Goal: Task Accomplishment & Management: Complete application form

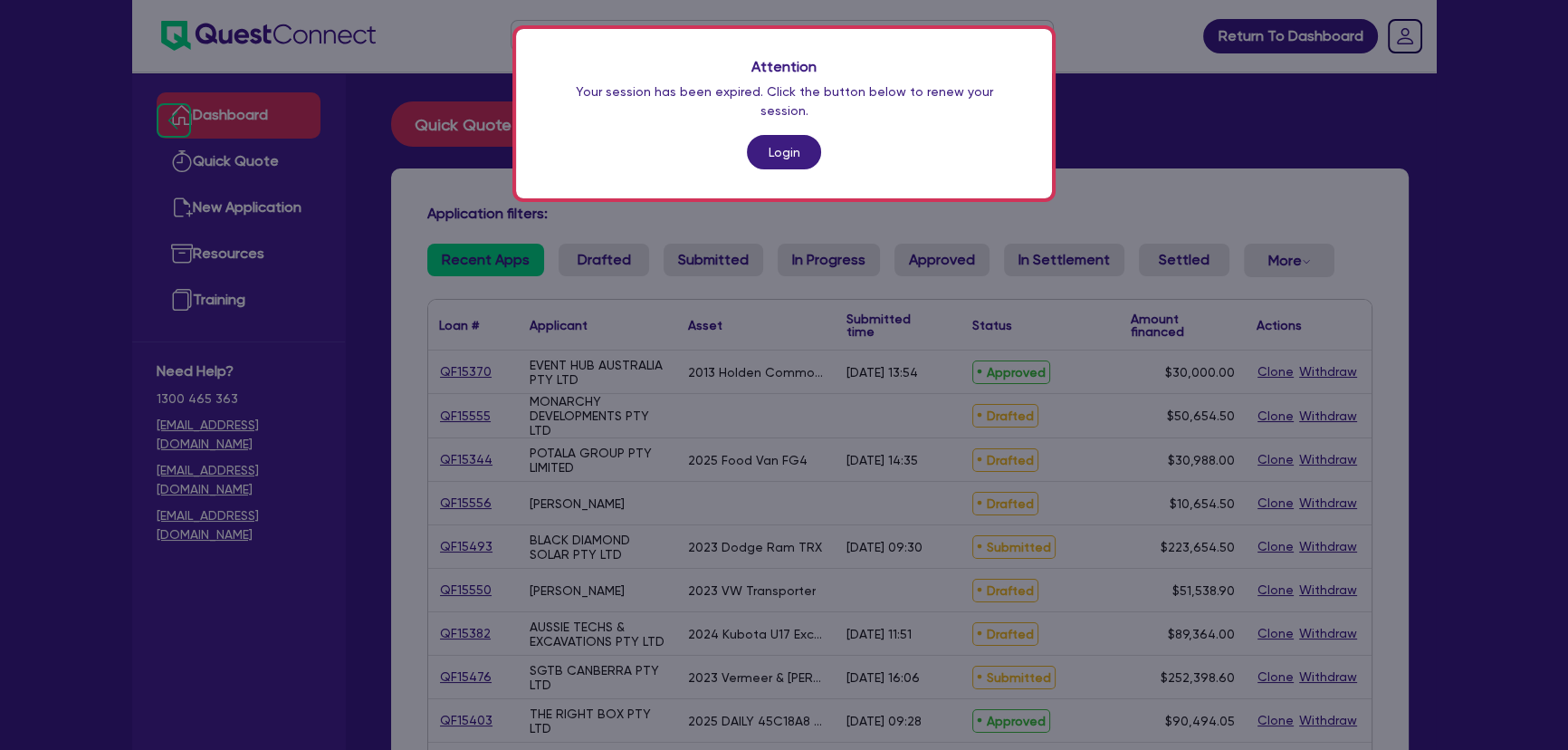
click at [732, 131] on div "Attention Your session has been expired. Click the button below to renew your s…" at bounding box center [784, 114] width 536 height 169
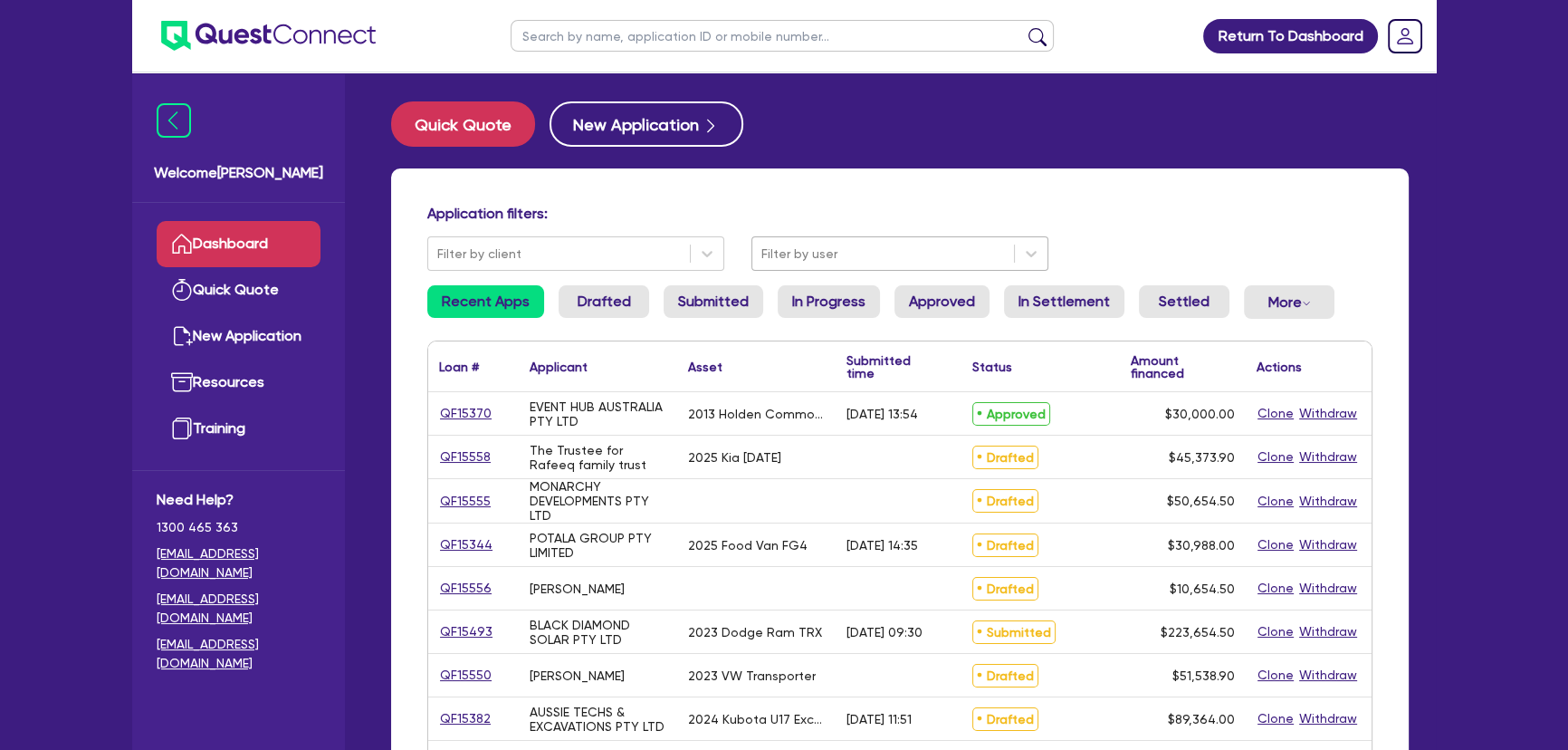
click at [786, 252] on div at bounding box center [883, 254] width 244 height 23
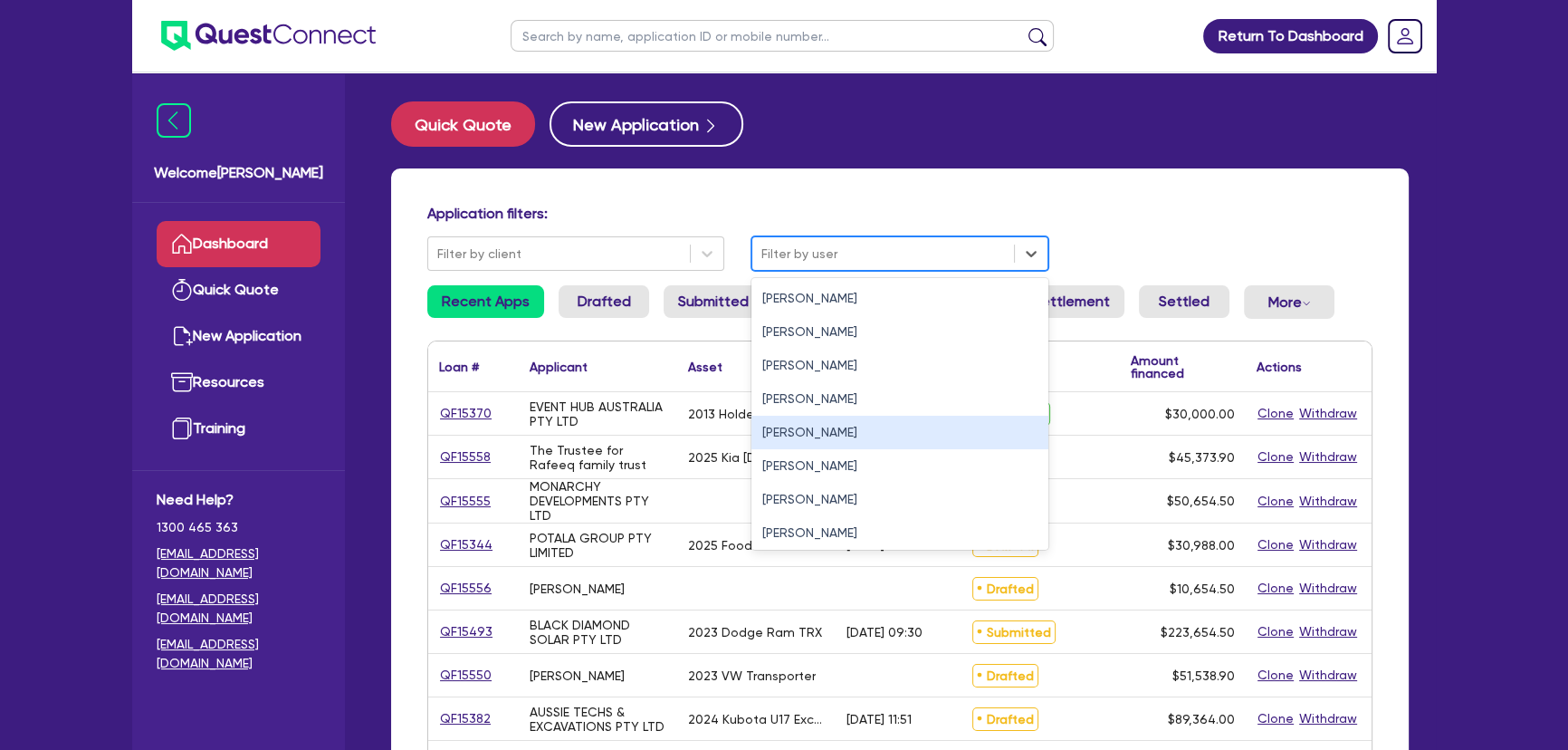
click at [792, 441] on div "[PERSON_NAME]" at bounding box center [900, 432] width 297 height 34
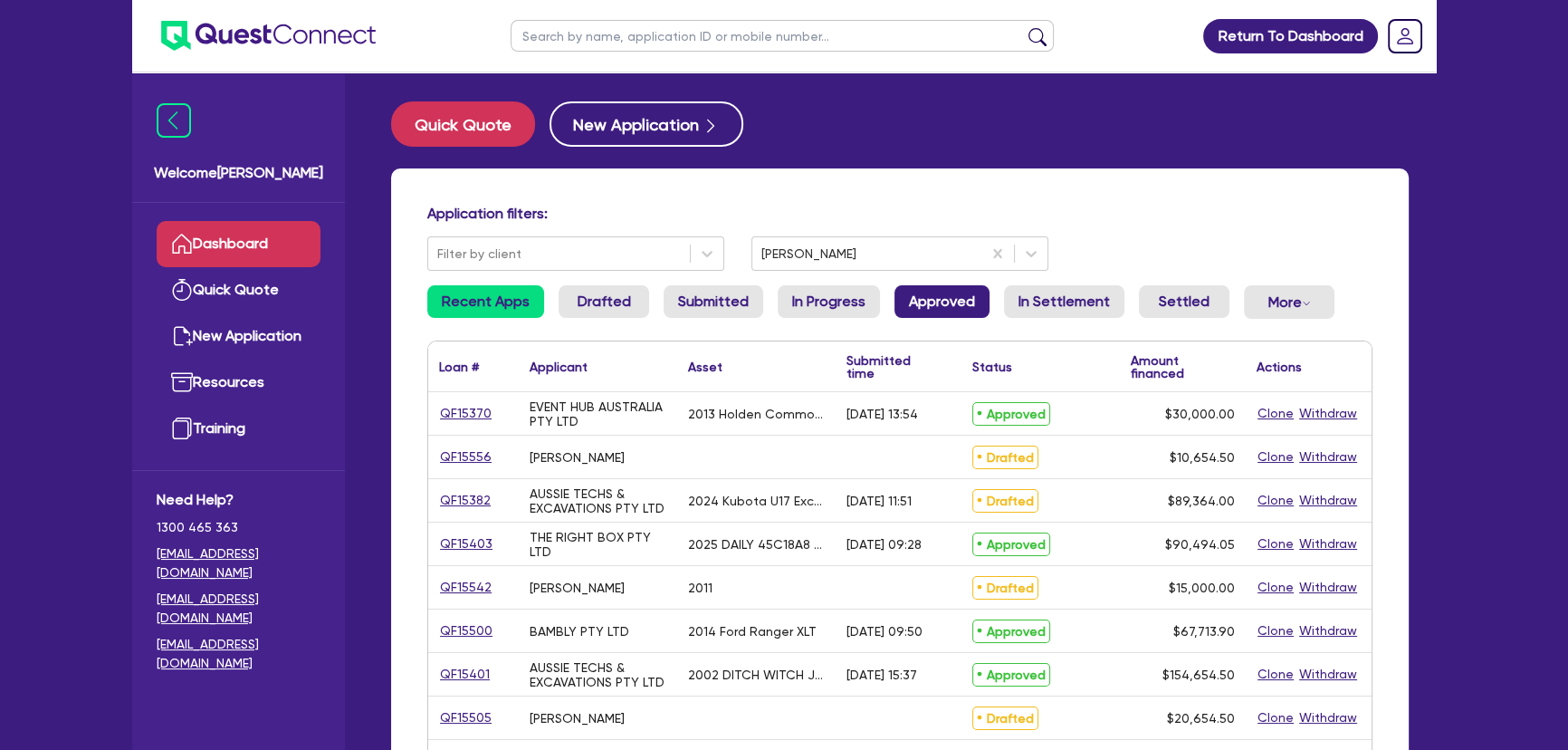
click at [953, 299] on link "Approved" at bounding box center [941, 301] width 95 height 33
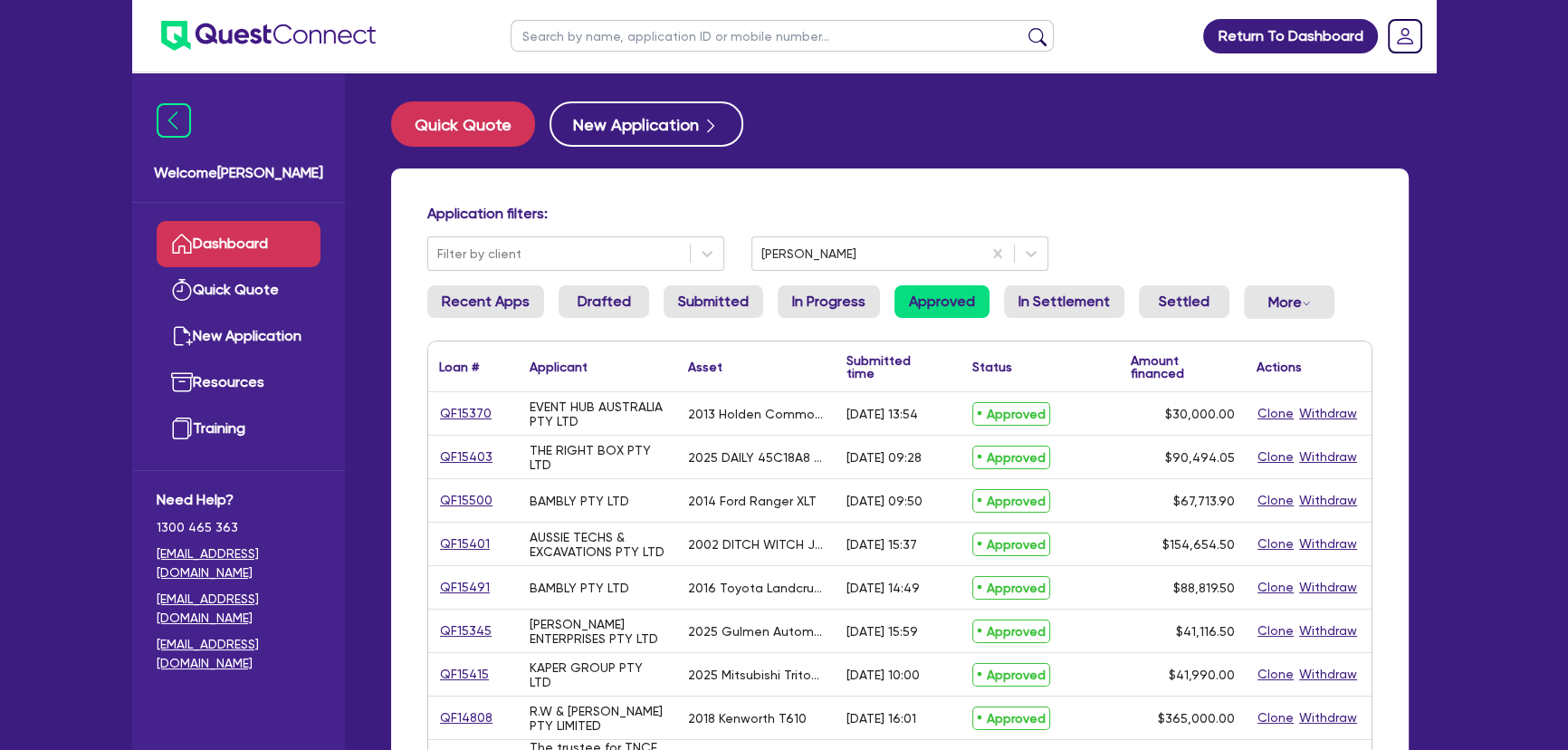
click at [308, 45] on img at bounding box center [268, 36] width 215 height 30
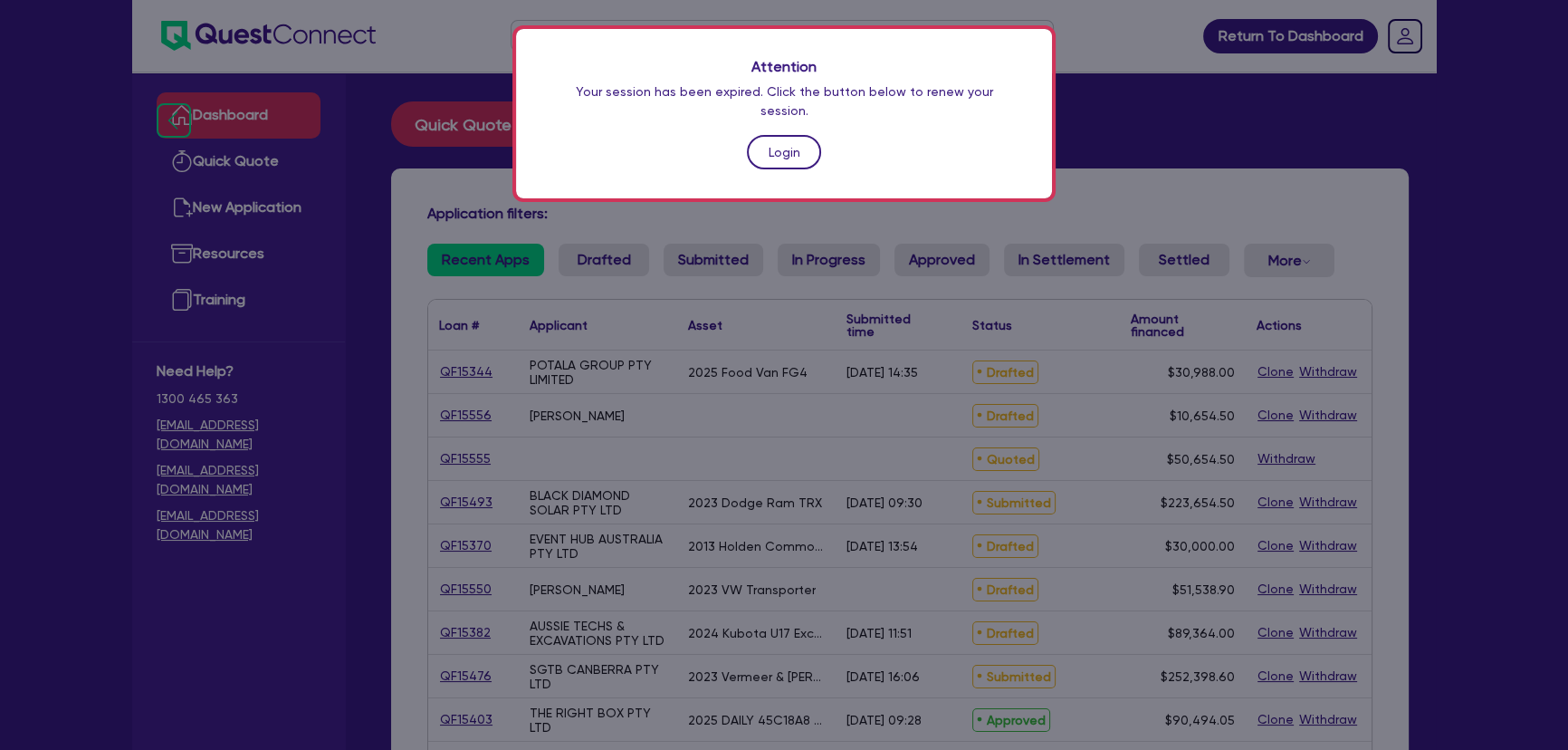
click at [773, 142] on link "Login" at bounding box center [784, 152] width 74 height 35
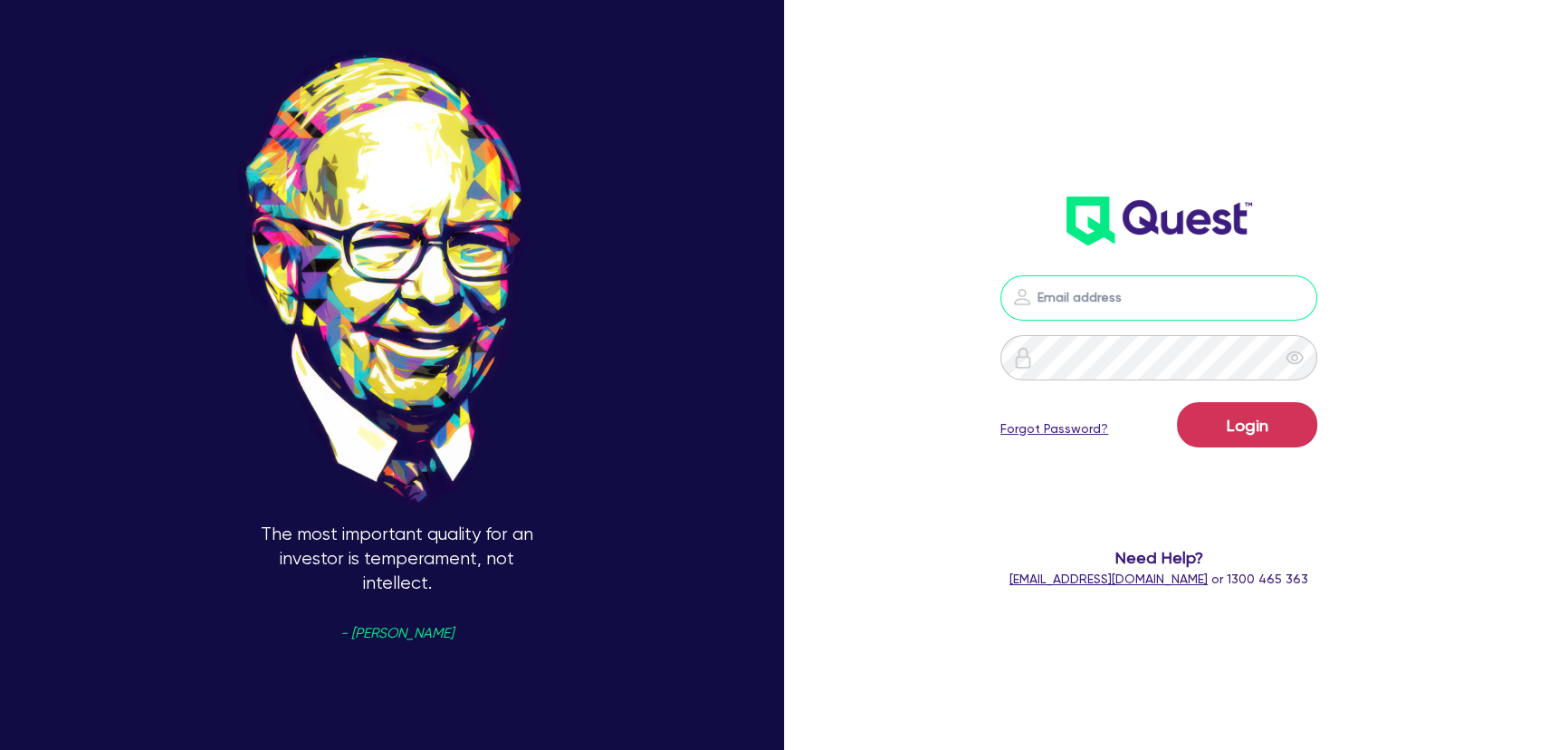
type input "[PERSON_NAME][EMAIL_ADDRESS][PERSON_NAME][DOMAIN_NAME]"
click at [1240, 435] on button "Login" at bounding box center [1247, 425] width 141 height 45
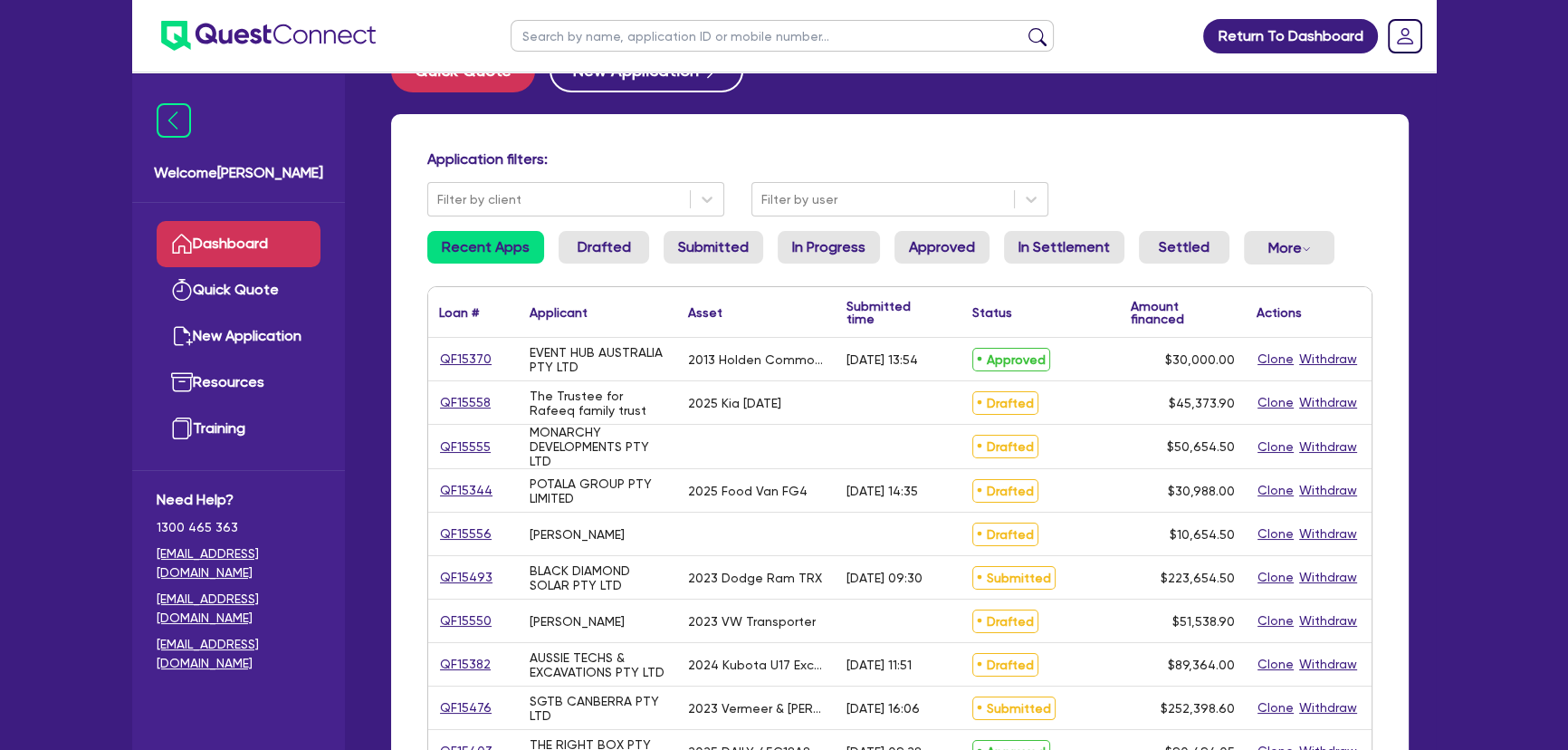
scroll to position [82, 0]
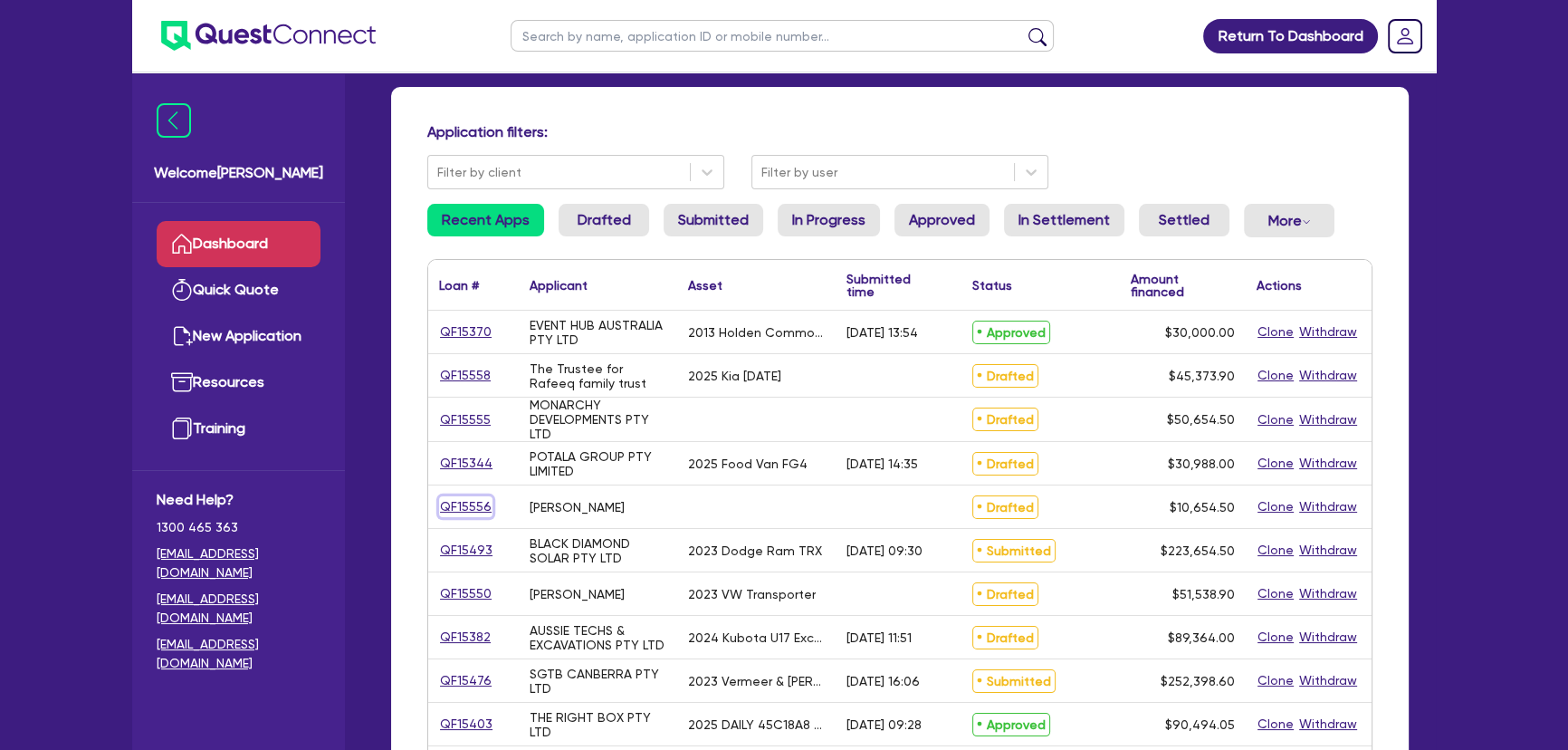
click at [476, 507] on link "QF15556" at bounding box center [466, 506] width 54 height 21
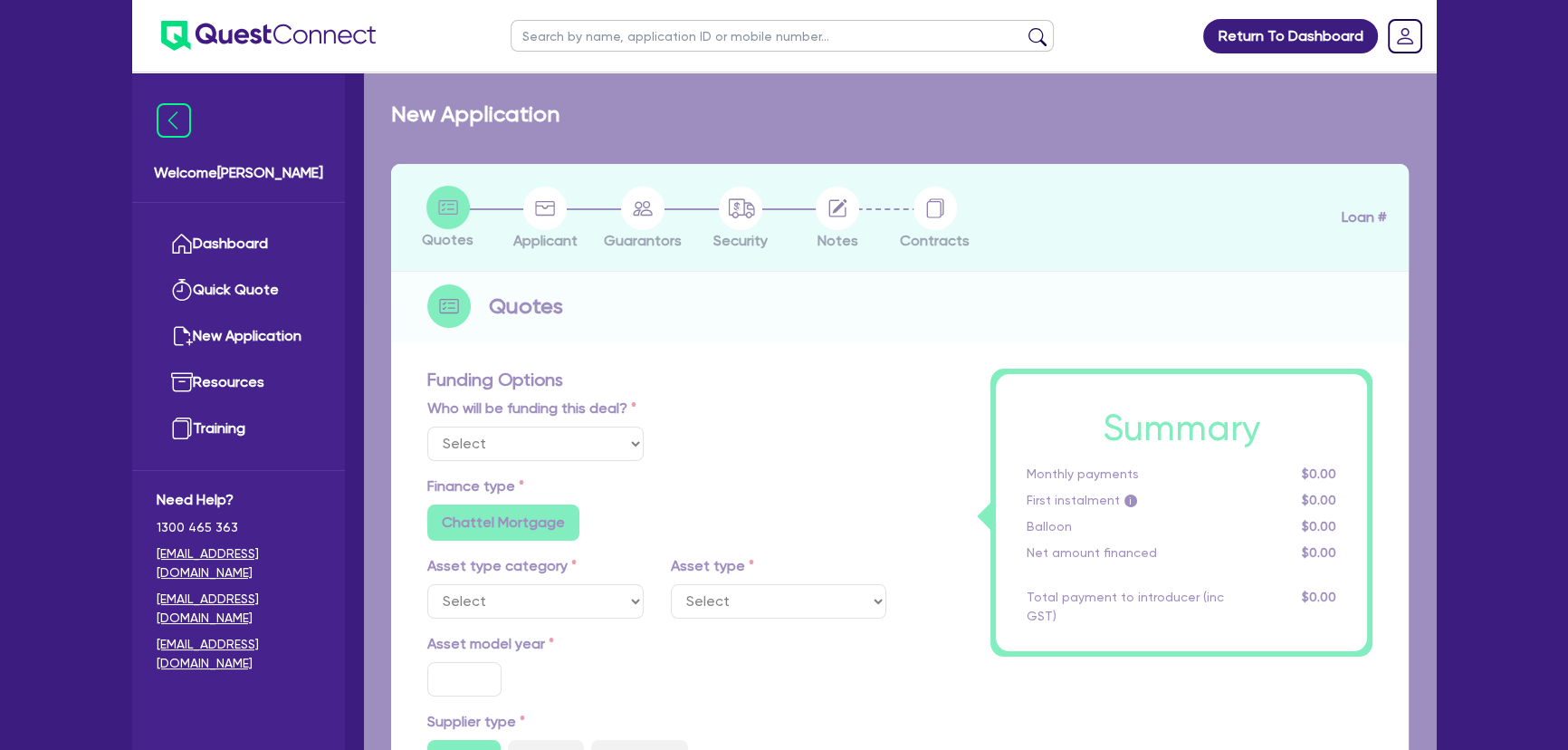
select select "Other"
radio input "false"
type input "10,000"
type input "10"
type input "1,065.45"
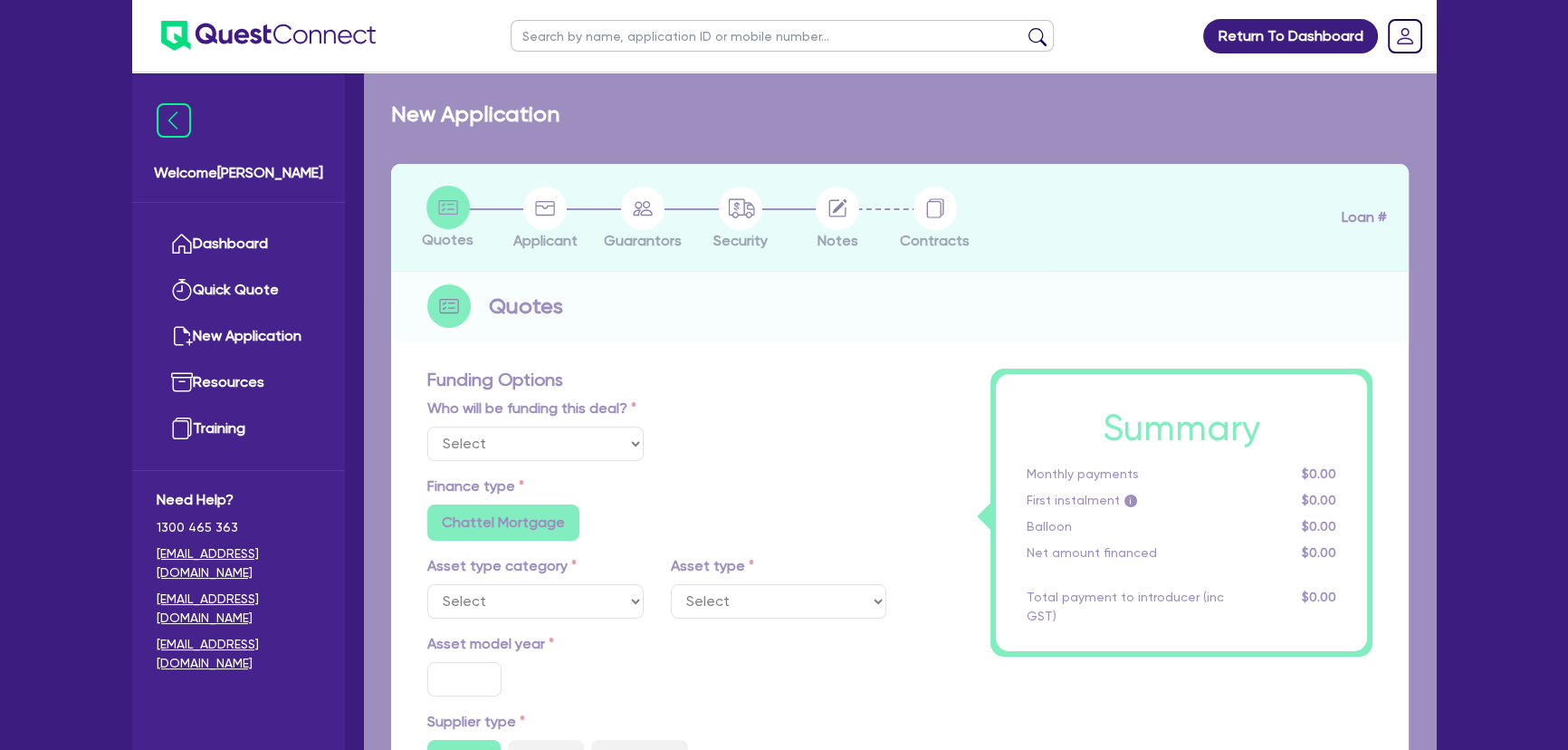
type input "30"
radio input "true"
radio input "false"
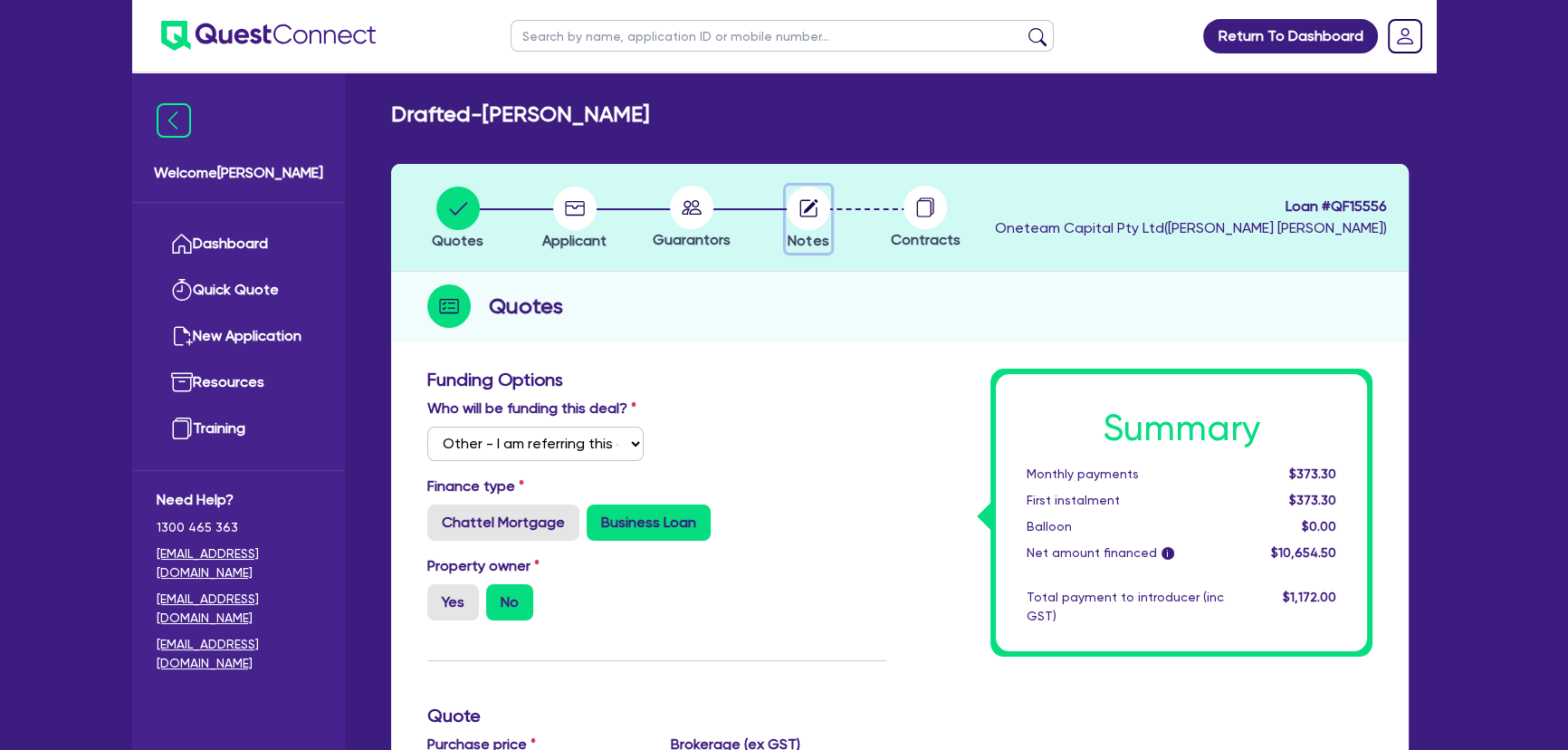
click at [803, 225] on circle "button" at bounding box center [808, 208] width 43 height 43
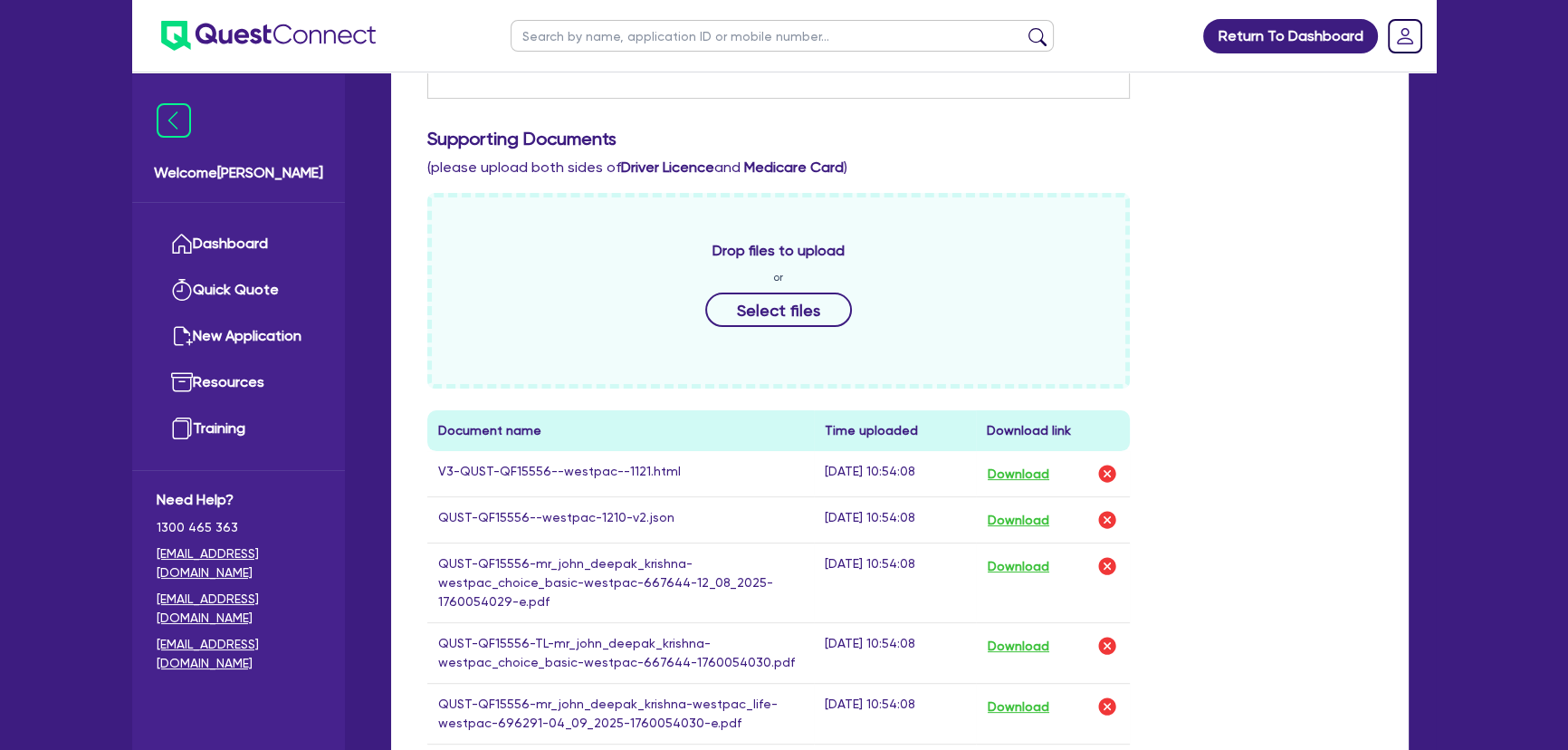
scroll to position [576, 0]
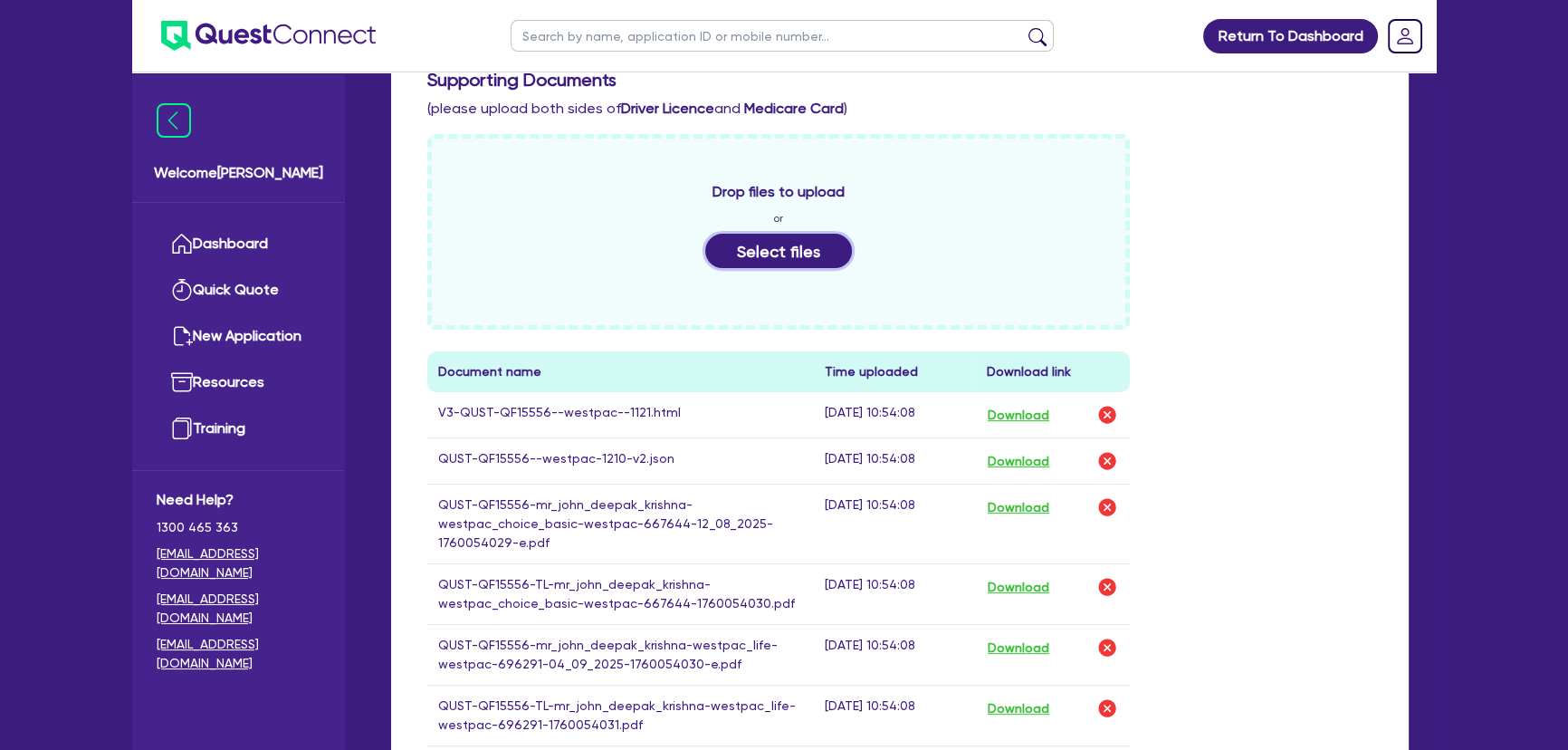
click at [758, 252] on button "Select files" at bounding box center [779, 251] width 146 height 35
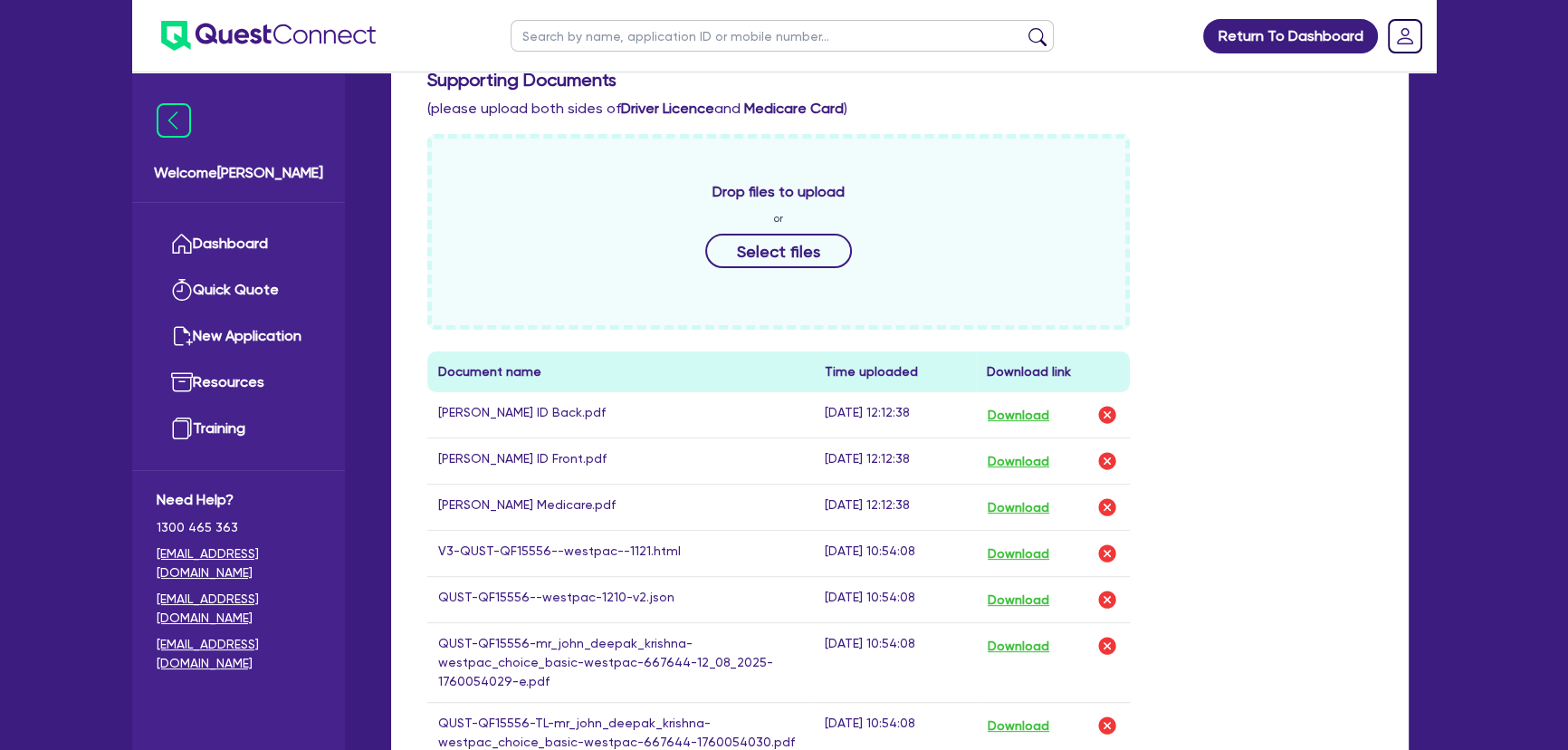
scroll to position [0, 0]
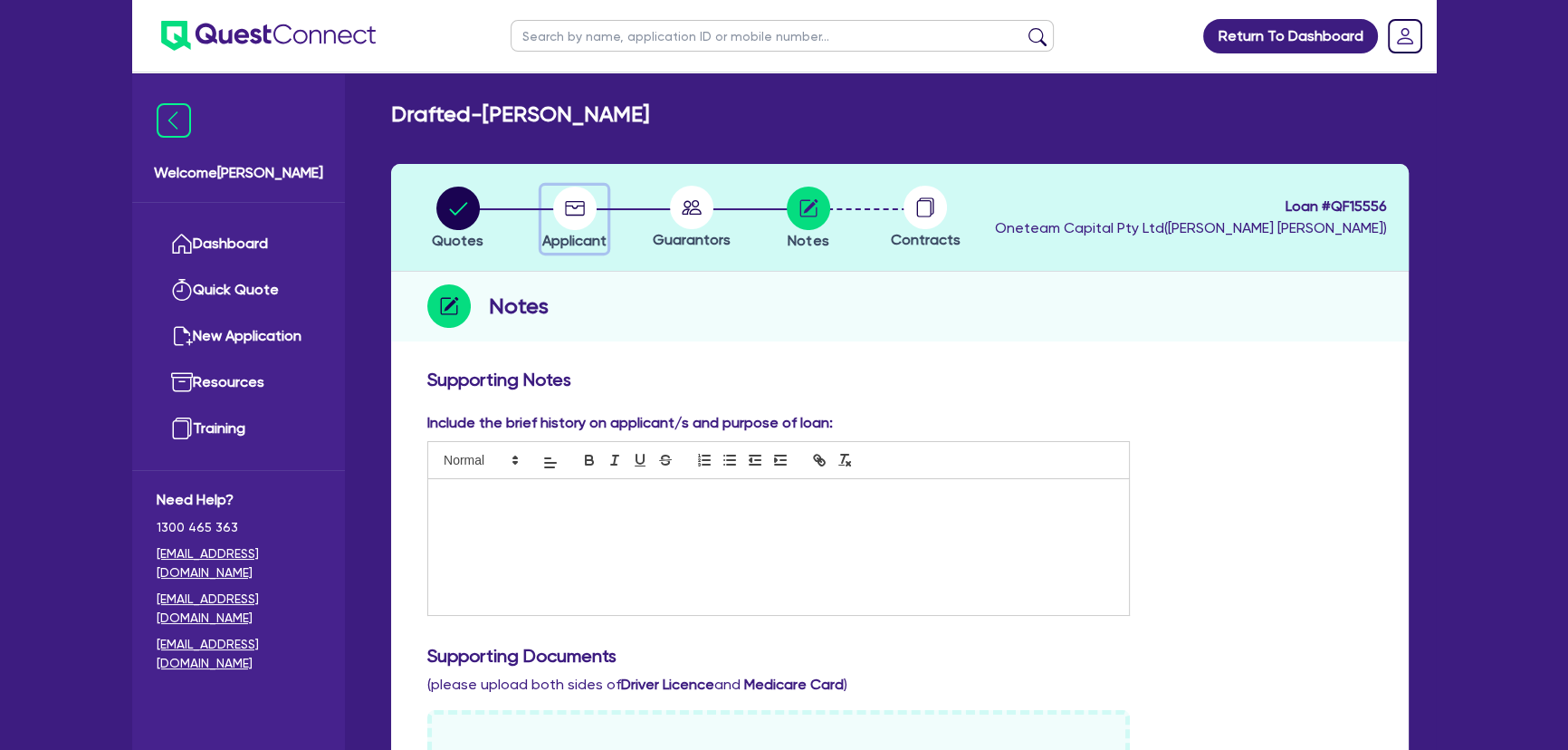
click at [578, 237] on span "Applicant" at bounding box center [574, 241] width 64 height 17
select select "SOLE_TRADER"
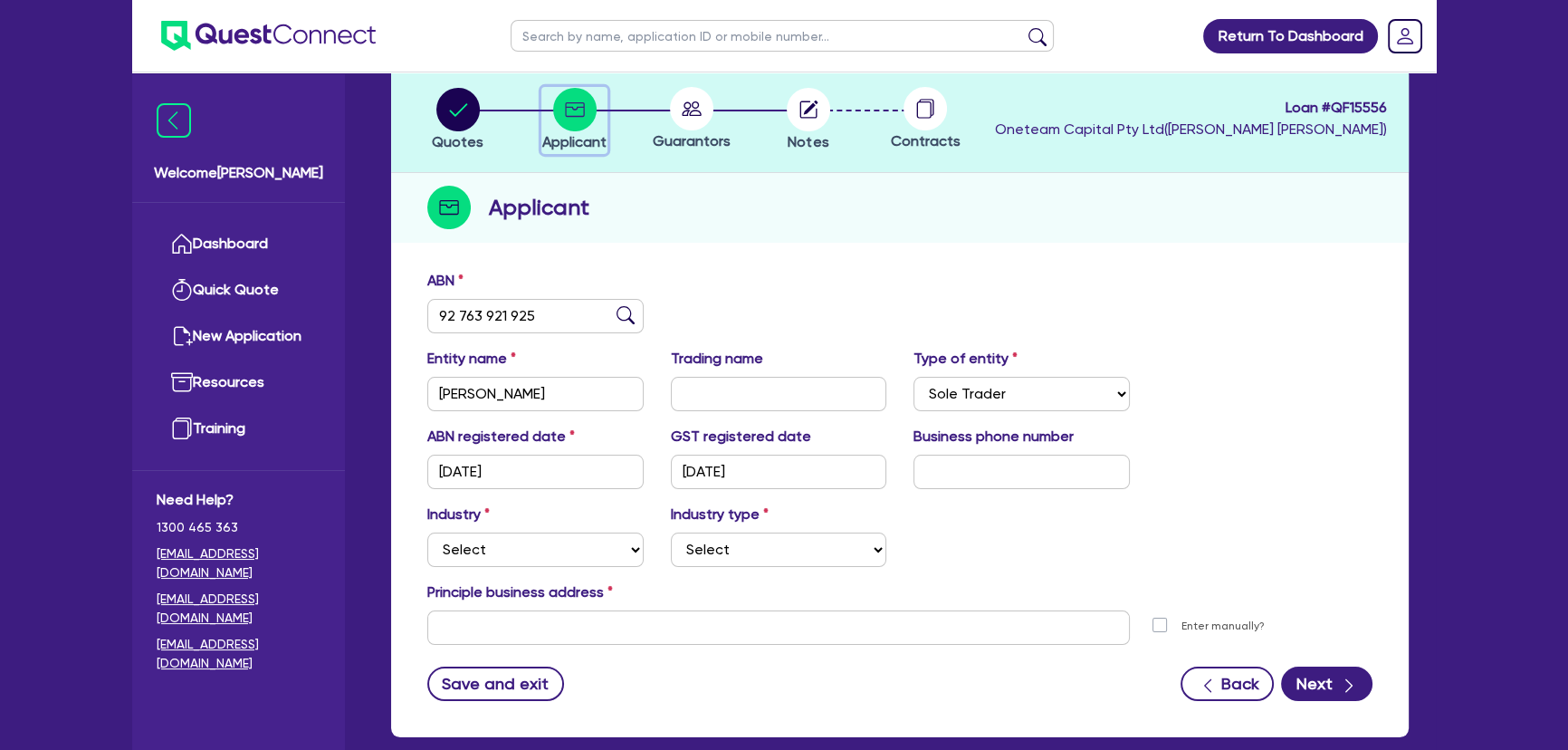
scroll to position [195, 0]
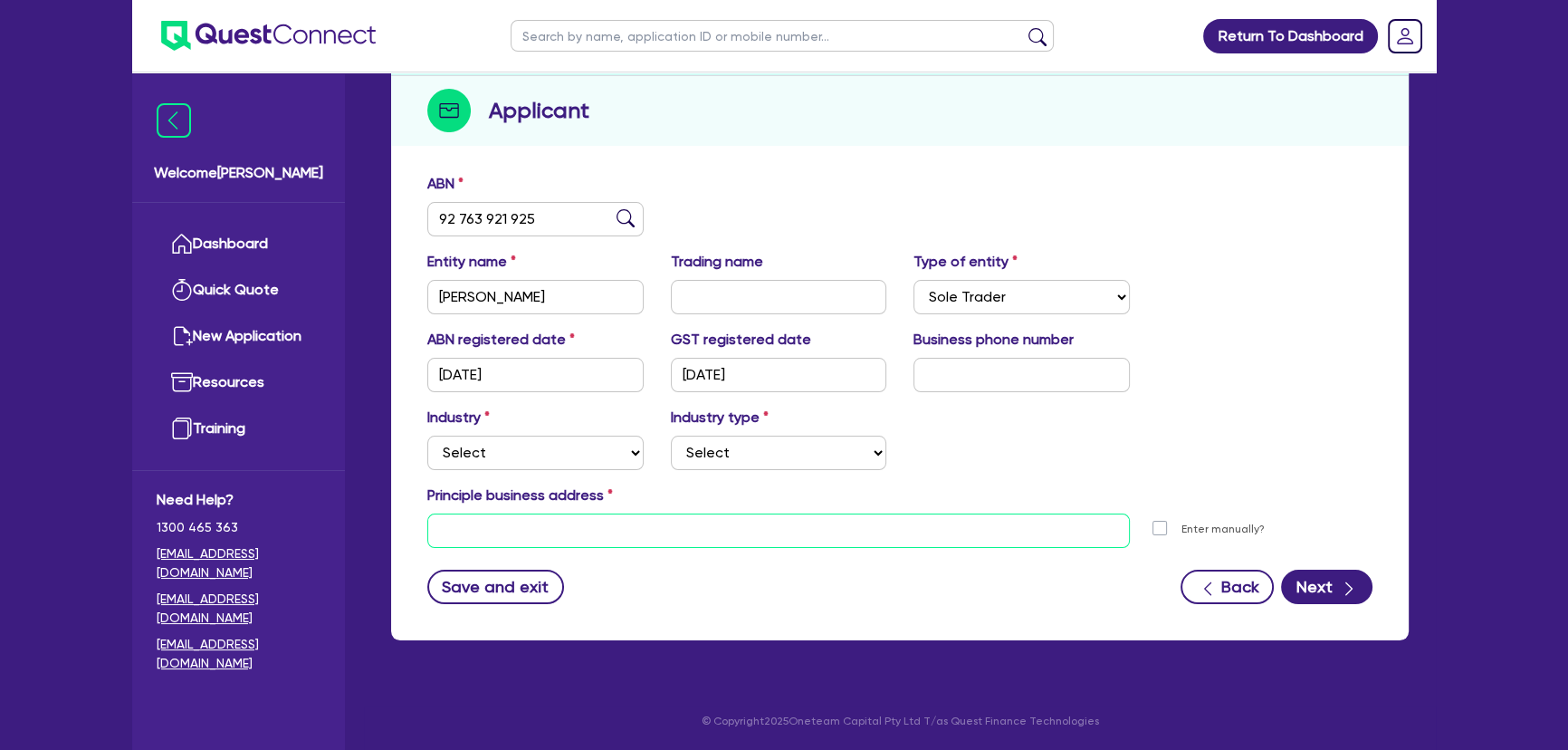
click at [603, 546] on input "text" at bounding box center [779, 530] width 703 height 35
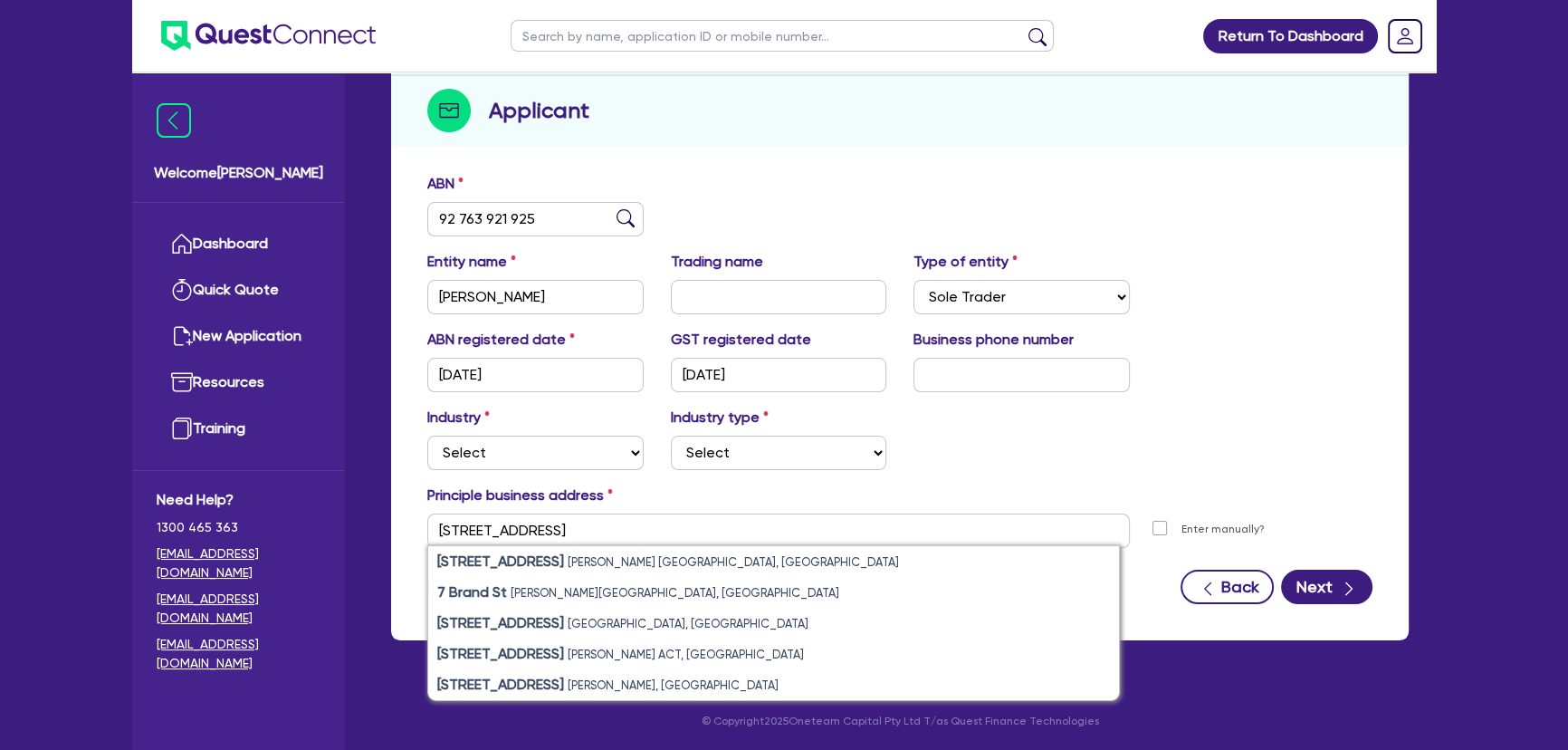
click at [603, 546] on li "7 Brande Street Belmore NSW, Australia" at bounding box center [774, 561] width 691 height 31
type input "7 Brande St Belmore NSW 2192"
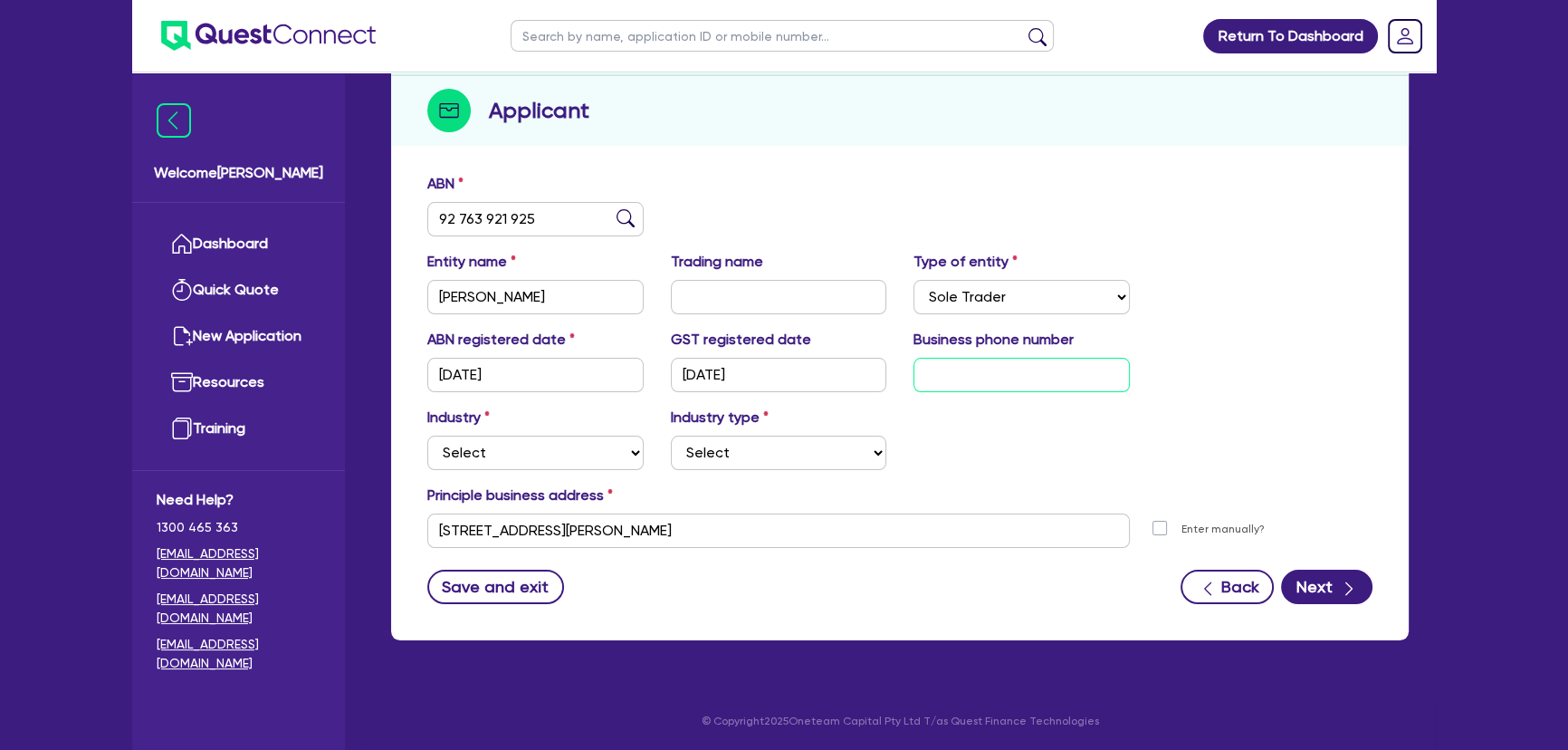
click at [973, 383] on input "text" at bounding box center [1021, 375] width 217 height 35
click at [947, 390] on input "text" at bounding box center [1021, 375] width 217 height 35
paste input "46 8585 935"
click at [933, 375] on input "46 8585 935" at bounding box center [1021, 375] width 217 height 35
click at [925, 372] on input "46 8585 935" at bounding box center [1021, 375] width 217 height 35
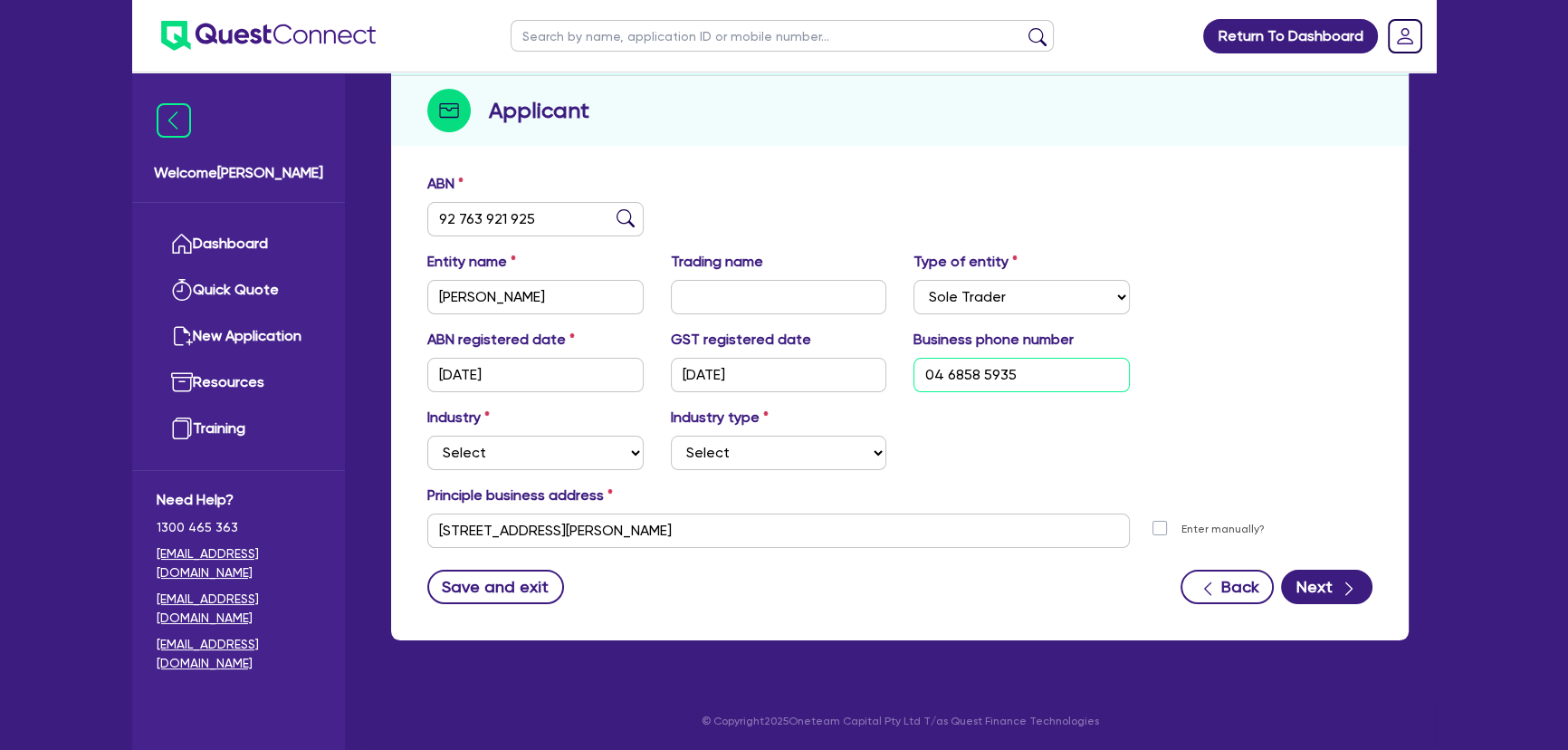
type input "04 6858 5935"
click at [568, 442] on select "Select Accomodation & Food Services Administrative & Support Services Agricultu…" at bounding box center [535, 453] width 217 height 35
select select "ARTS_RECREATION"
click at [427, 435] on select "Select Accomodation & Food Services Administrative & Support Services Agricultu…" at bounding box center [535, 453] width 217 height 35
click at [699, 476] on div "Industry Select Accomodation & Food Services Administrative & Support Services …" at bounding box center [900, 445] width 972 height 78
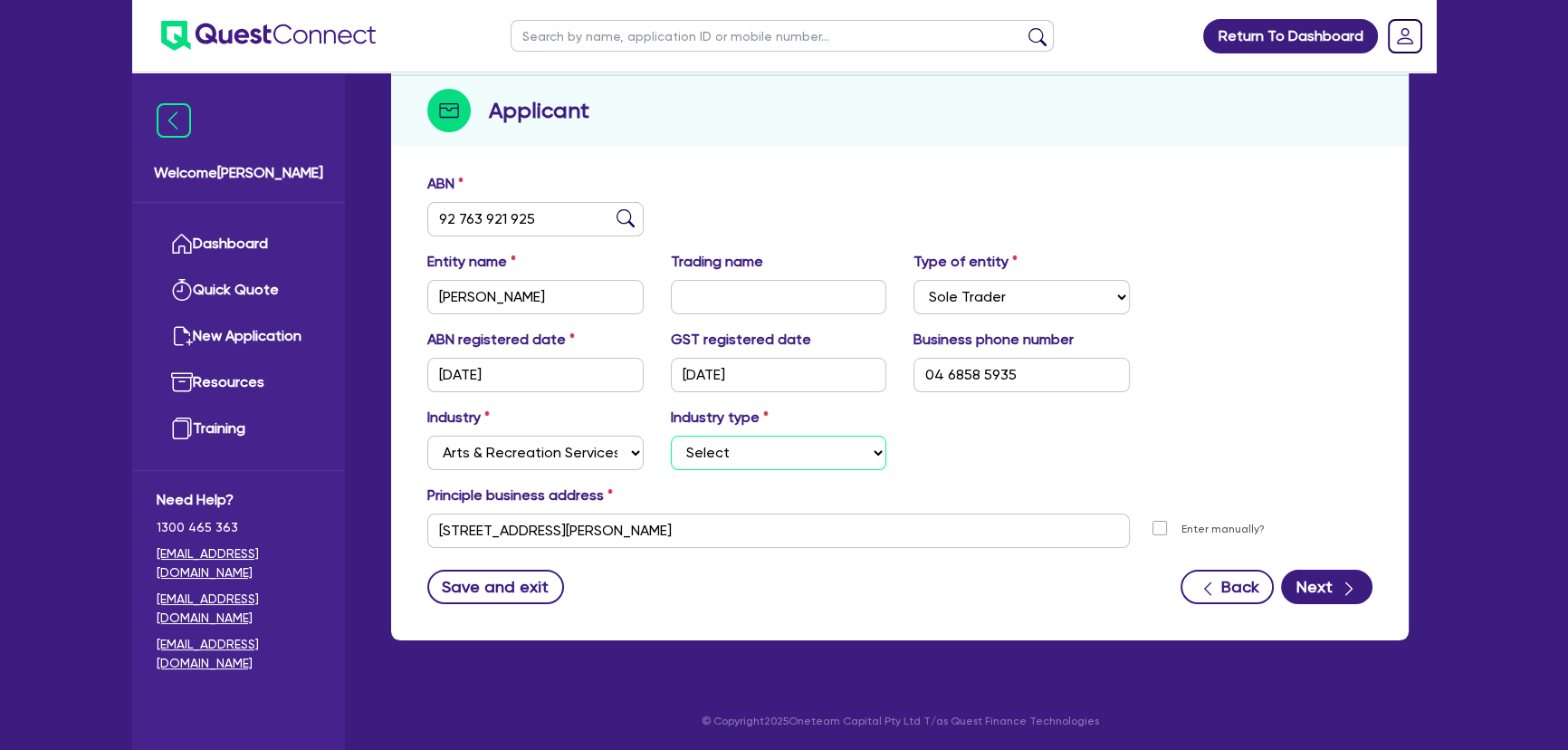
click at [699, 466] on select "Select Artists Musicians Writers Performers Venue Operators Sports Venue Gyms S…" at bounding box center [779, 453] width 217 height 35
select select "PERFORMERS"
click at [671, 435] on select "Select Artists Musicians Writers Performers Venue Operators Sports Venue Gyms S…" at bounding box center [779, 453] width 217 height 35
click at [1325, 596] on button "Next" at bounding box center [1326, 587] width 91 height 35
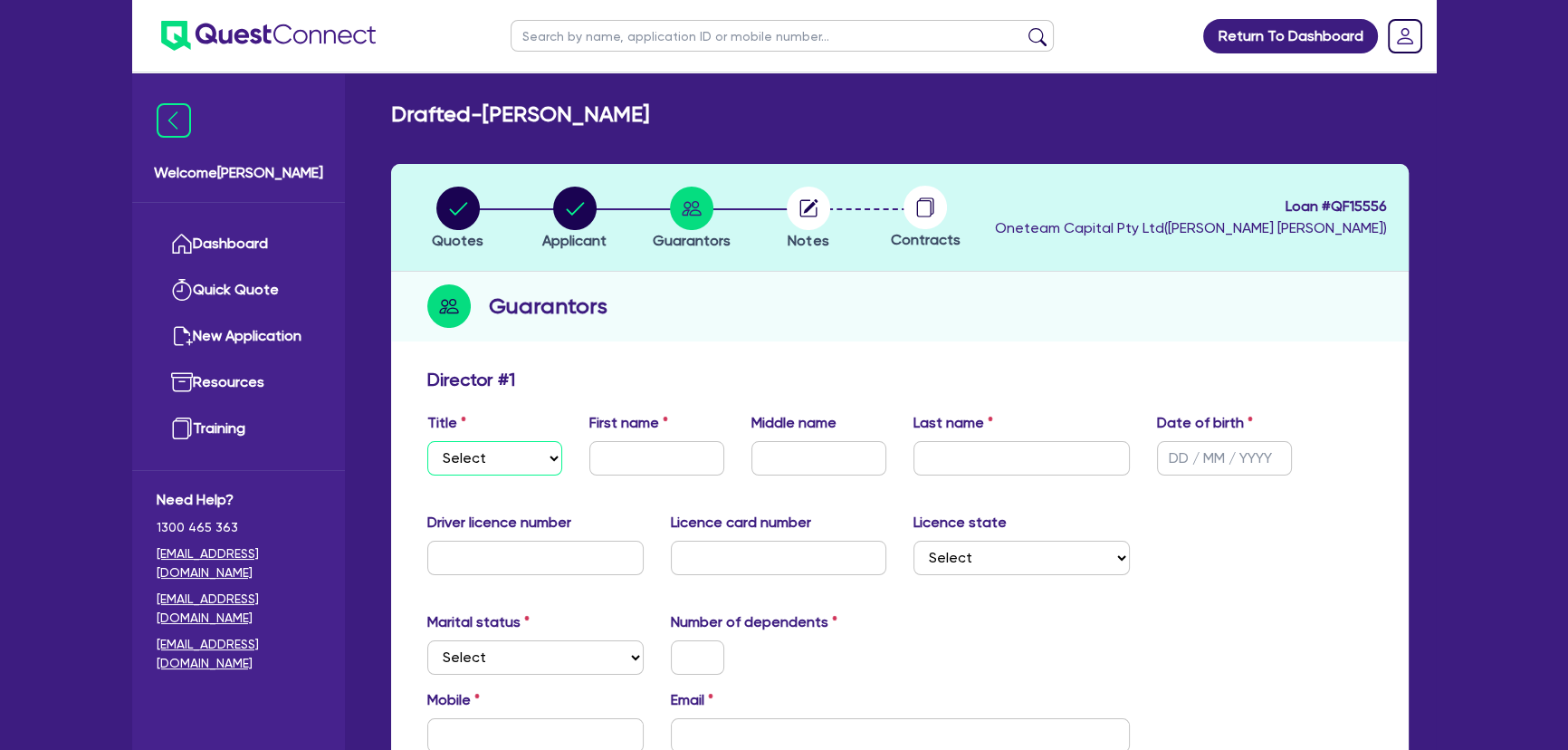
click at [526, 470] on select "Select Mr Mrs Ms Miss Dr" at bounding box center [495, 458] width 135 height 35
select select "MR"
click at [427, 441] on select "Select Mr Mrs Ms Miss Dr" at bounding box center [495, 458] width 135 height 35
click at [632, 480] on div "Title Select Mr Mrs Ms Miss Dr First name Middle name Last name Date of birth" at bounding box center [900, 451] width 972 height 78
click at [698, 456] on input "text" at bounding box center [656, 458] width 135 height 35
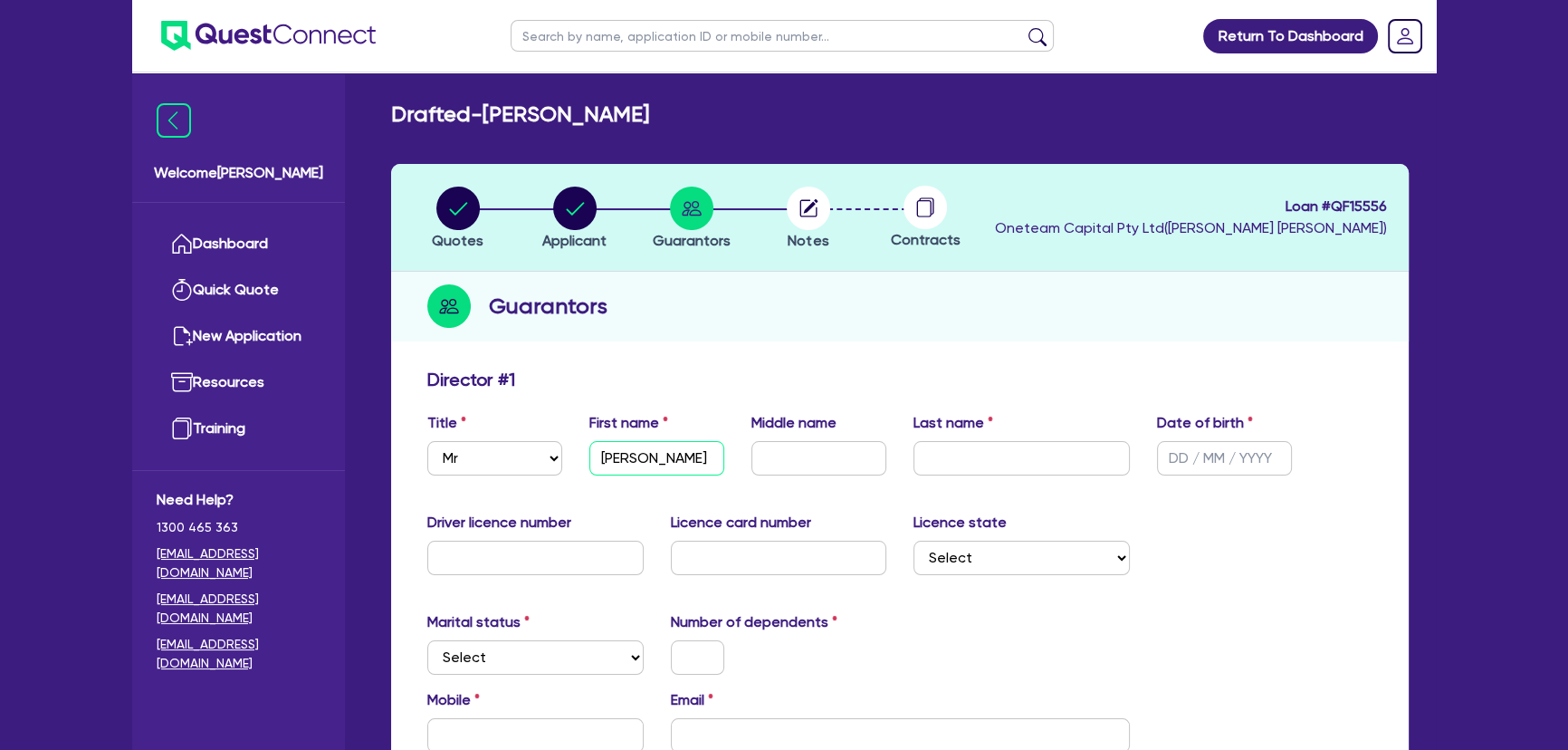
type input "John"
click at [810, 462] on input "text" at bounding box center [819, 458] width 135 height 35
type input "Deepak"
click at [1007, 439] on div "Last name" at bounding box center [1021, 444] width 244 height 64
click at [1010, 450] on input "text" at bounding box center [1021, 458] width 217 height 35
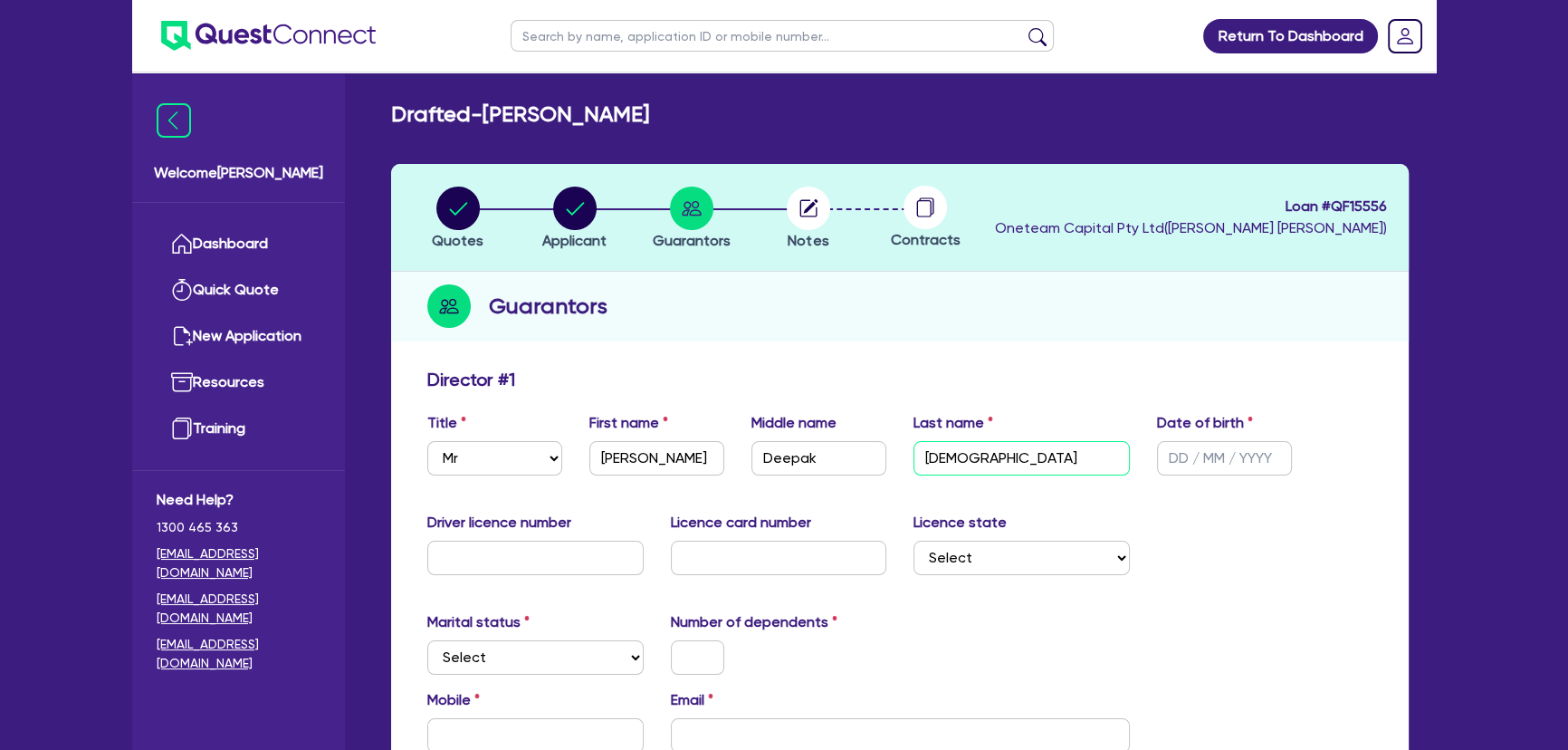
type input "Krishna"
click at [1187, 466] on input "text" at bounding box center [1224, 458] width 135 height 35
type input "07/11/1980"
click at [581, 552] on input "text" at bounding box center [535, 558] width 217 height 35
type input "12740844"
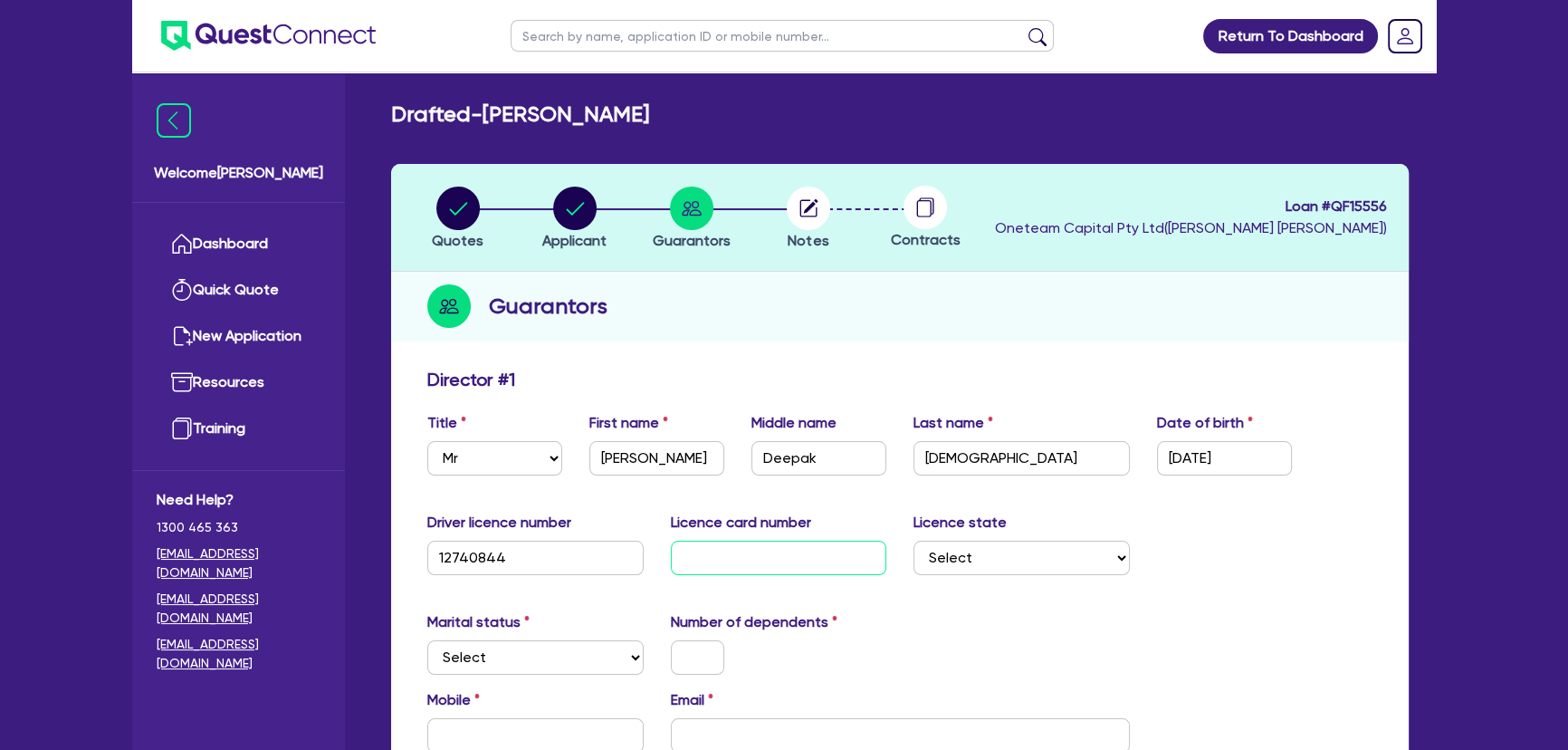
click at [706, 556] on input "text" at bounding box center [779, 558] width 217 height 35
type input "2060756241"
click at [965, 556] on select "Select NSW VIC QLD TAS ACT SA NT WA" at bounding box center [1021, 558] width 217 height 35
select select "NSW"
click at [913, 541] on select "Select NSW VIC QLD TAS ACT SA NT WA" at bounding box center [1021, 558] width 217 height 35
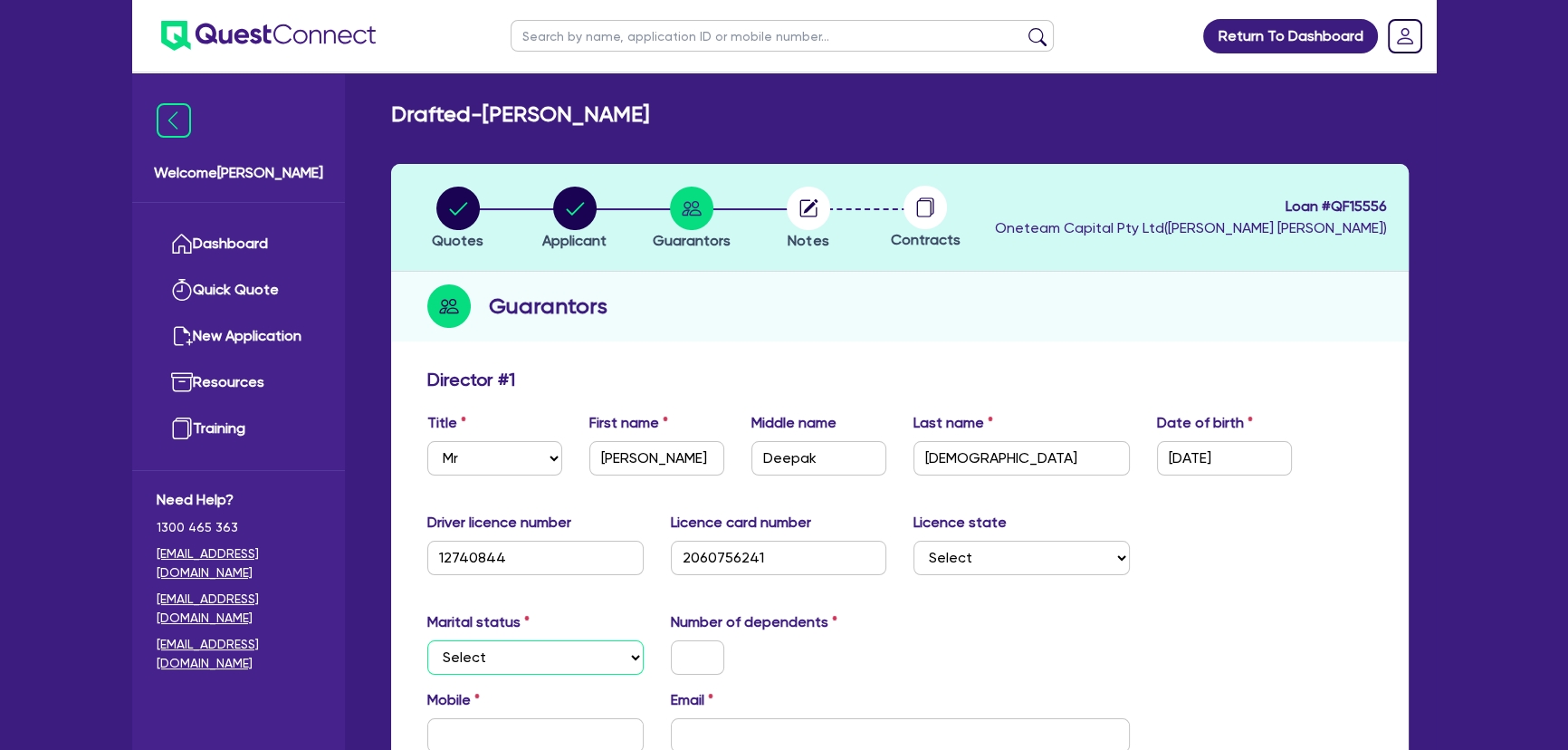
click at [524, 670] on select "Select Single Married De Facto / Partner" at bounding box center [535, 658] width 217 height 35
select select "SINGLE"
click at [427, 640] on select "Select Single Married De Facto / Partner" at bounding box center [535, 658] width 217 height 35
click at [706, 655] on input "text" at bounding box center [698, 658] width 54 height 35
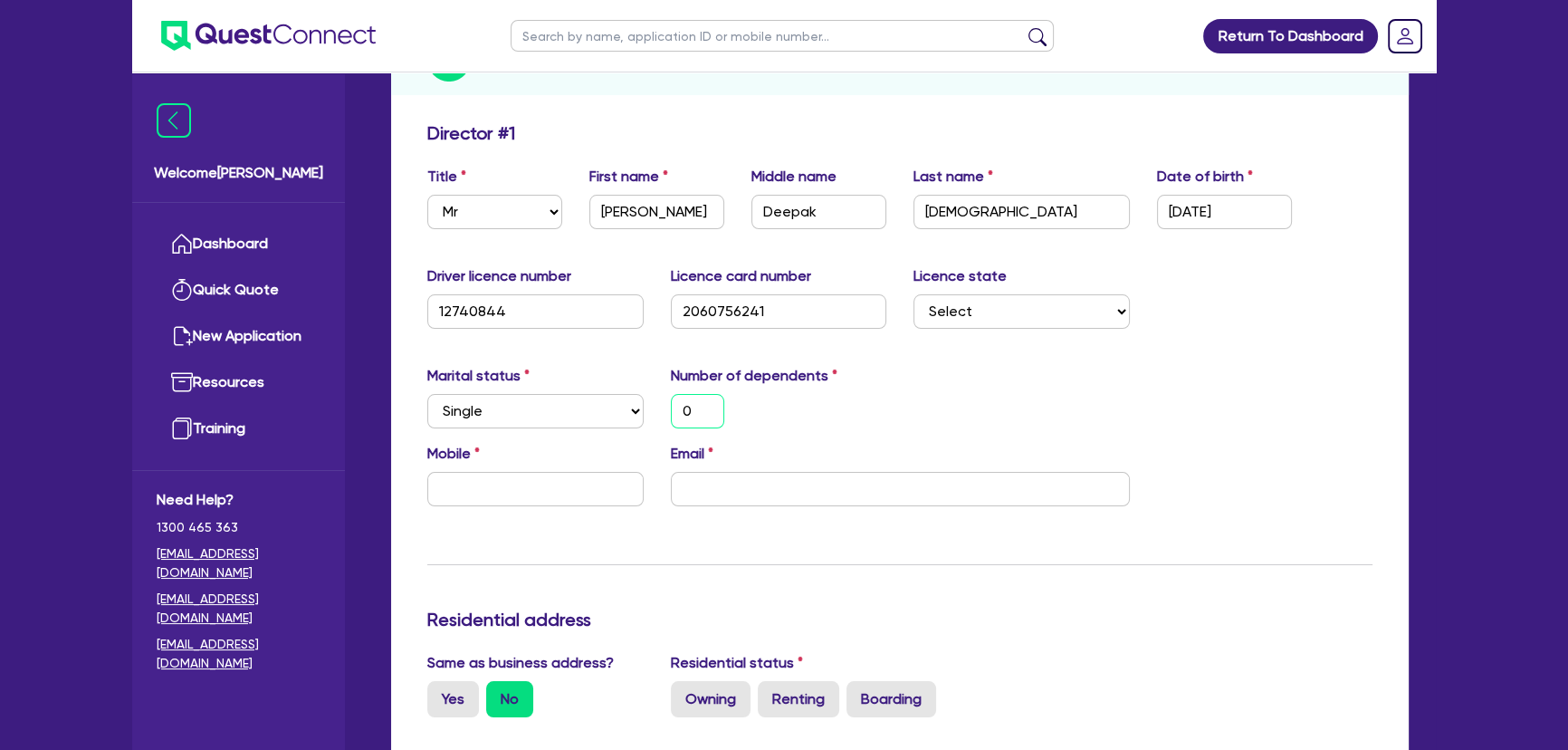
type input "0"
click at [528, 406] on select "Select Single Married De Facto / Partner" at bounding box center [535, 411] width 217 height 35
select select "DE_FACTO"
click at [427, 394] on select "Select Single Married De Facto / Partner" at bounding box center [535, 411] width 217 height 35
click at [690, 425] on input "0" at bounding box center [698, 411] width 54 height 35
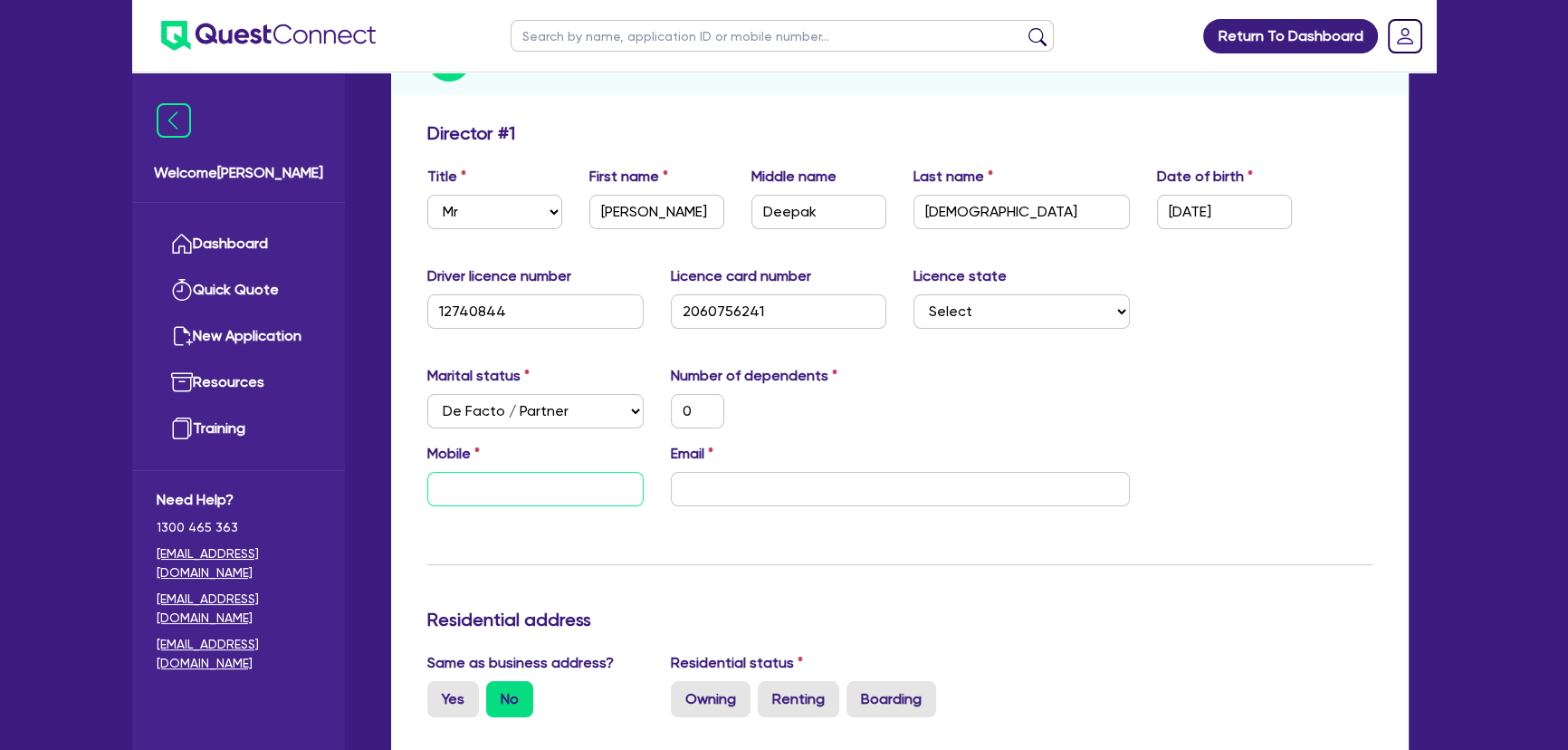
click at [580, 473] on input "text" at bounding box center [535, 489] width 217 height 35
click at [733, 482] on input "email" at bounding box center [900, 489] width 459 height 35
paste input "johnnykrory@gmail.com"
type input "0"
type input "johnnykrory@gmail.com"
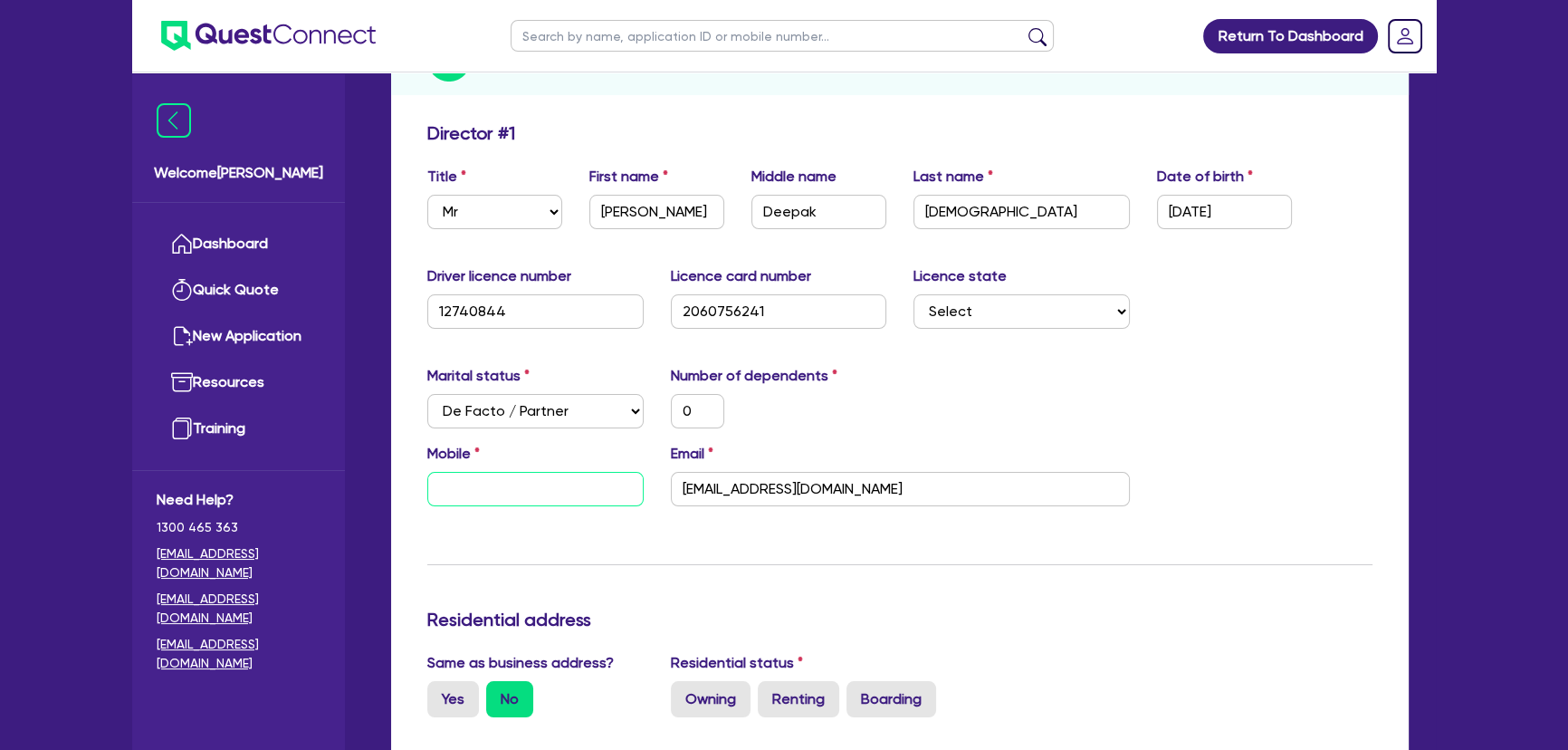
click at [492, 498] on input "text" at bounding box center [535, 489] width 217 height 35
type input "0"
paste input "468 585 935"
type input "0"
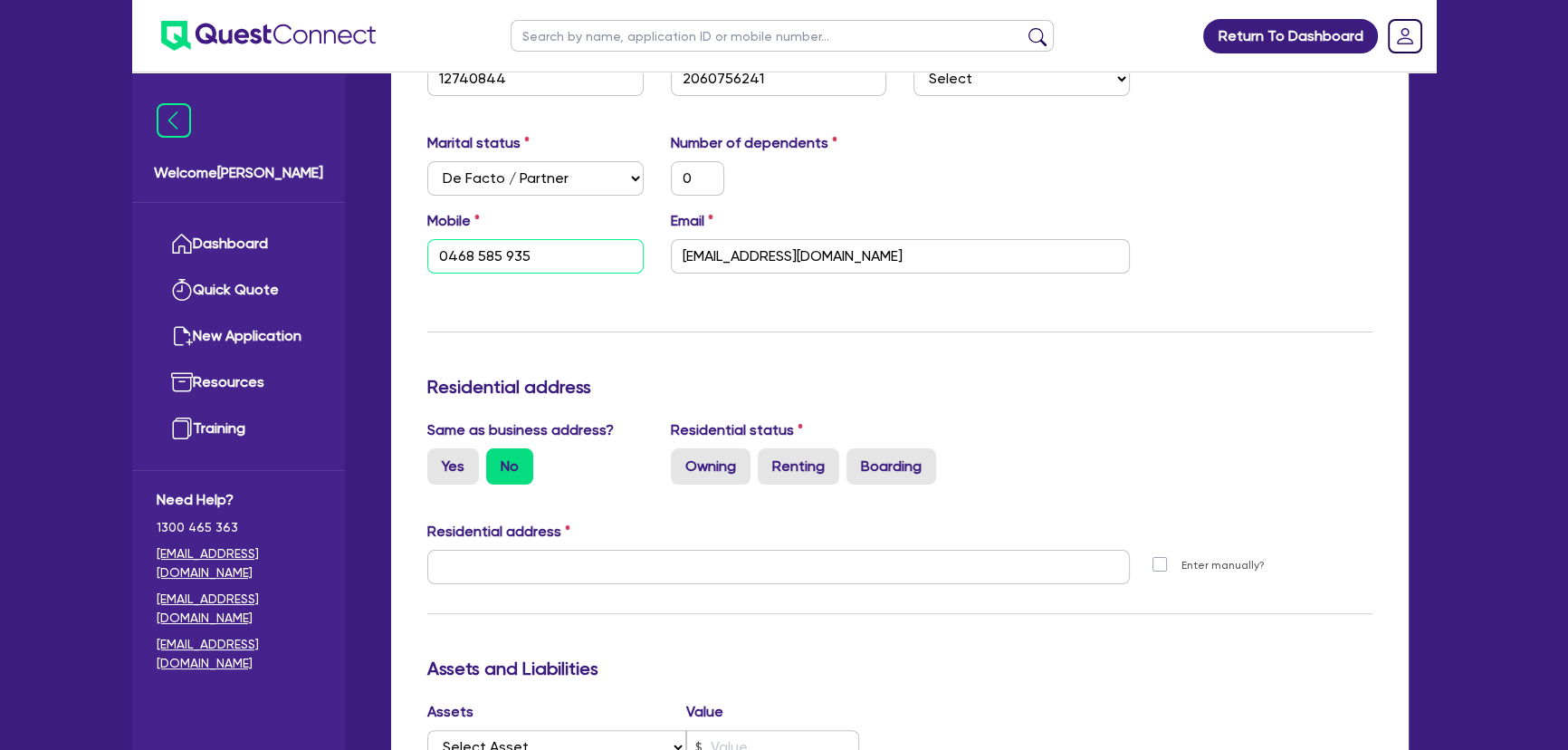
scroll to position [576, 0]
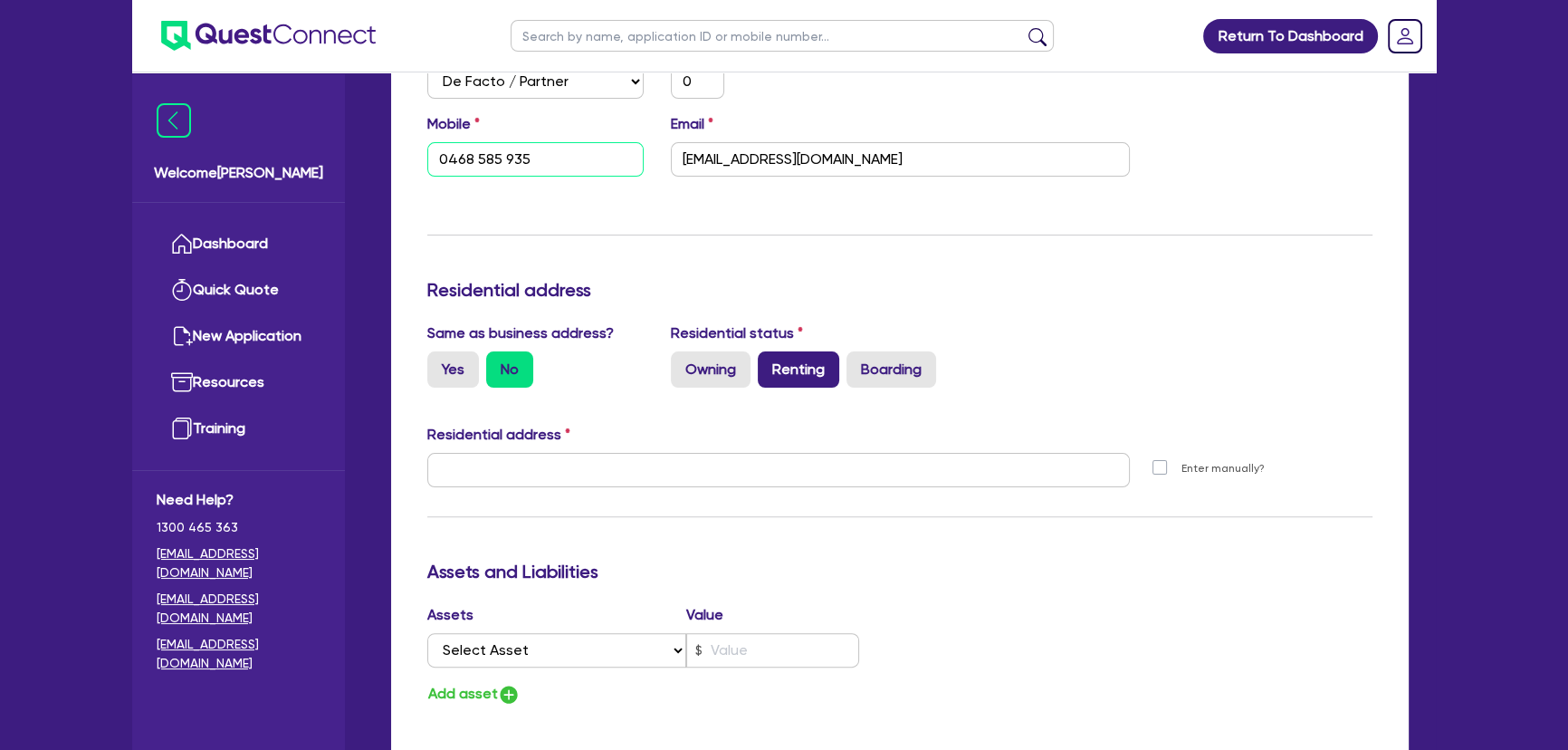
type input "0468 585 935"
click at [758, 372] on label "Renting" at bounding box center [798, 370] width 82 height 37
click at [758, 363] on input "Renting" at bounding box center [763, 357] width 12 height 12
radio input "true"
type input "0"
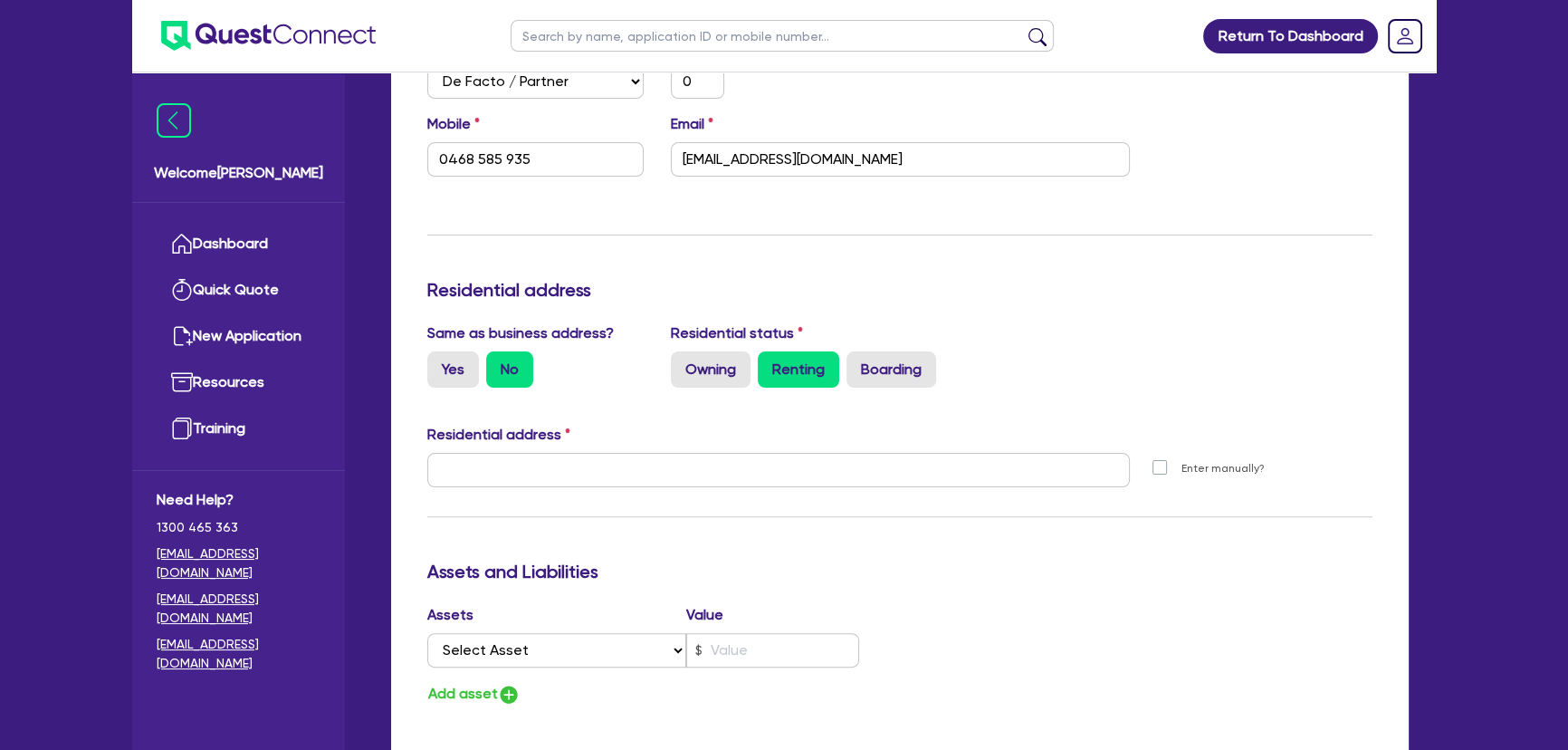
type input "0468 585 935"
click at [476, 380] on label "Yes" at bounding box center [453, 370] width 52 height 37
click at [439, 363] on input "Yes" at bounding box center [433, 357] width 12 height 12
radio input "true"
type input "0"
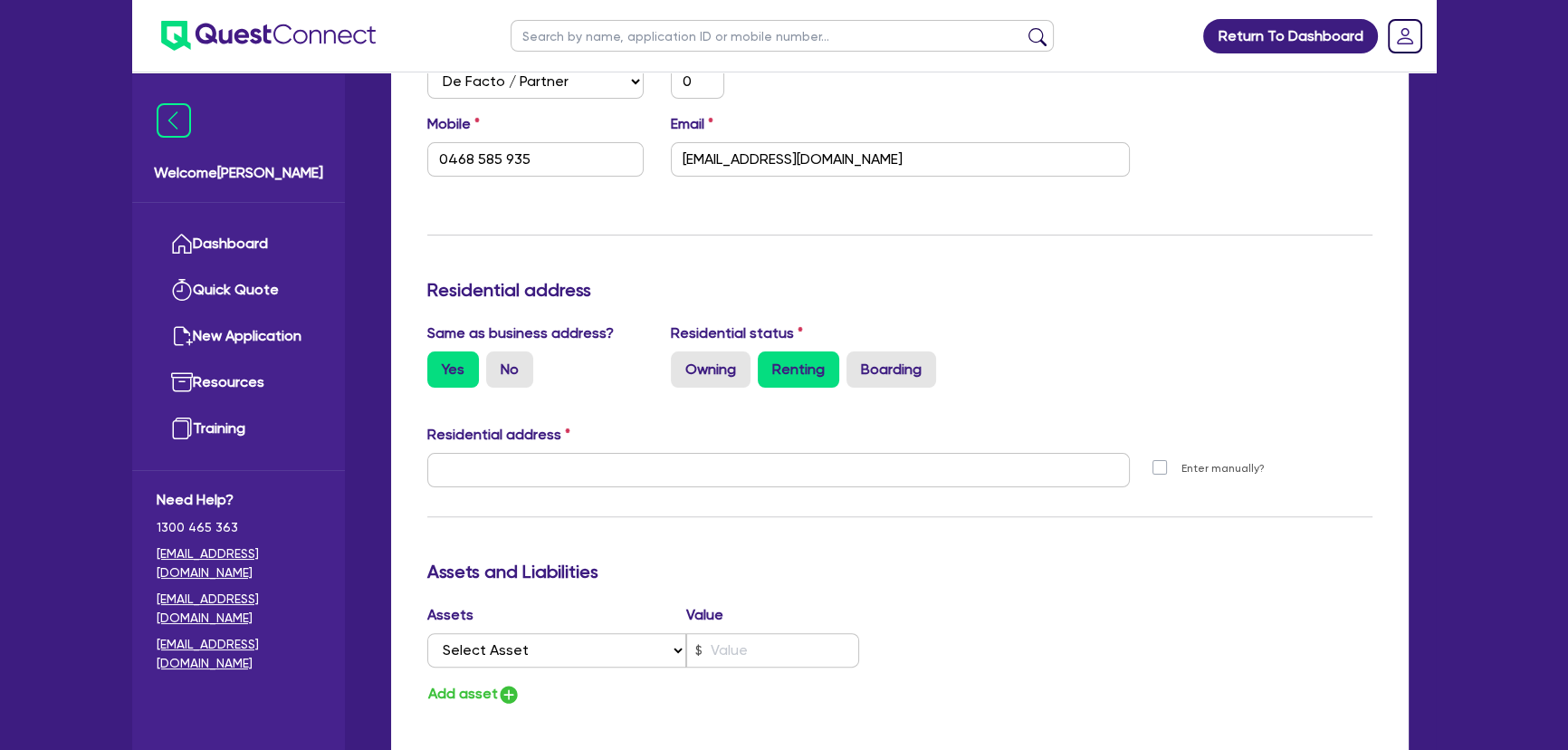
type input "0468 585 935"
type input "7 Brande St Belmore NSW 2192"
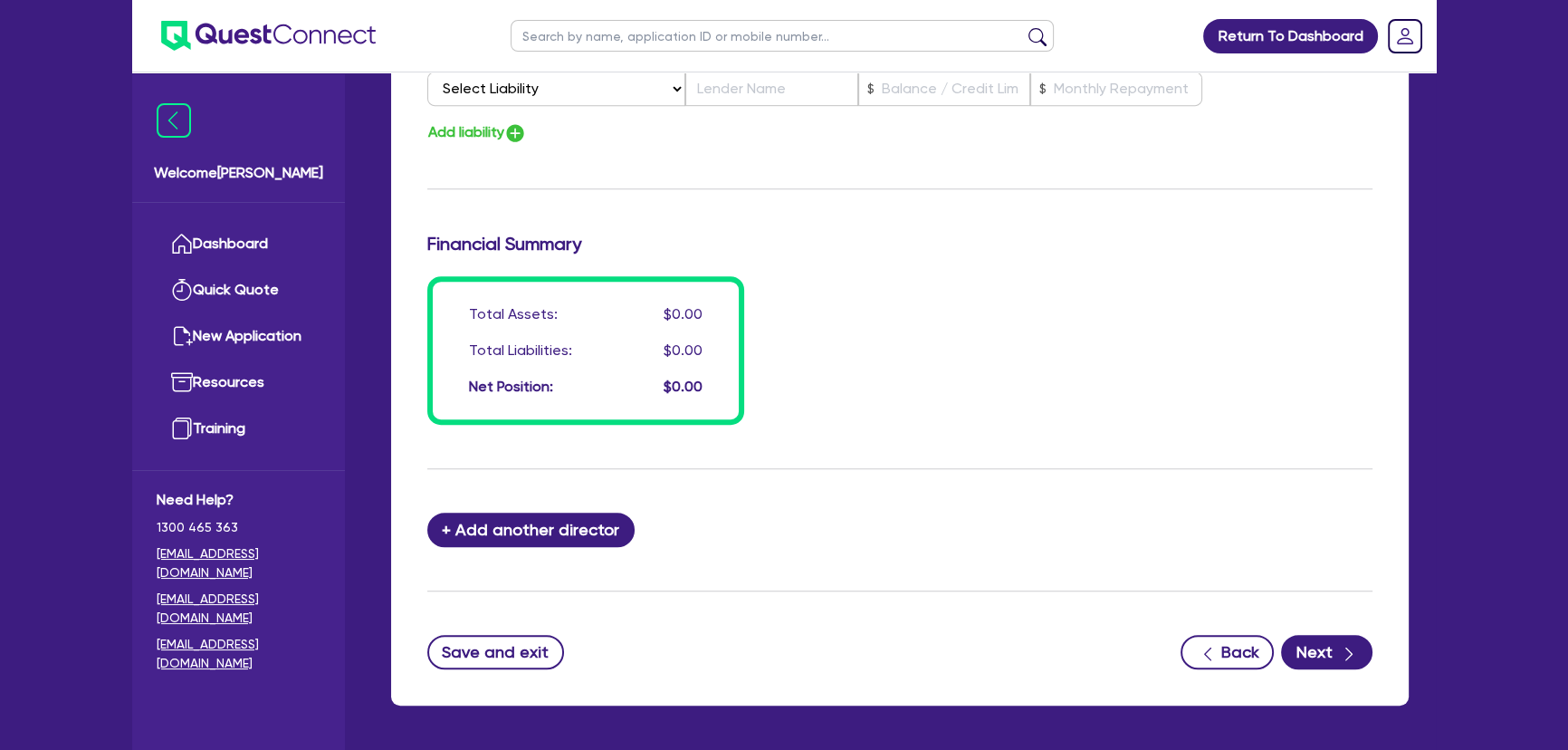
scroll to position [1347, 0]
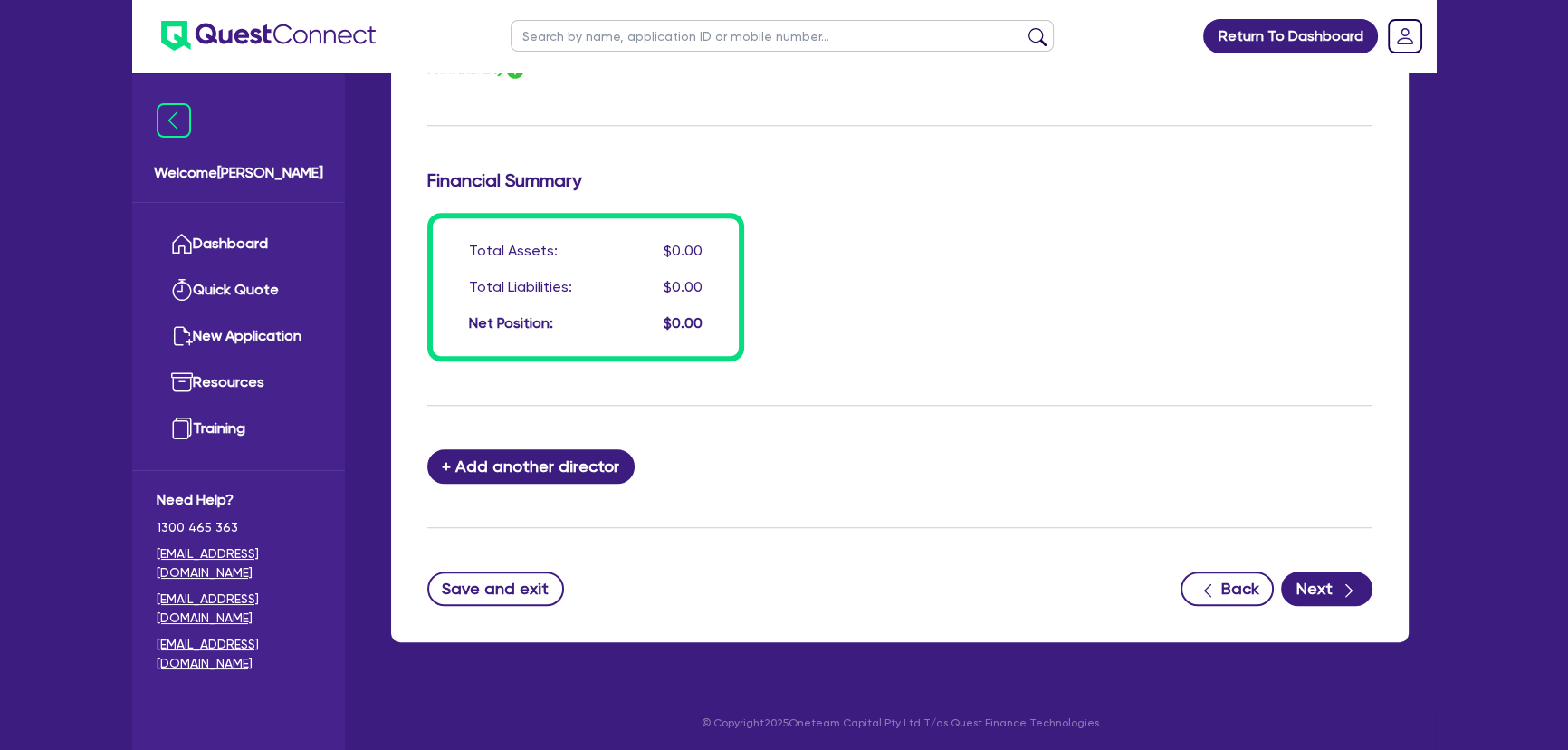
click at [1333, 598] on button "Next" at bounding box center [1326, 589] width 91 height 35
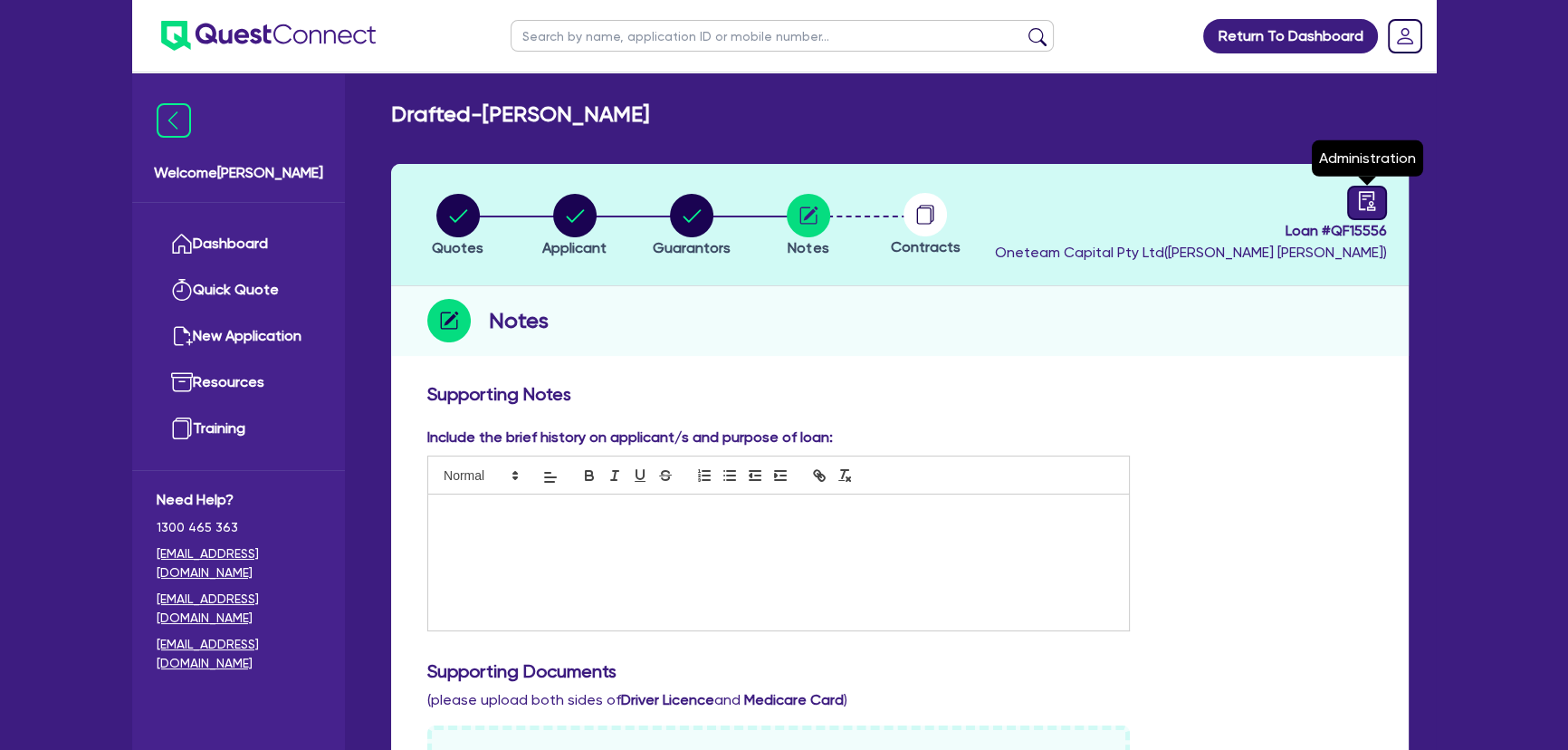
click at [1351, 194] on div at bounding box center [1367, 203] width 39 height 35
select select "DRAFTED_NEW"
select select "Other"
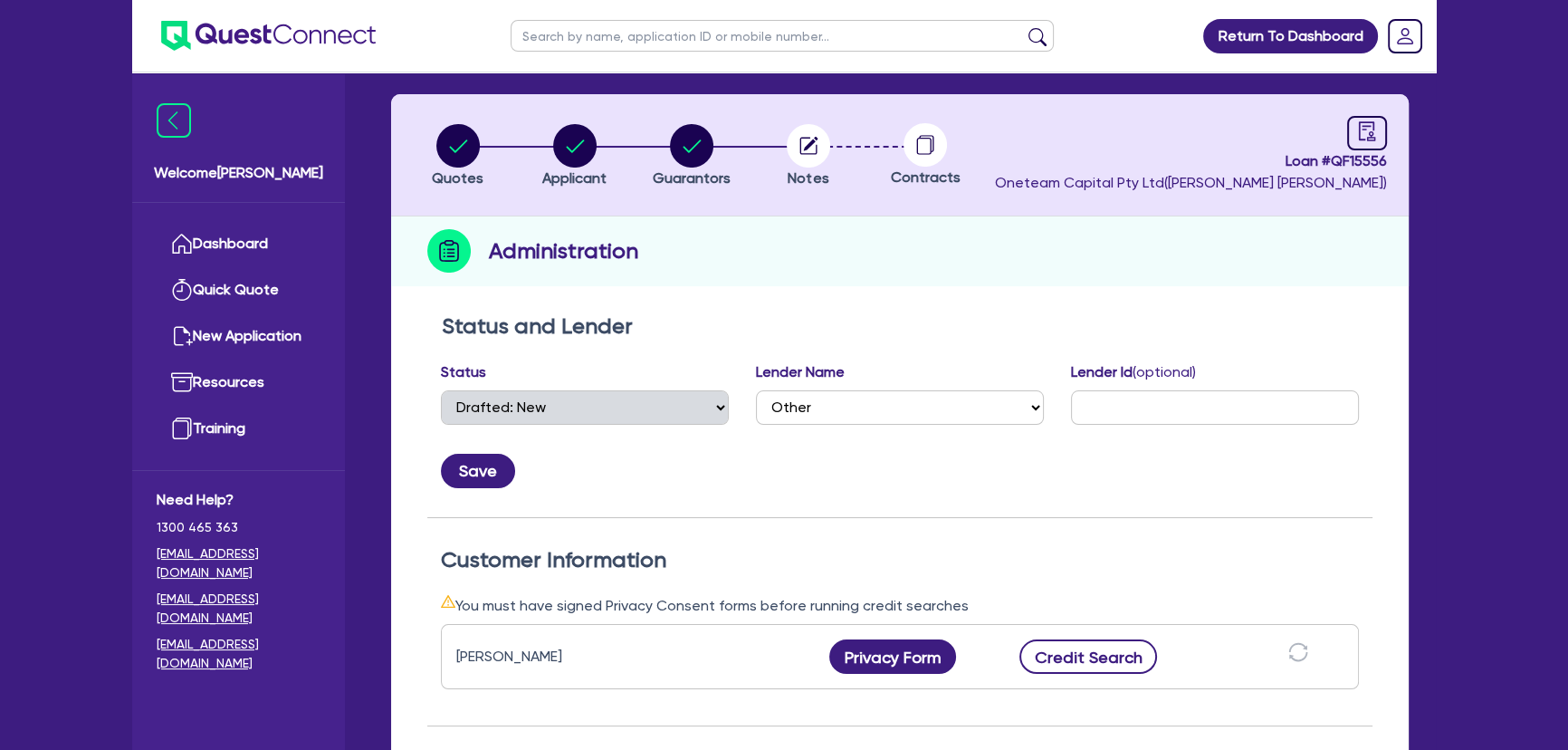
scroll to position [246, 0]
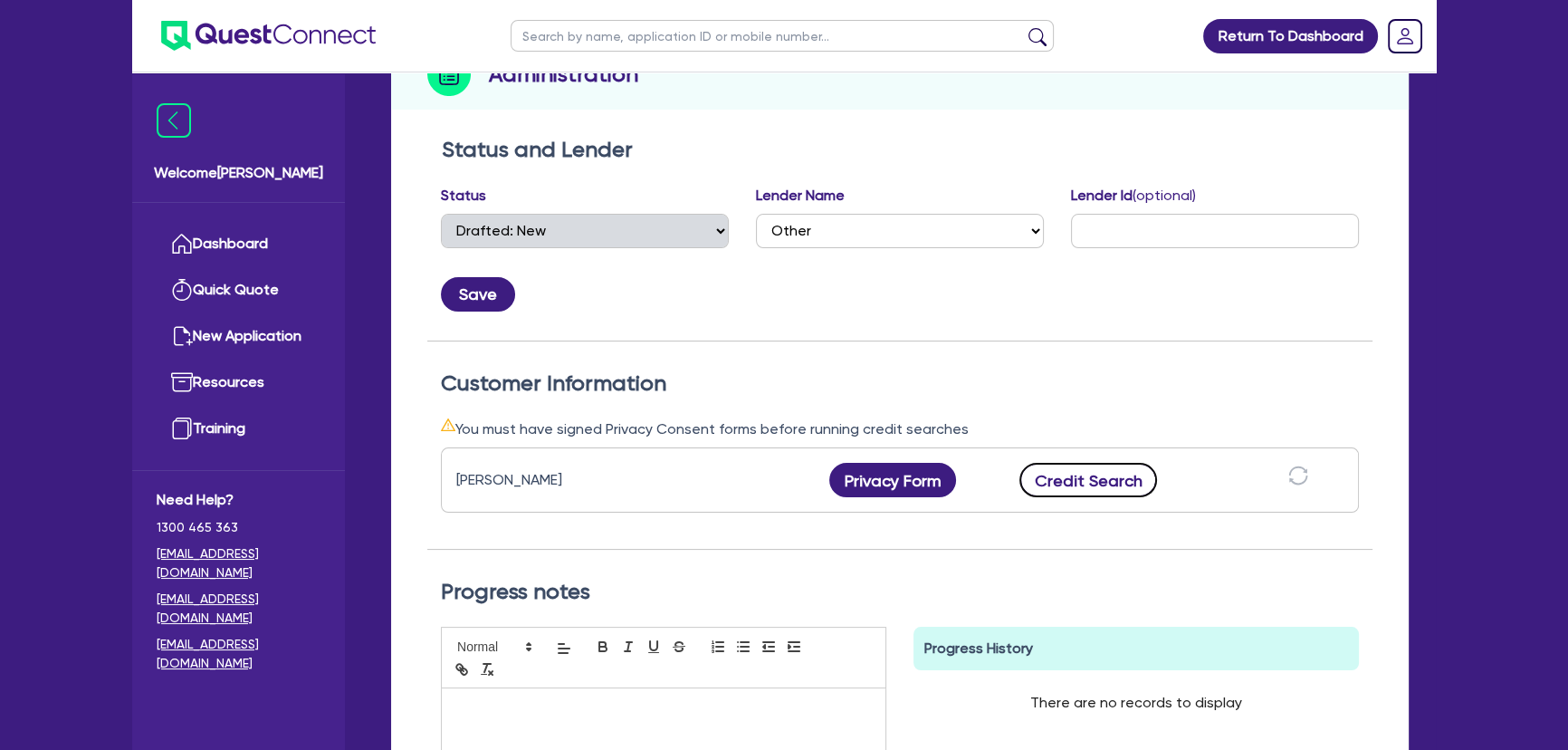
click at [1061, 493] on button "Credit Search" at bounding box center [1088, 480] width 138 height 35
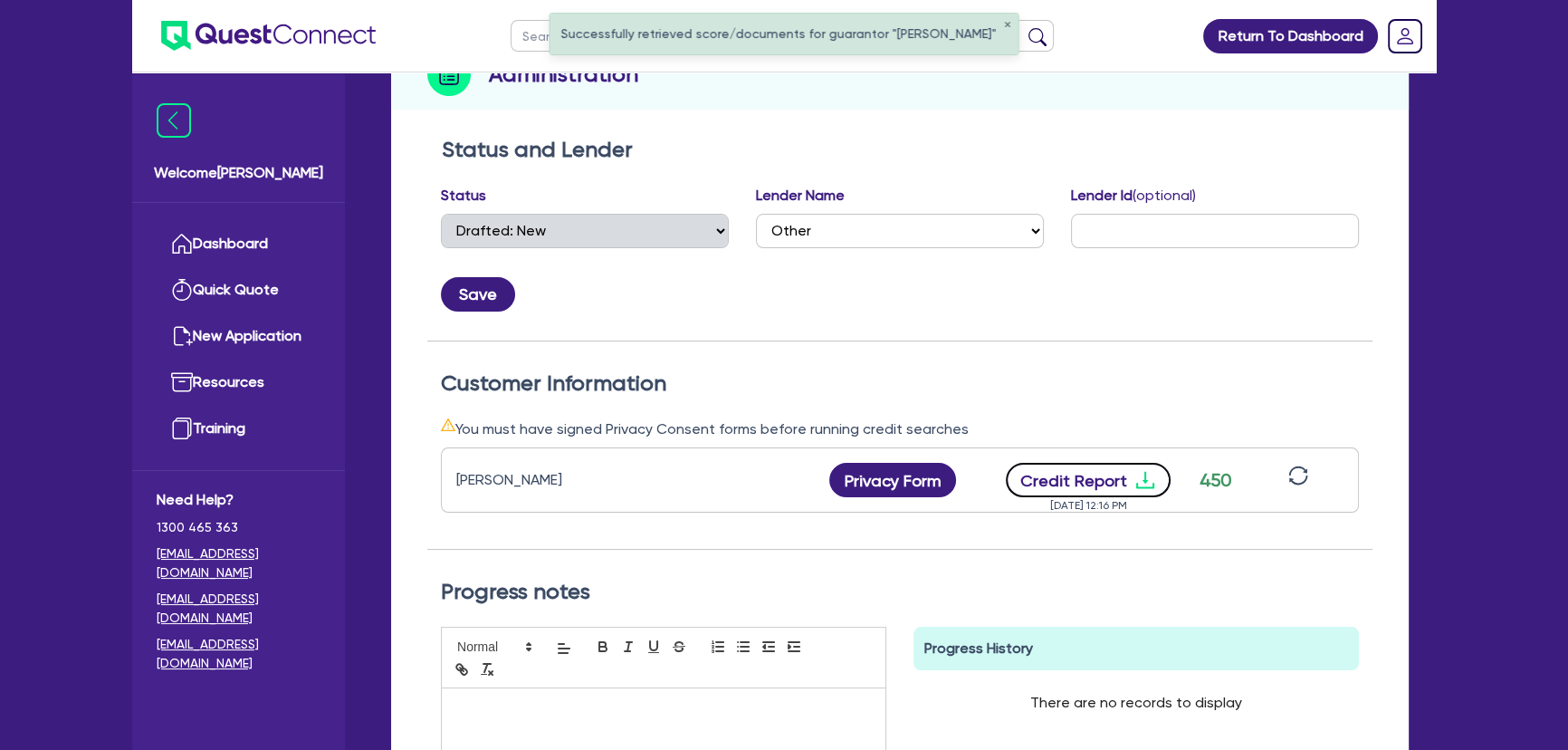
click at [1147, 480] on icon "download" at bounding box center [1145, 479] width 22 height 22
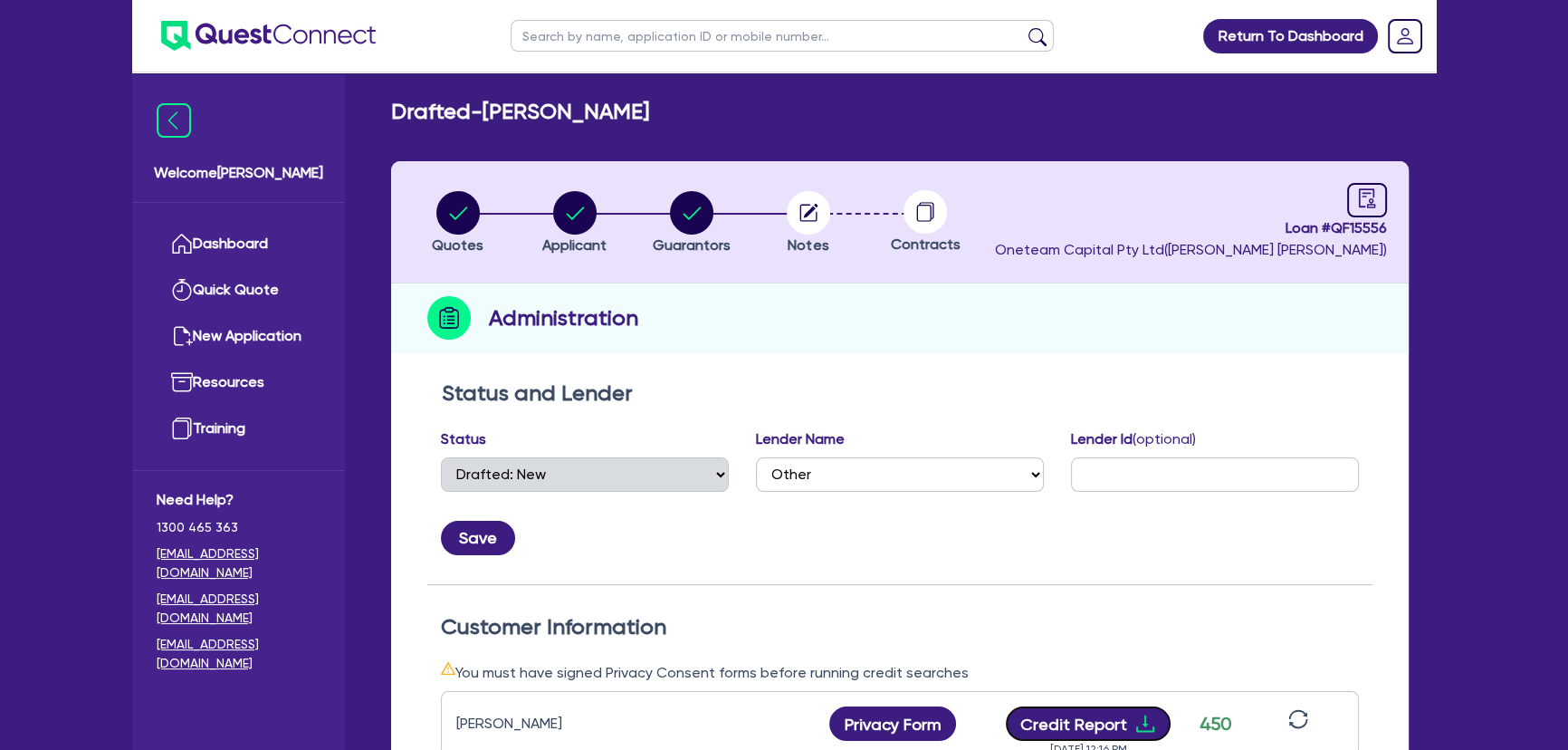
scroll to position [0, 0]
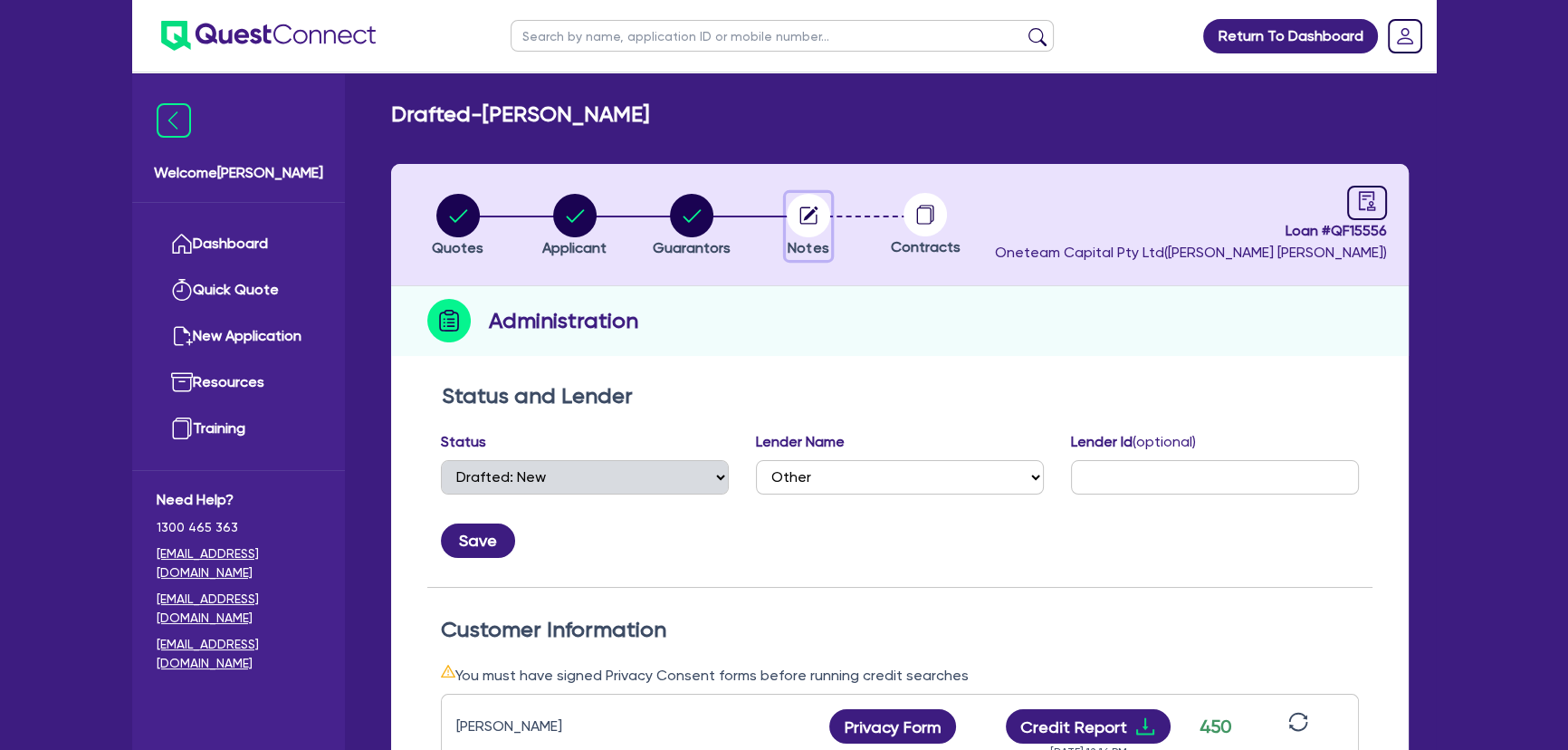
click at [817, 225] on circle "button" at bounding box center [808, 215] width 43 height 43
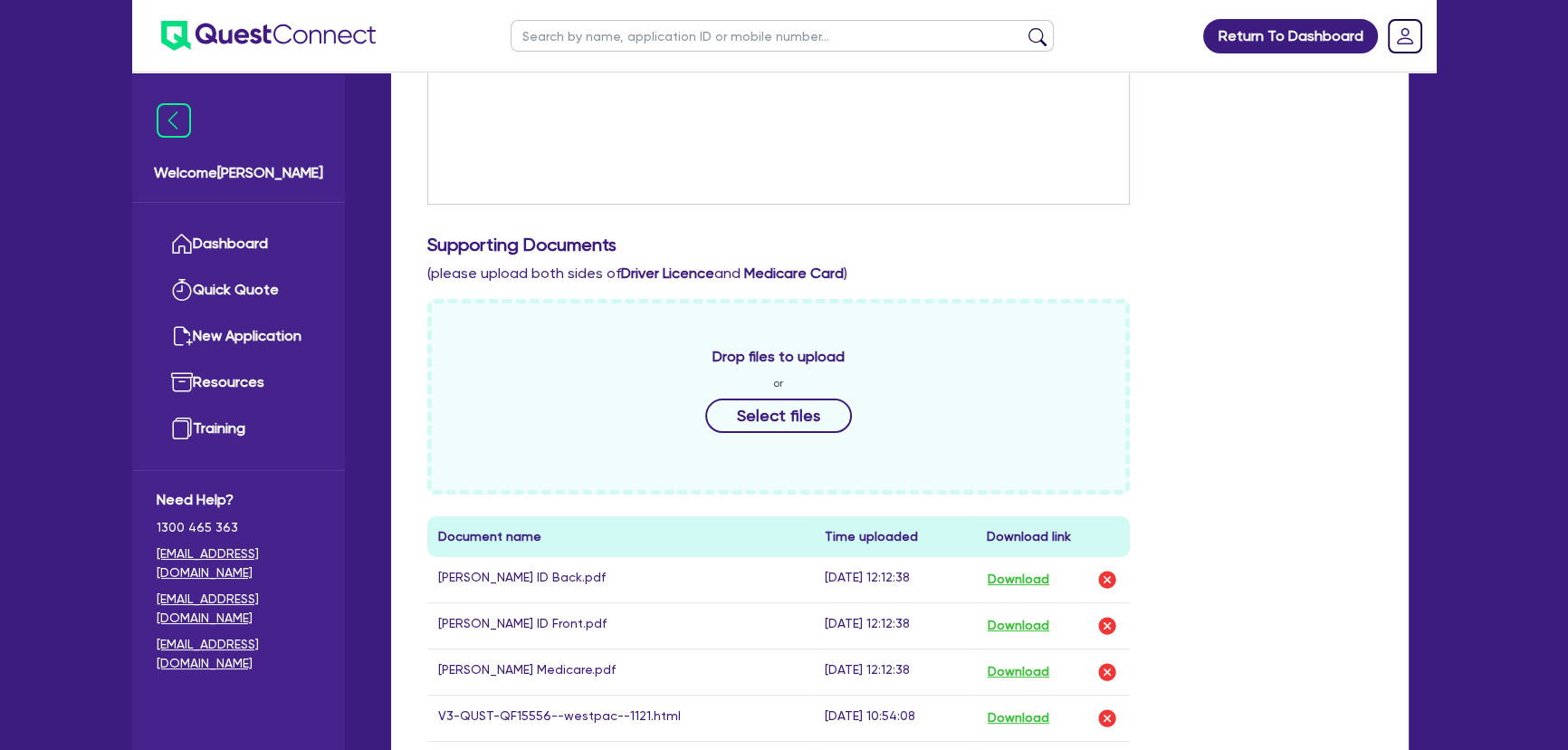
scroll to position [411, 0]
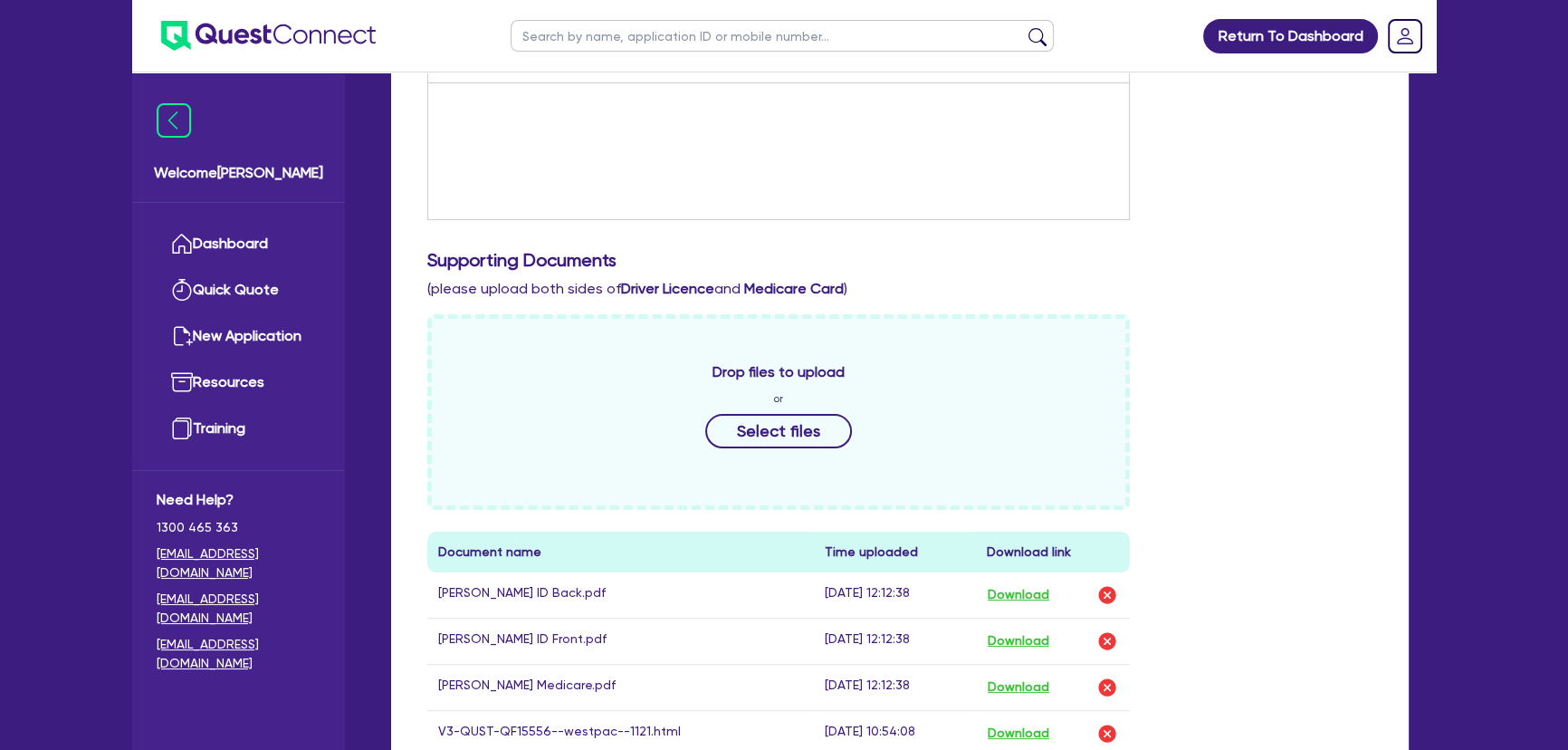
click at [358, 53] on ul at bounding box center [253, 36] width 244 height 71
click at [335, 27] on img at bounding box center [268, 36] width 215 height 30
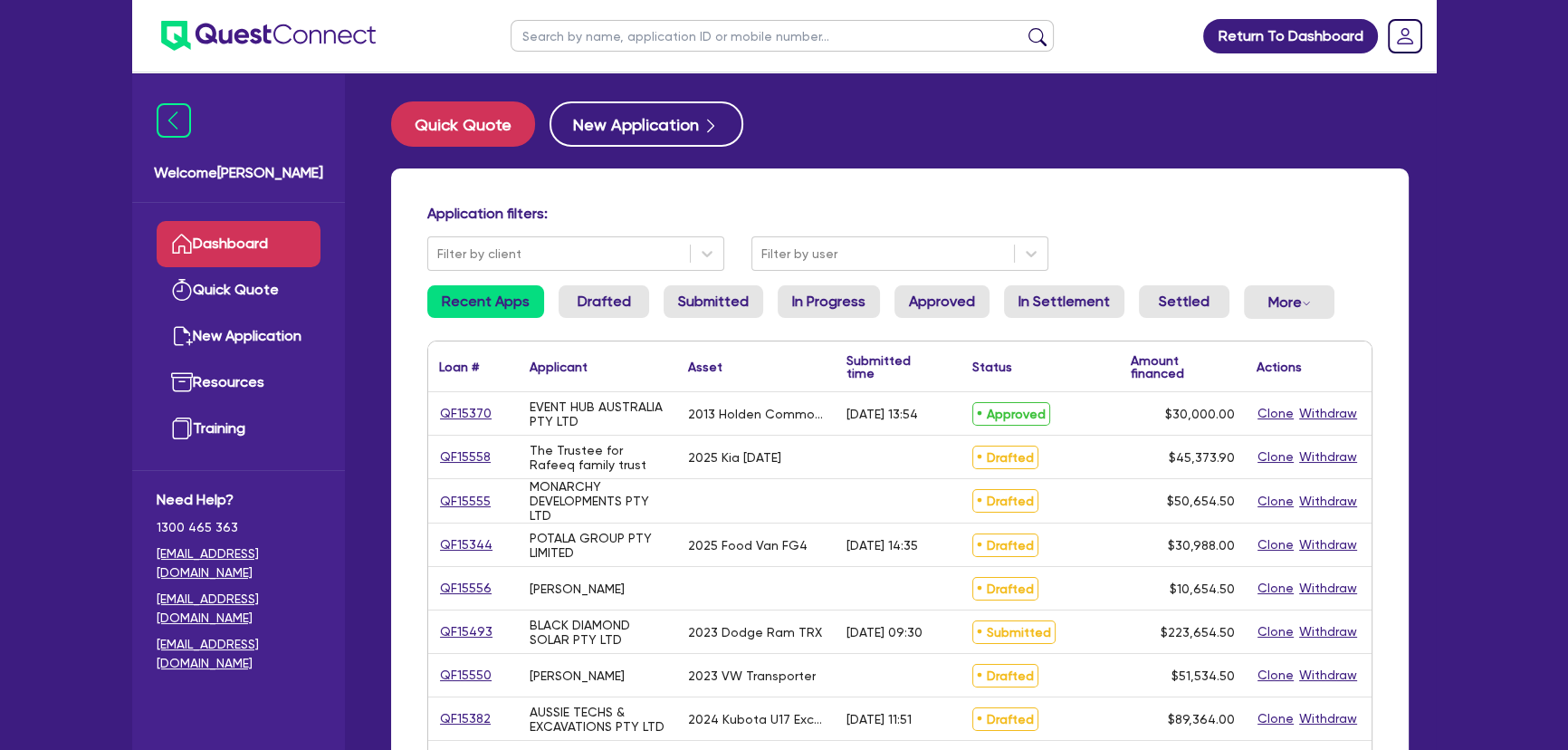
click at [1507, 503] on div "Return To Dashboard Edit Profile Logout Welcome Joel Dashboard Quick Quote New …" at bounding box center [784, 731] width 1568 height 1461
click at [1511, 516] on div "Return To Dashboard Edit Profile Logout Welcome Joel Dashboard Quick Quote New …" at bounding box center [784, 731] width 1568 height 1461
click at [466, 411] on link "QF15370" at bounding box center [466, 414] width 54 height 21
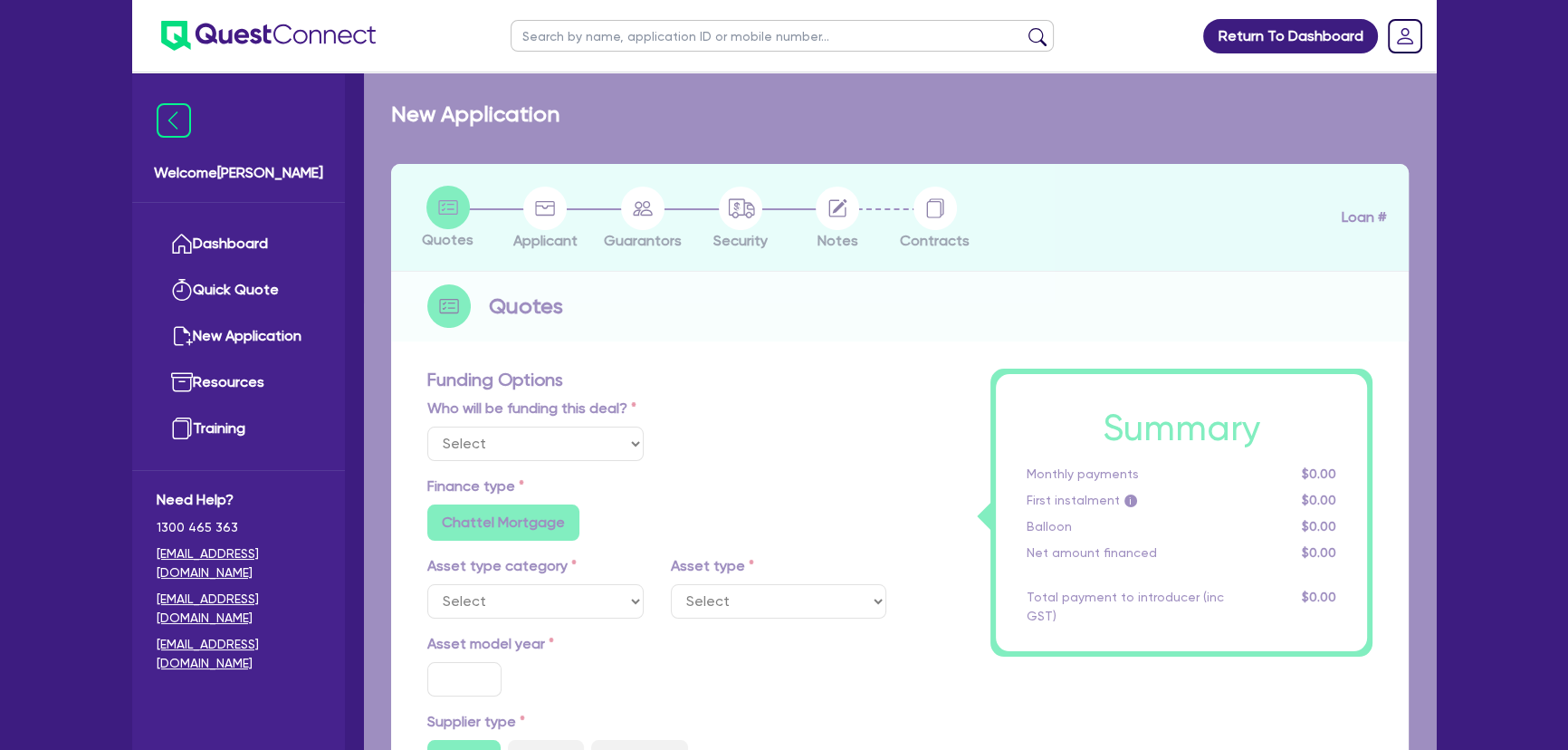
select select "Quest Finance - Own Book"
select select "CARS_AND_LIGHT_TRUCKS"
type input "2013"
type input "30,000"
type input "10"
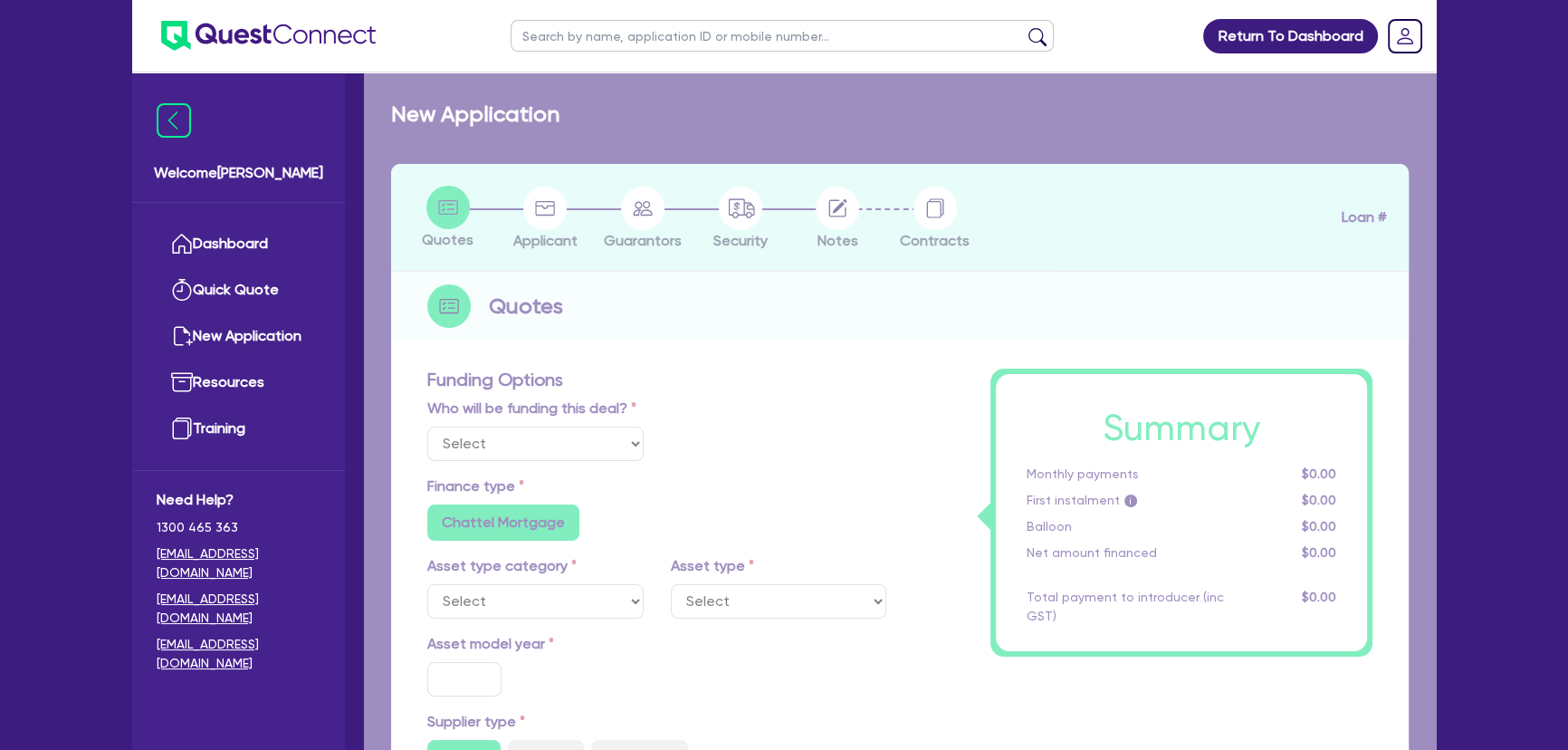
type input "3,000"
type input "18.95"
radio input "false"
select select "PASSENGER_VEHICLES"
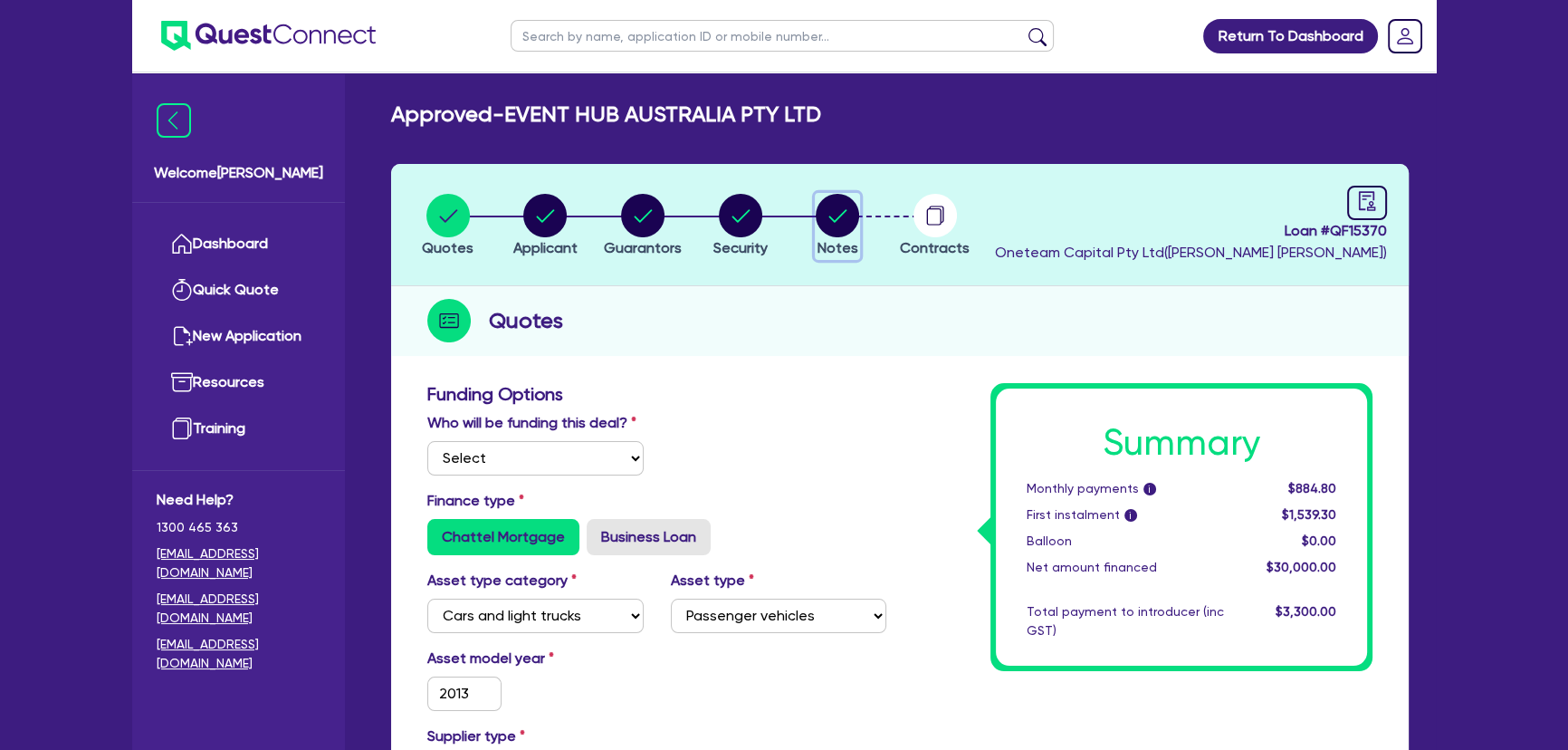
click at [827, 198] on circle "button" at bounding box center [837, 215] width 43 height 43
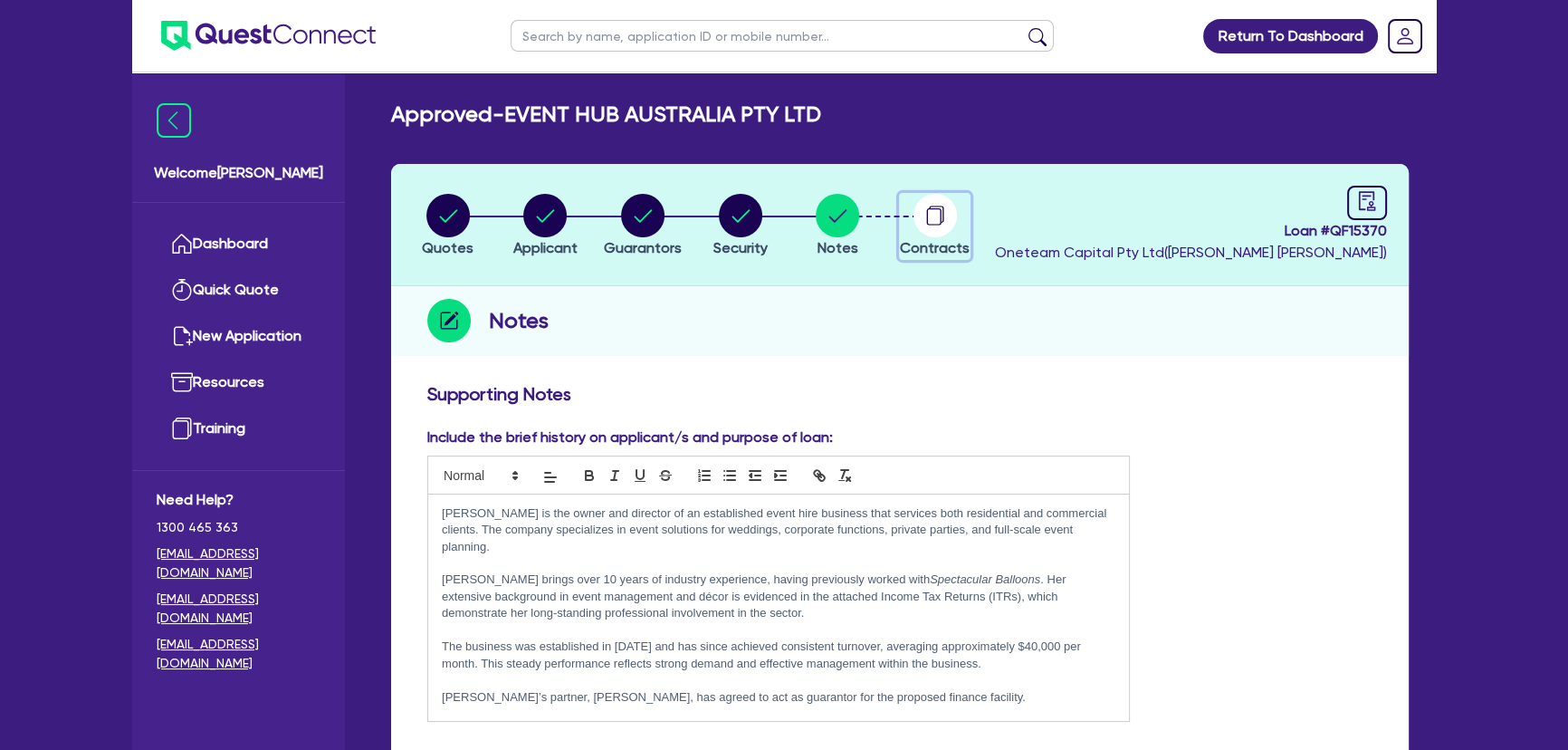
click at [927, 211] on icon "button" at bounding box center [933, 217] width 14 height 17
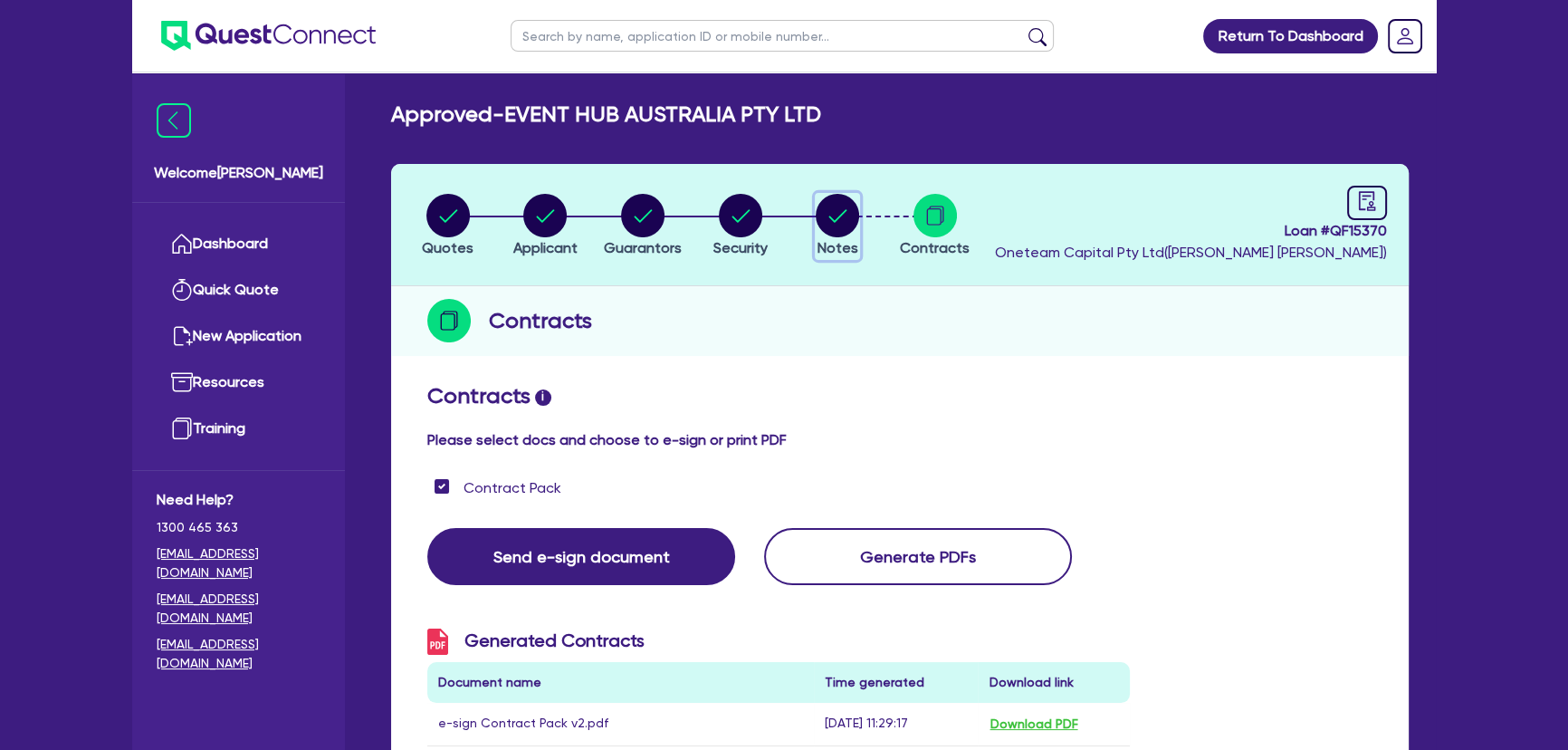
click at [836, 222] on circle "button" at bounding box center [837, 215] width 43 height 43
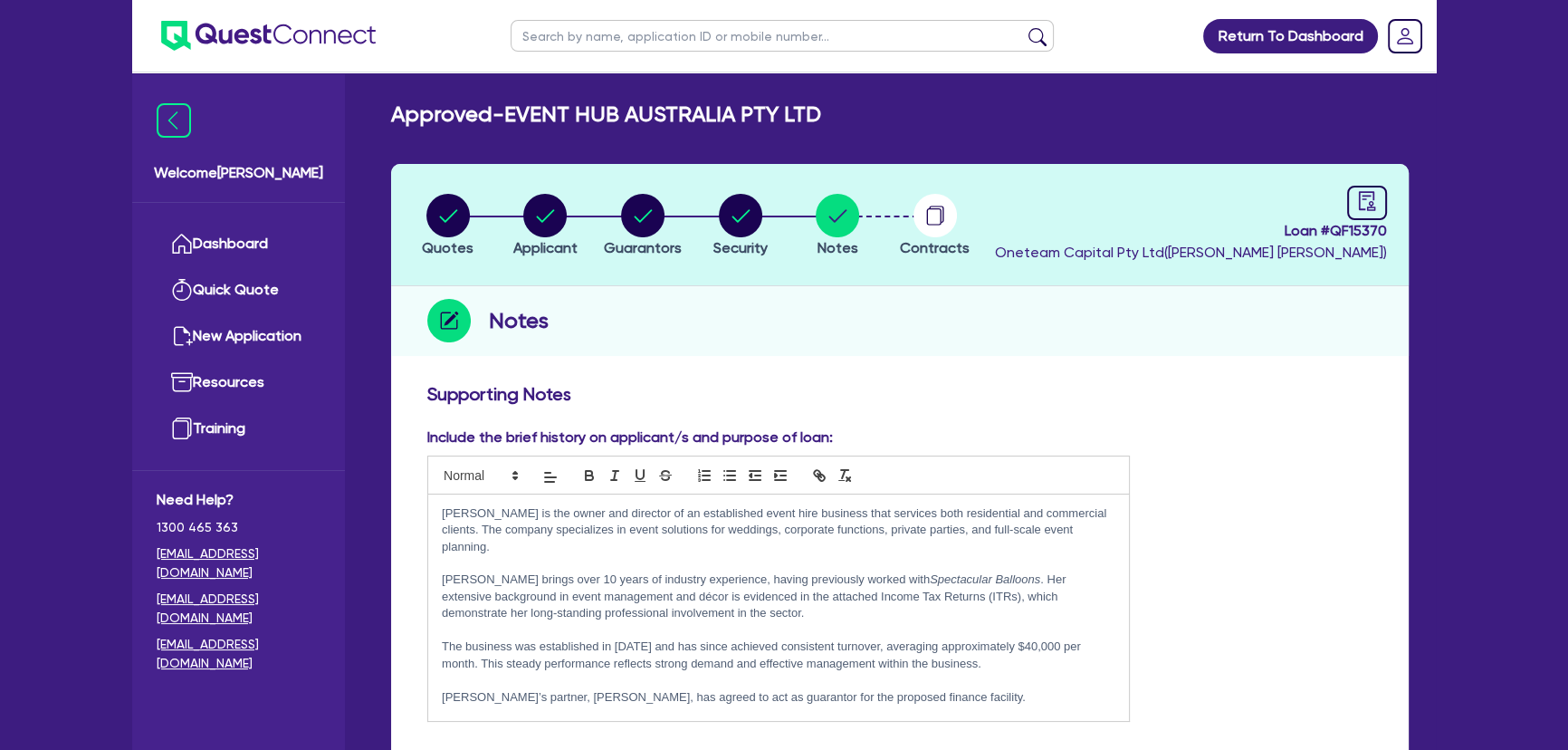
click at [268, 47] on img at bounding box center [268, 36] width 215 height 30
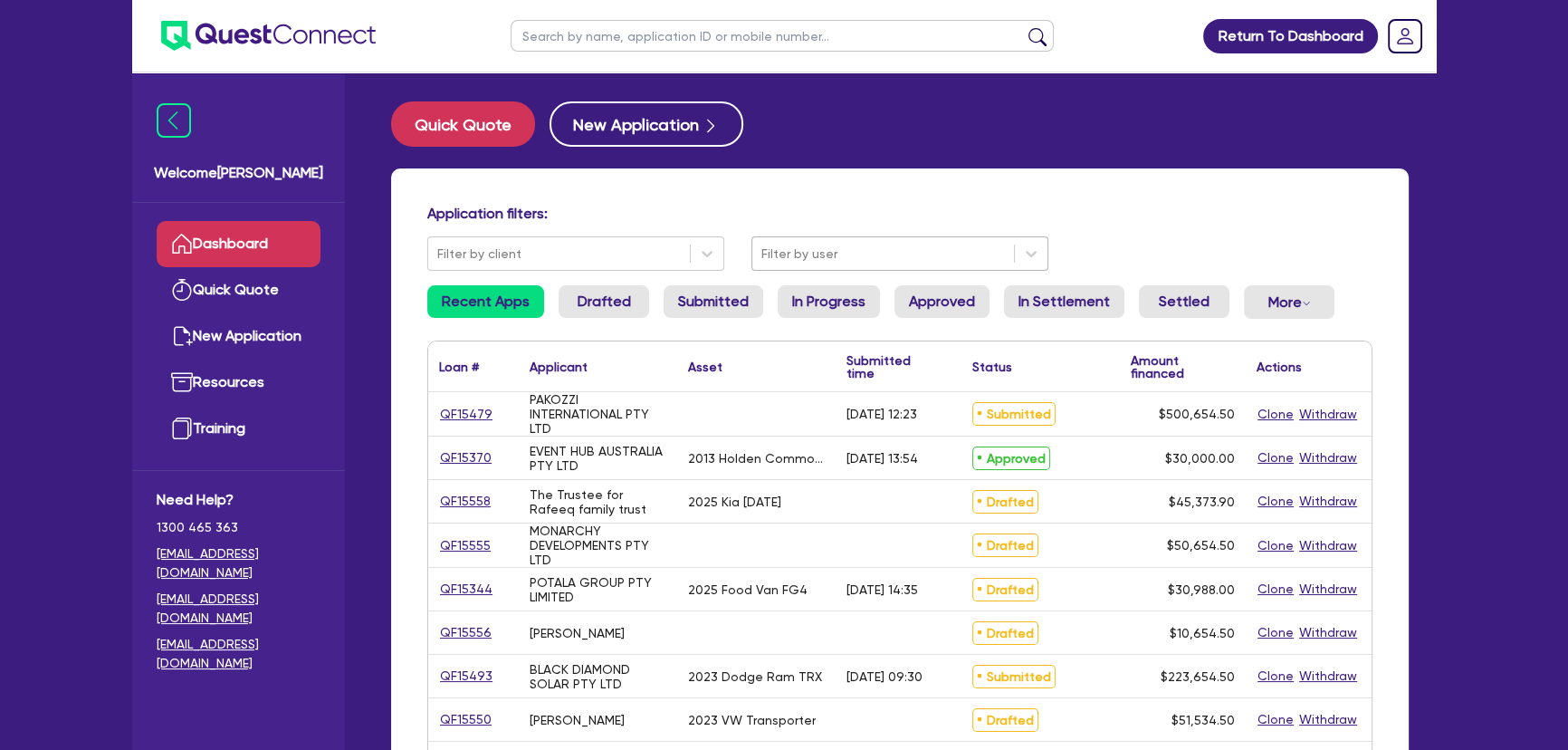
click at [818, 258] on div at bounding box center [883, 254] width 244 height 23
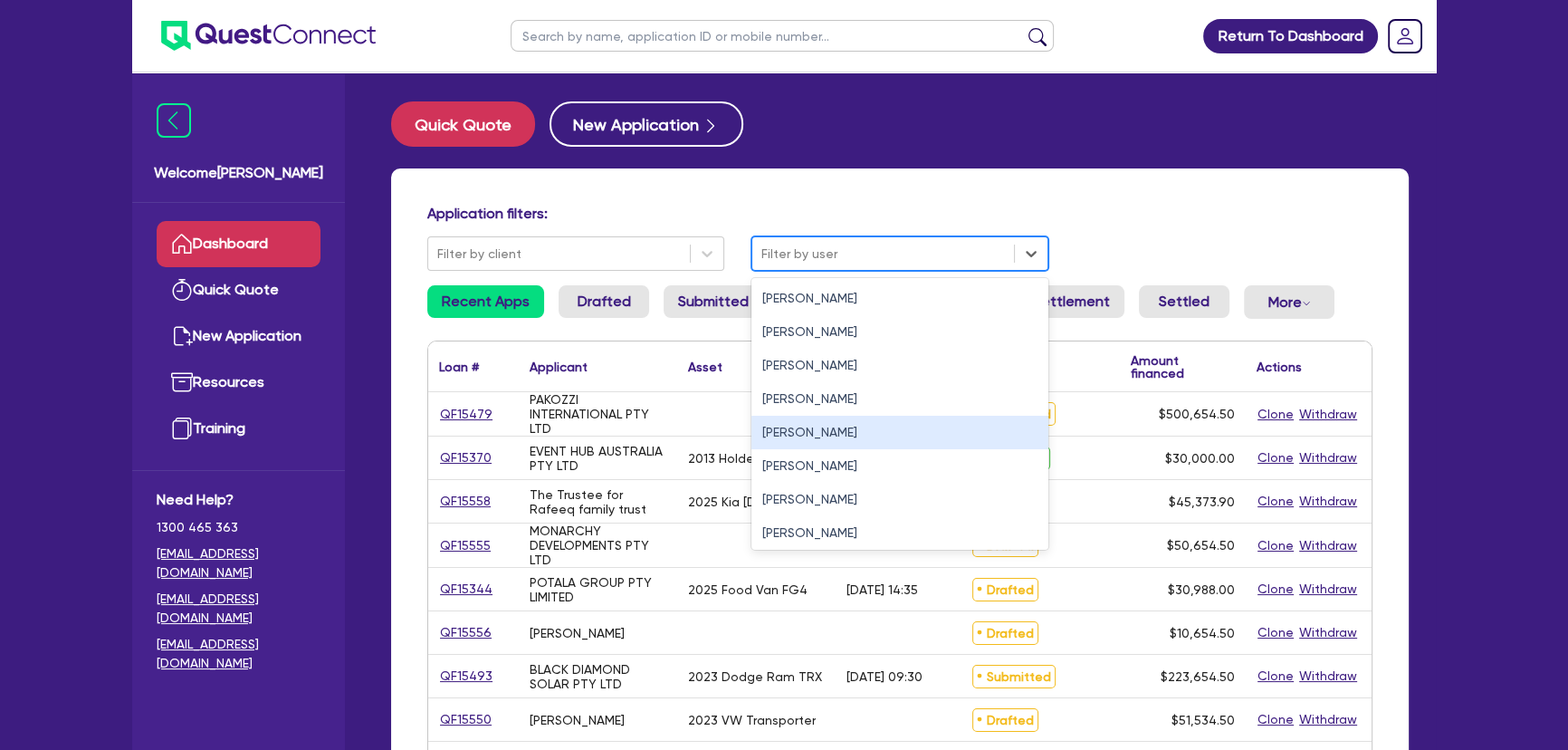
click at [786, 447] on div "[PERSON_NAME]" at bounding box center [900, 432] width 297 height 34
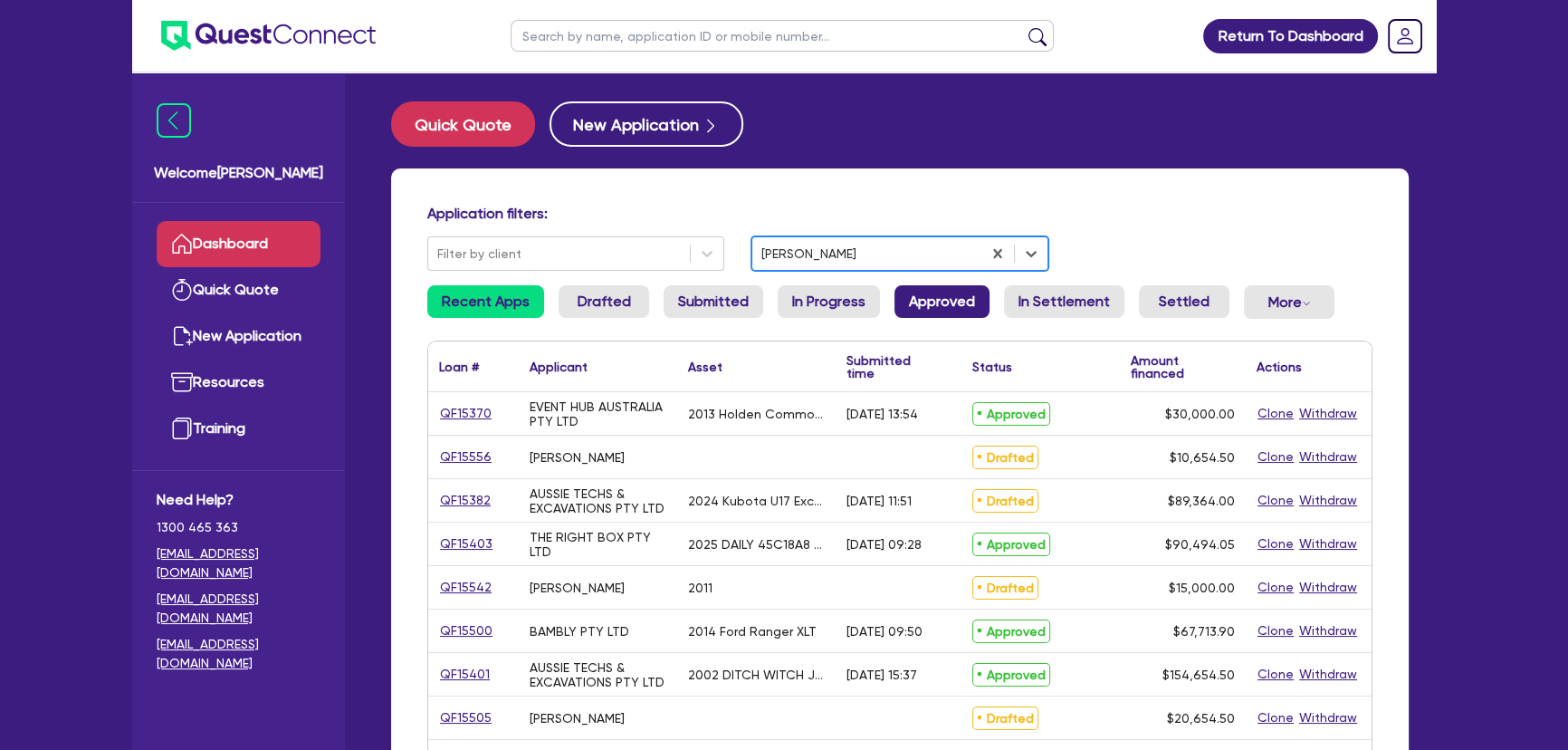
click at [954, 301] on link "Approved" at bounding box center [941, 301] width 95 height 33
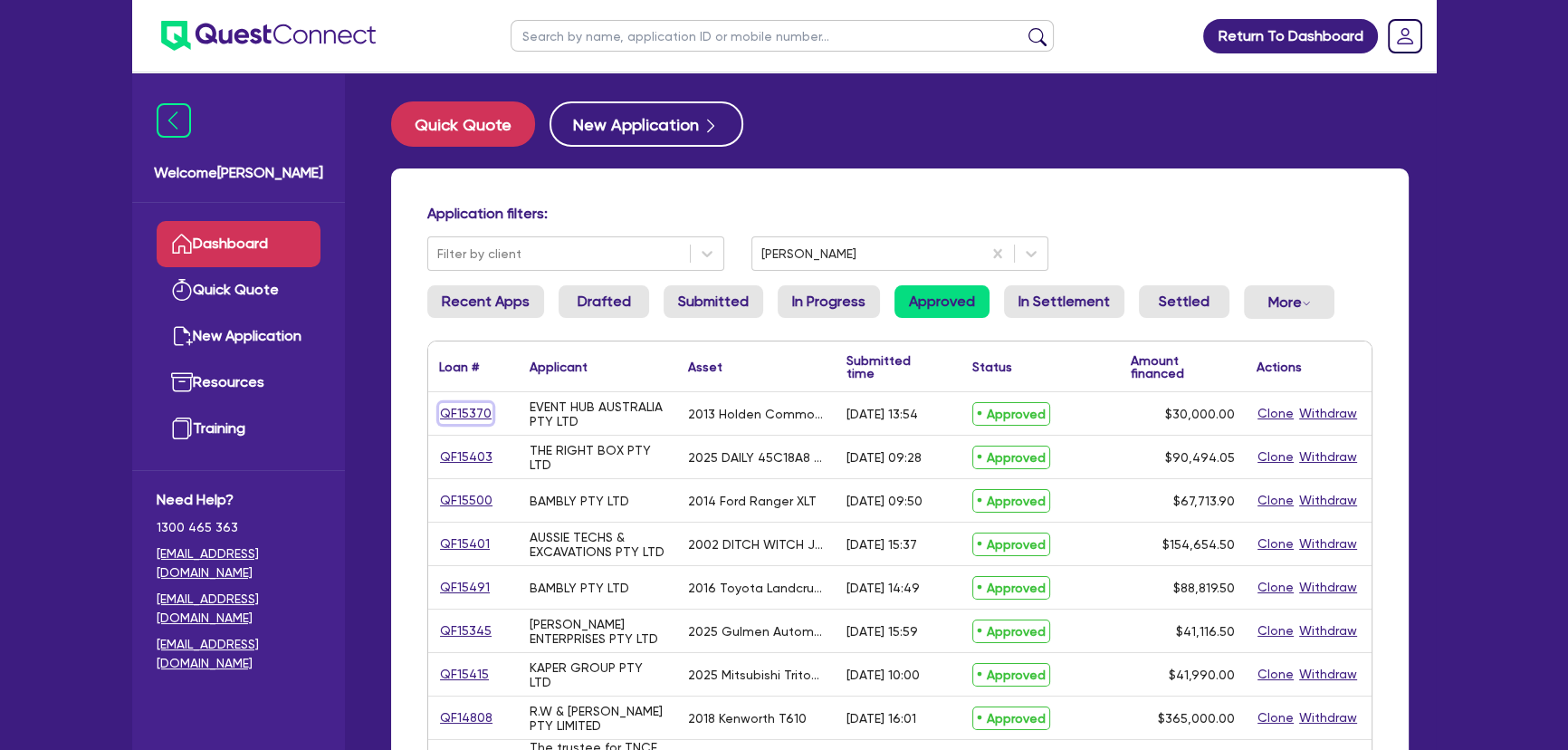
click at [454, 410] on link "QF15370" at bounding box center [466, 414] width 54 height 21
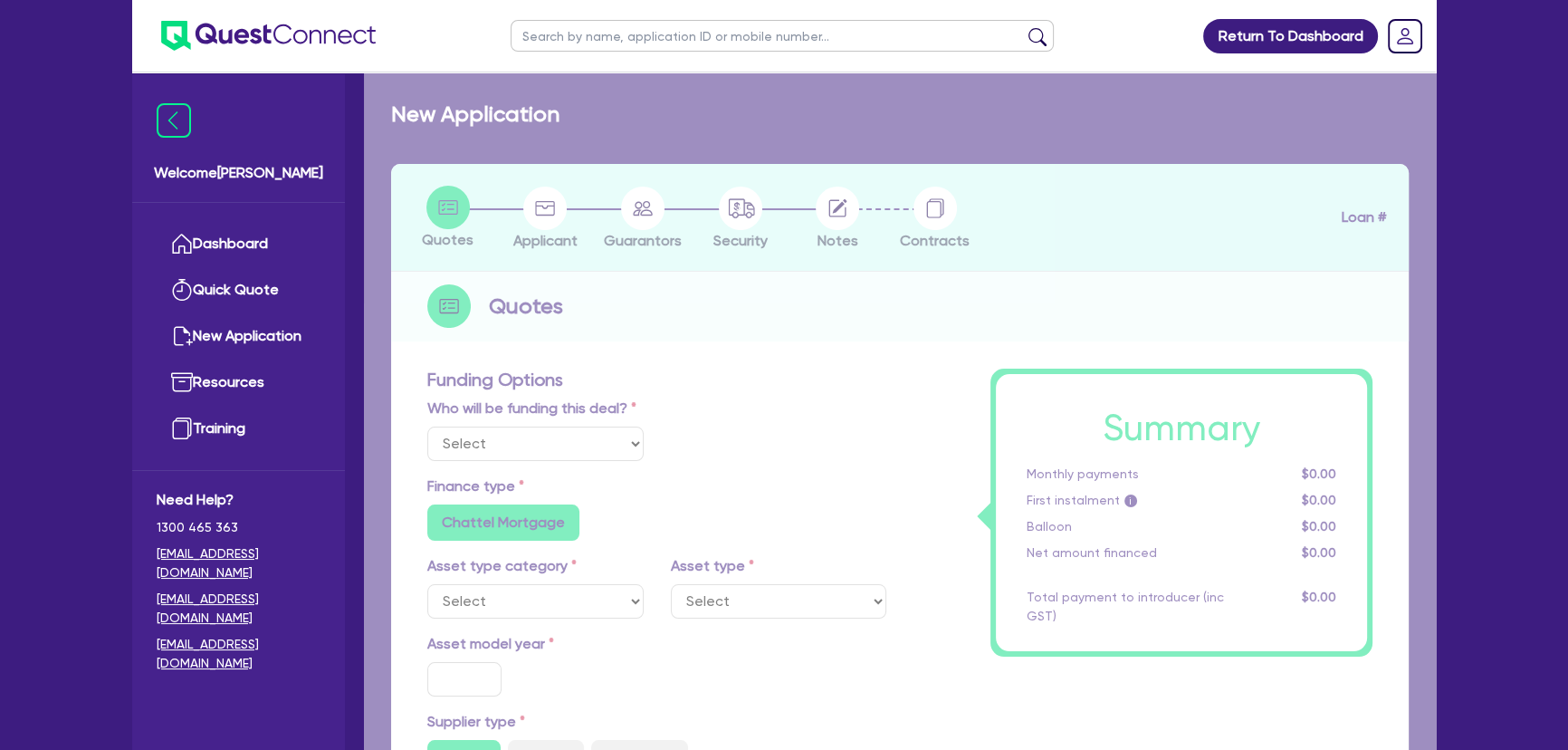
select select "Quest Finance - Own Book"
select select "CARS_AND_LIGHT_TRUCKS"
type input "2013"
type input "30,000"
type input "10"
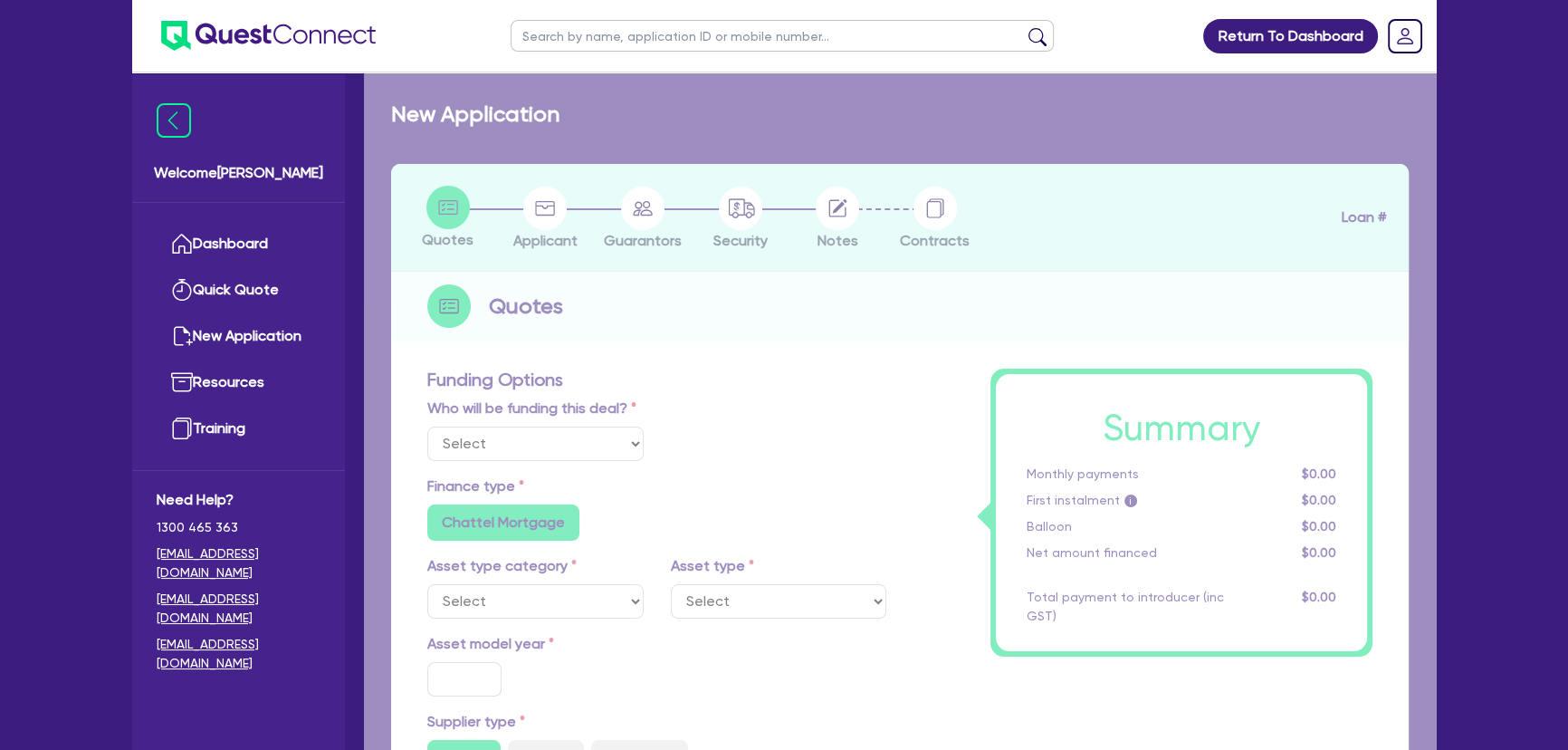
type input "3,000"
type input "18.95"
radio input "false"
select select "PASSENGER_VEHICLES"
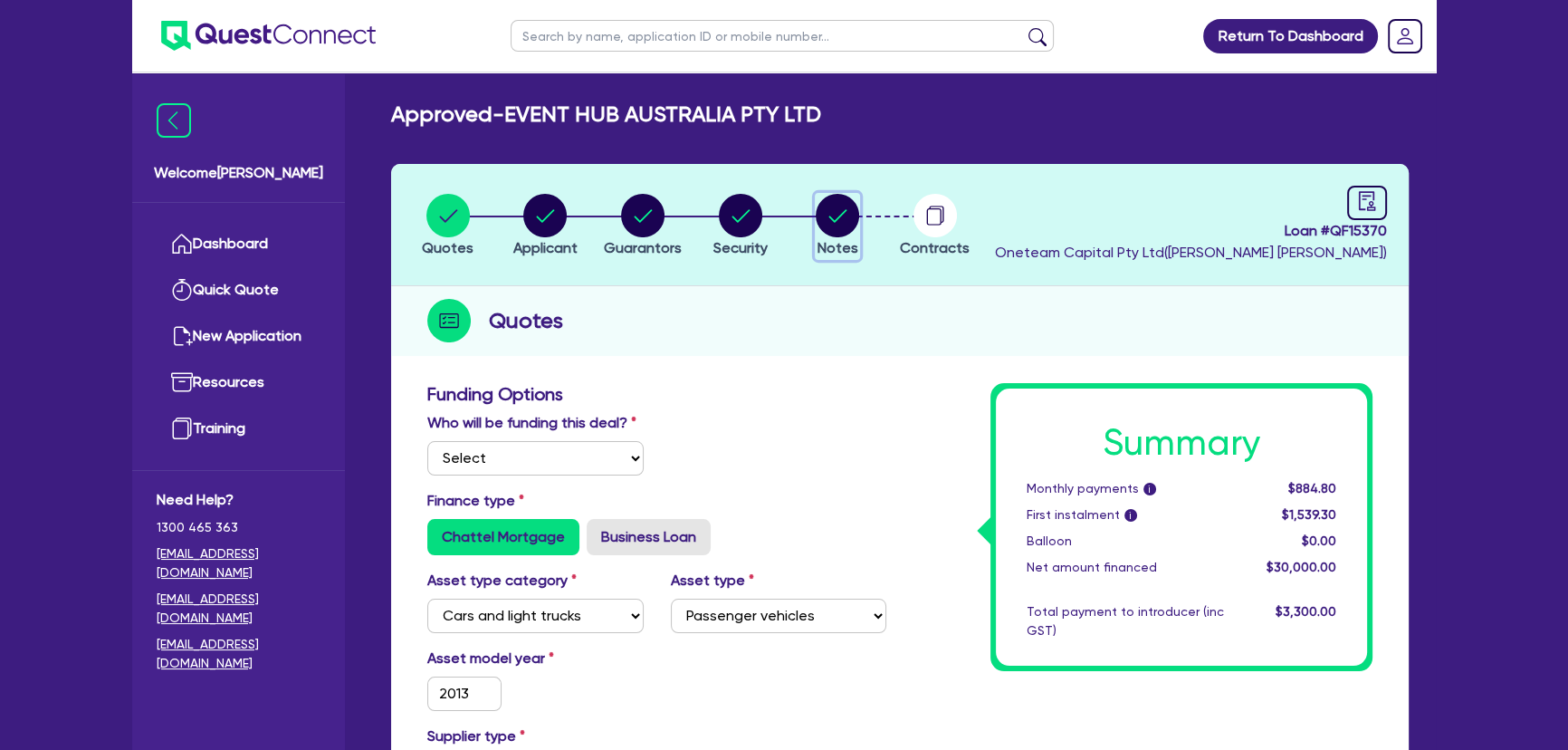
click at [854, 232] on icon "button" at bounding box center [837, 215] width 43 height 43
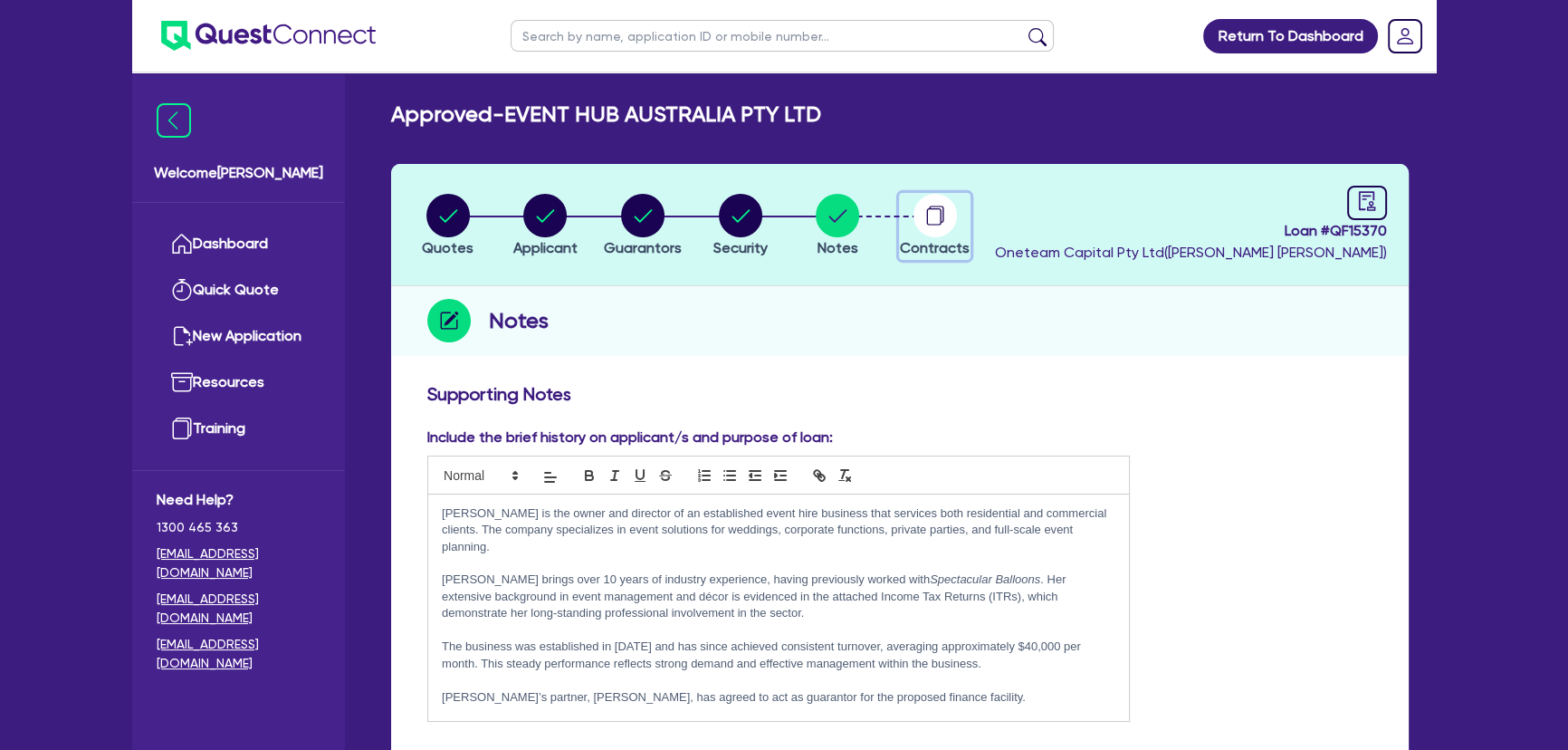
click at [928, 207] on circle "button" at bounding box center [935, 215] width 43 height 43
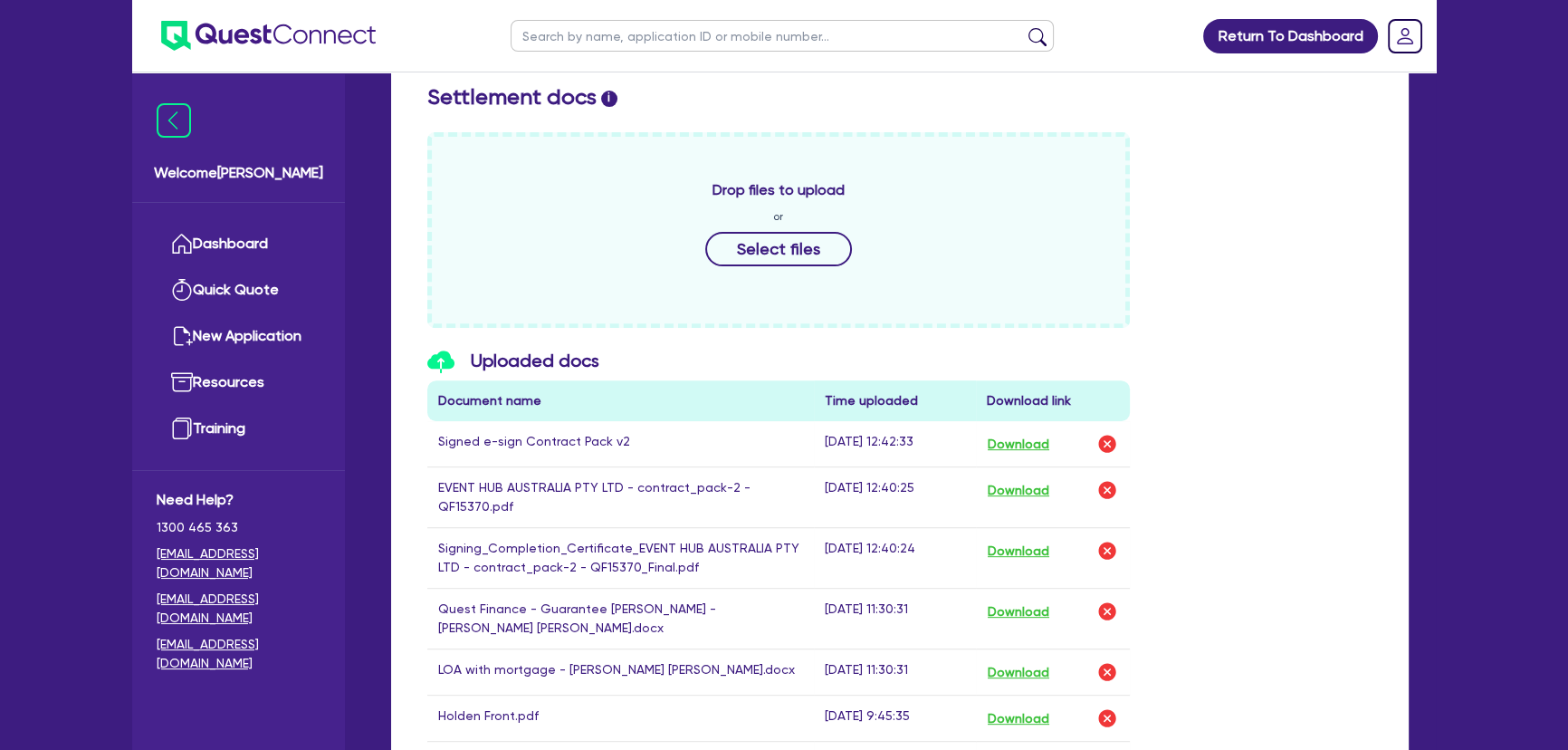
scroll to position [823, 0]
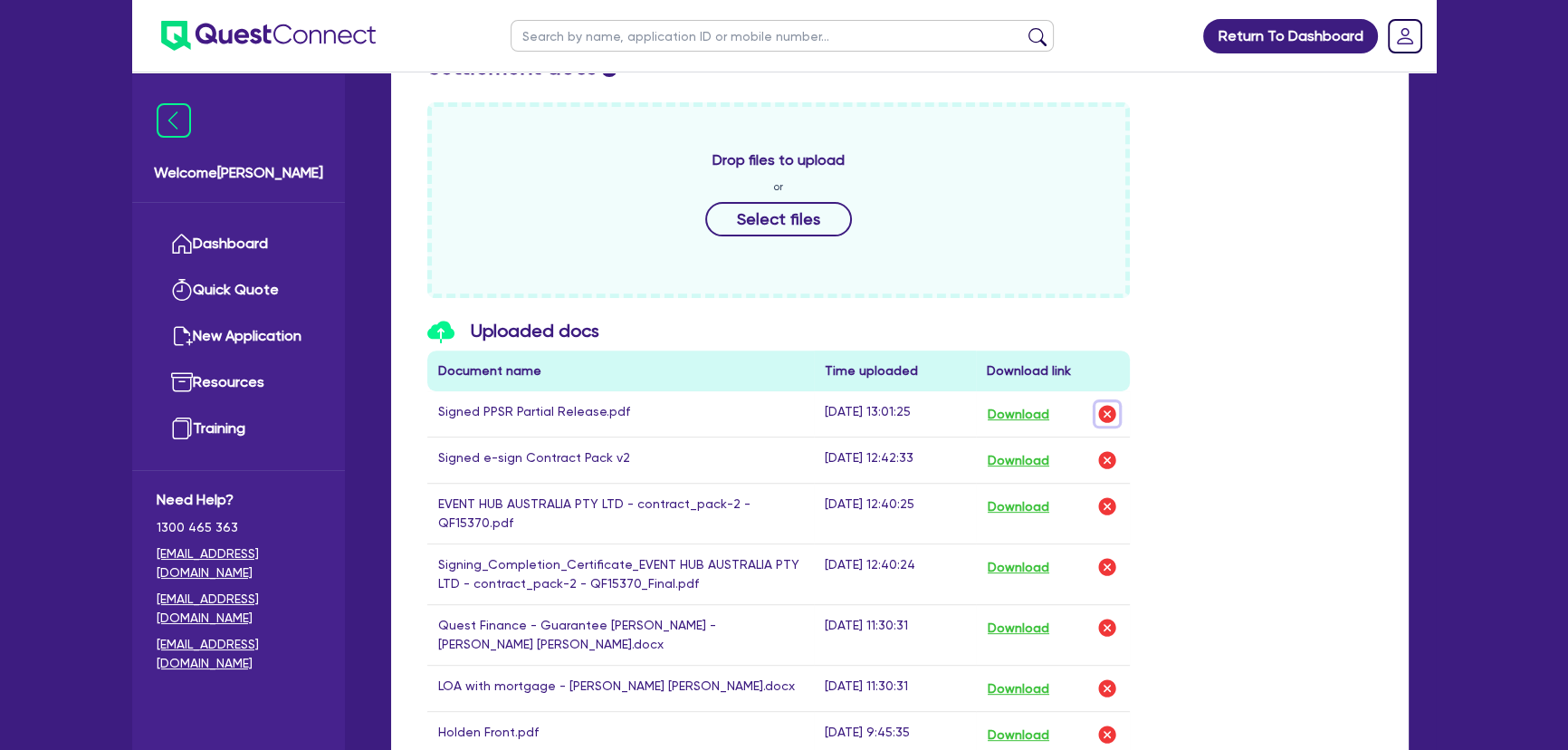
click at [1105, 405] on img "button" at bounding box center [1107, 414] width 22 height 22
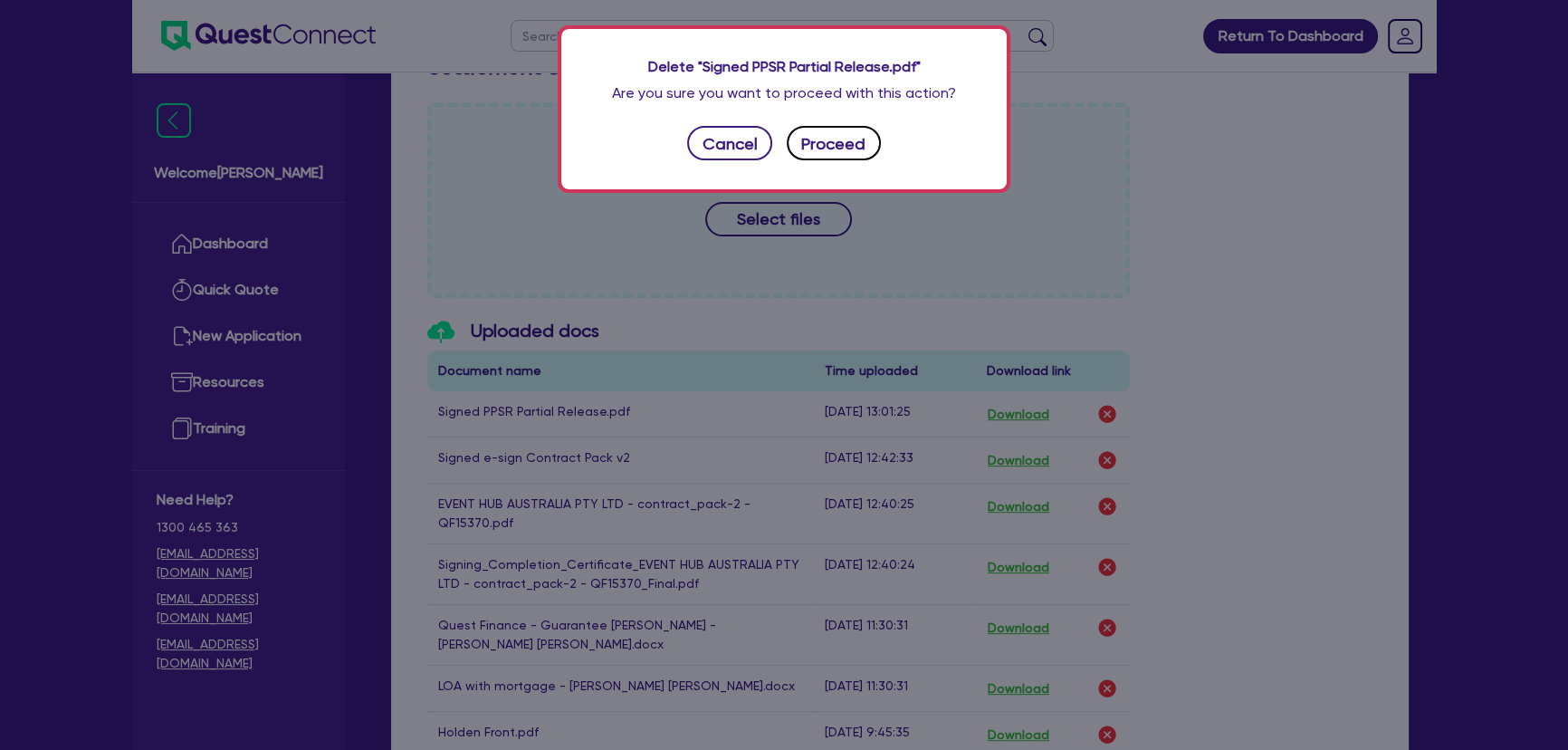
click at [819, 155] on button "Proceed" at bounding box center [834, 143] width 94 height 35
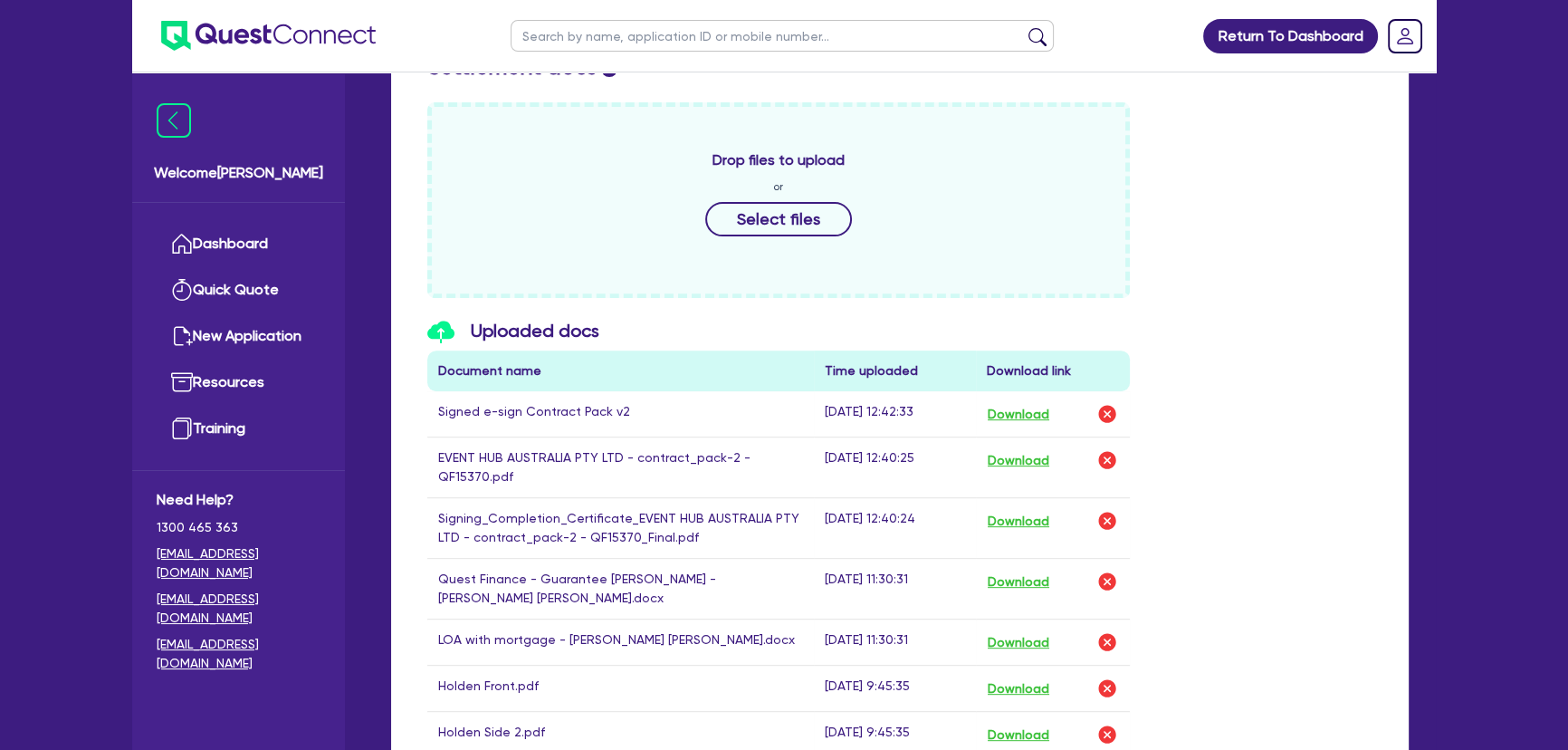
click at [153, 48] on ul at bounding box center [253, 36] width 244 height 71
click at [223, 38] on img at bounding box center [268, 36] width 215 height 30
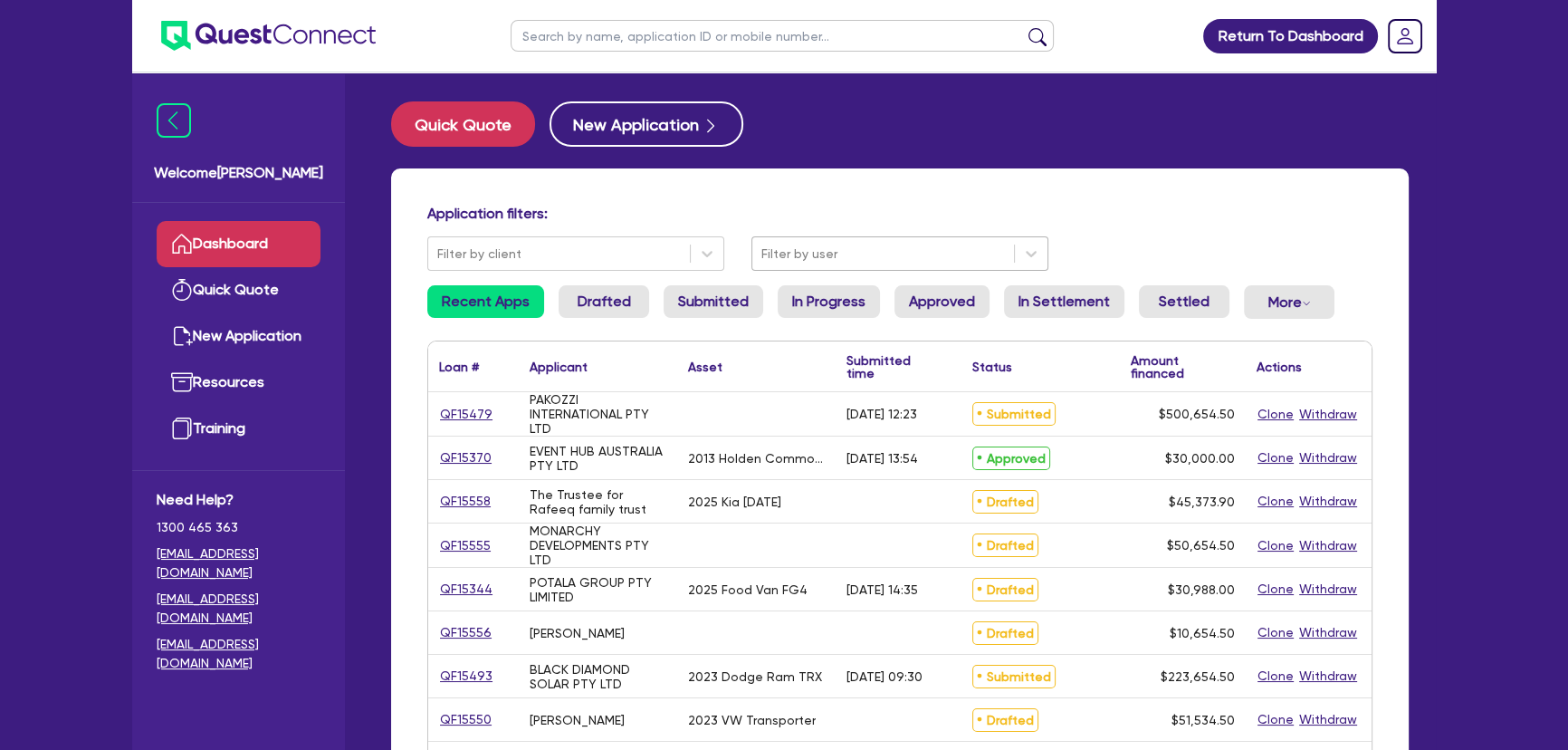
click at [914, 263] on div at bounding box center [883, 254] width 244 height 23
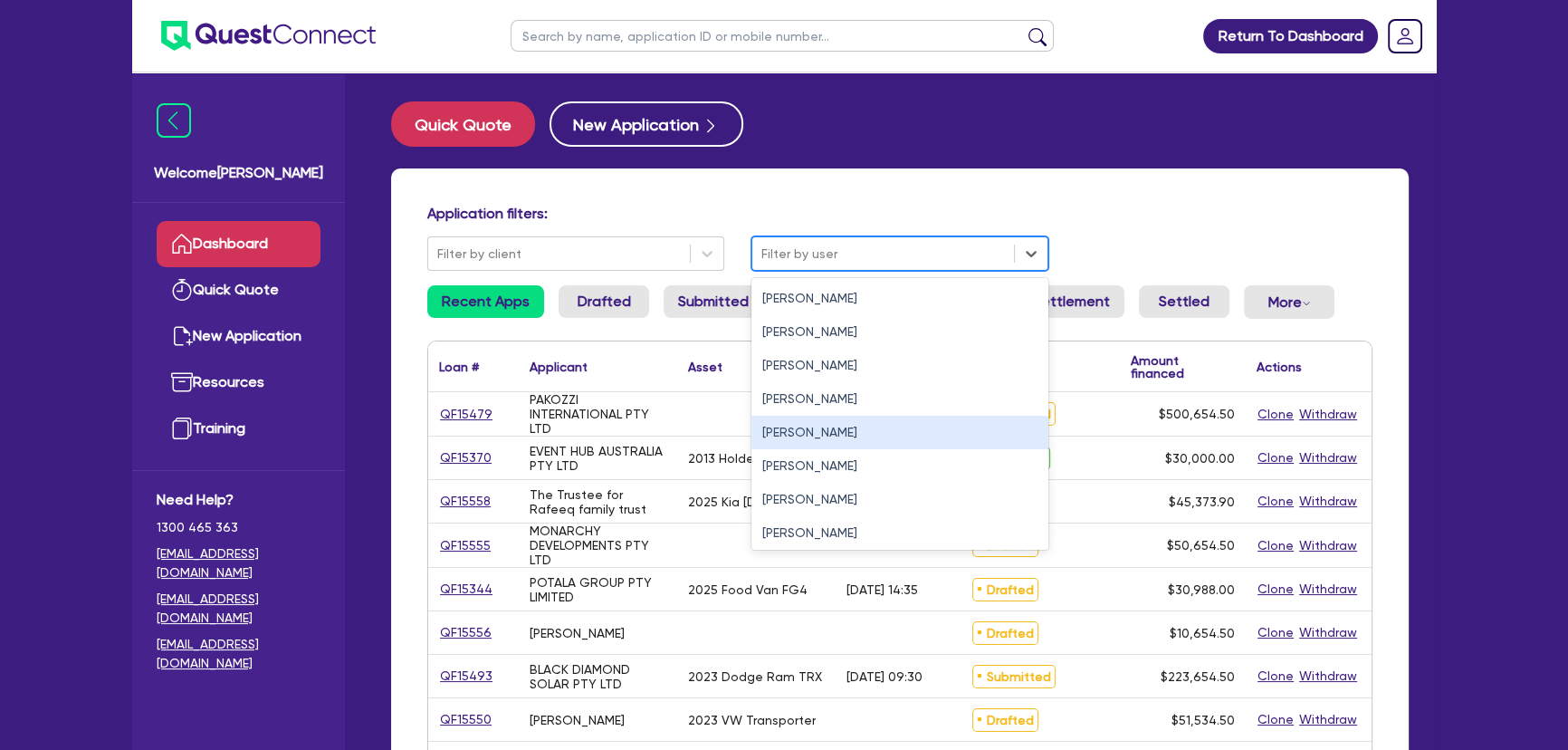
click at [807, 433] on div "[PERSON_NAME]" at bounding box center [900, 432] width 297 height 34
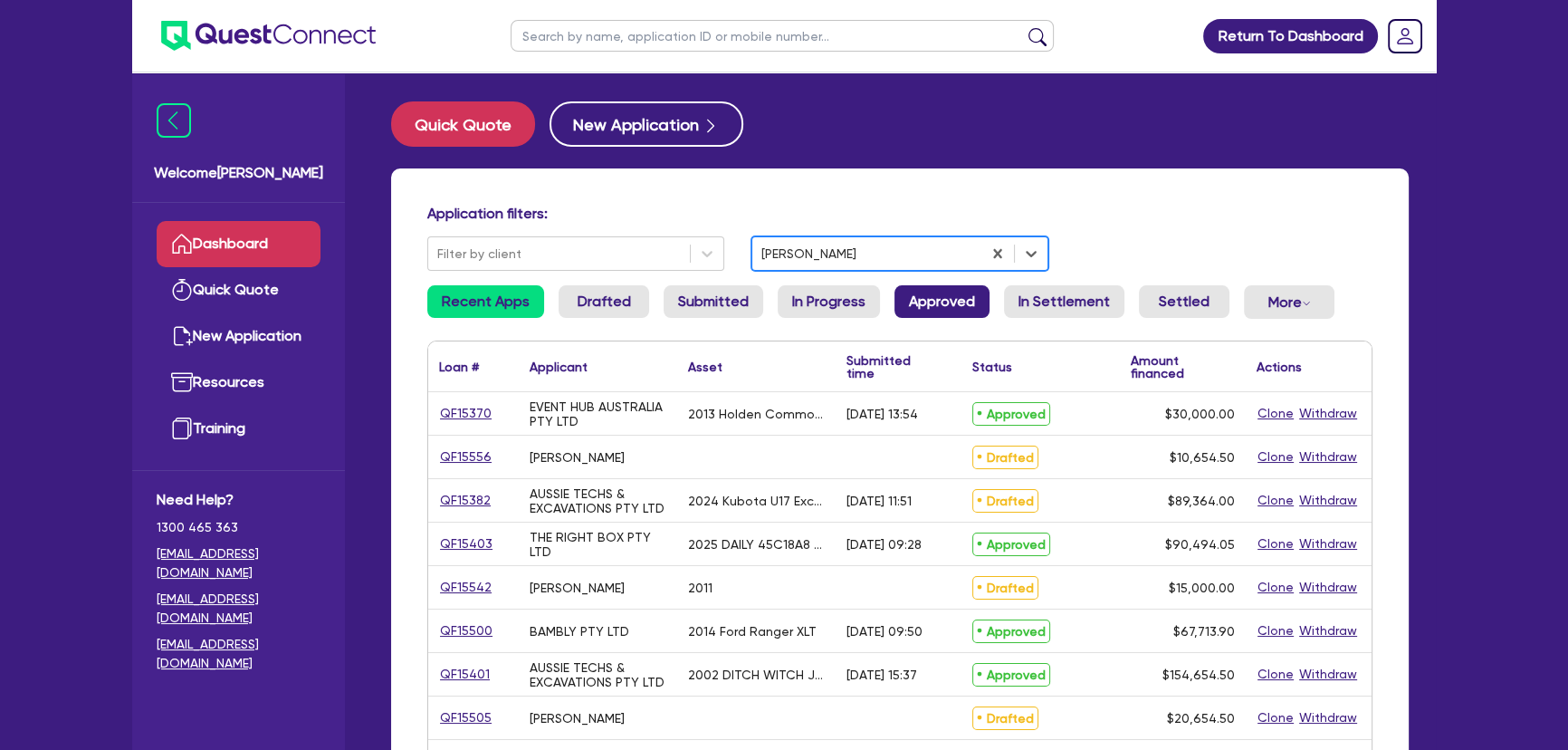
click at [895, 295] on link "Approved" at bounding box center [941, 301] width 95 height 33
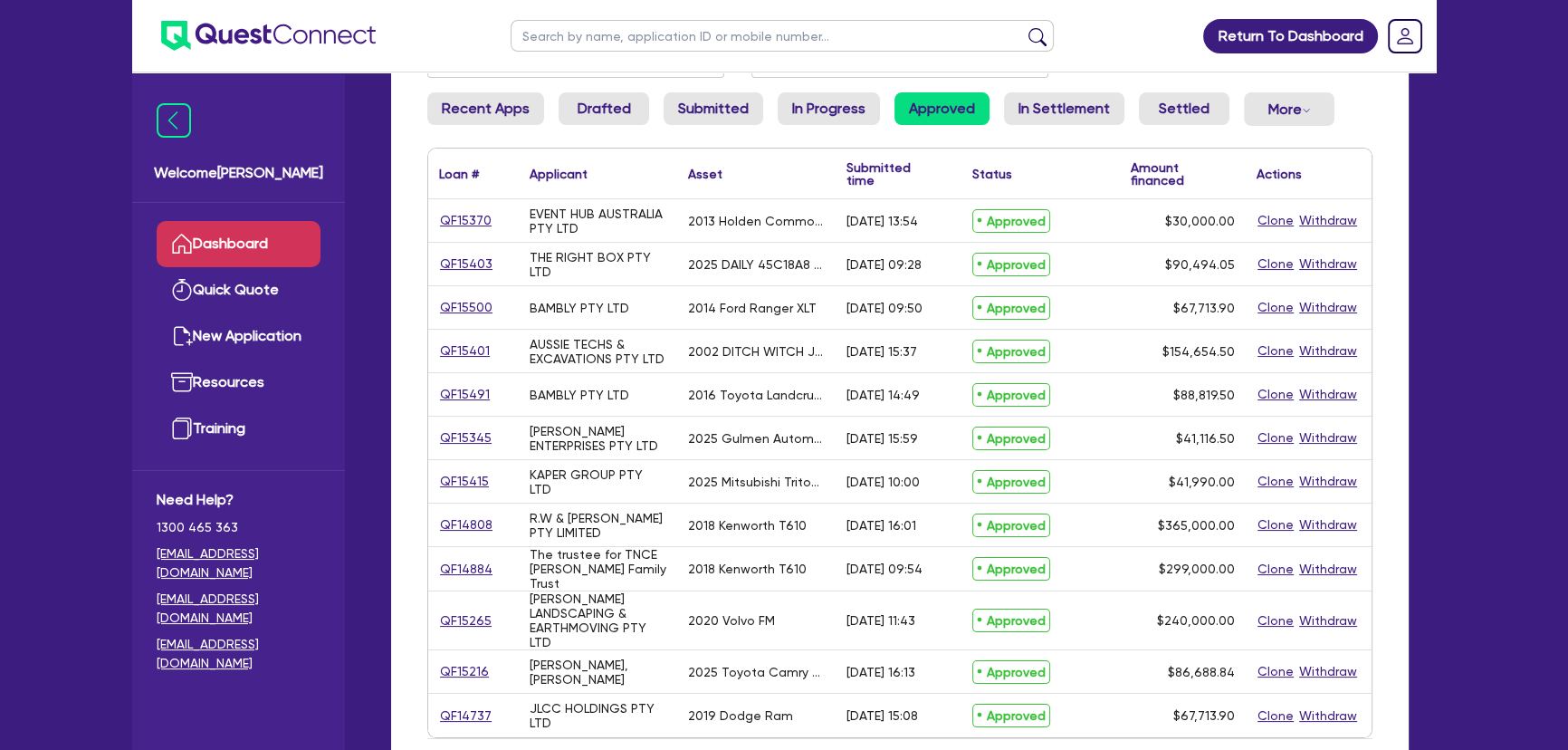
scroll to position [164, 0]
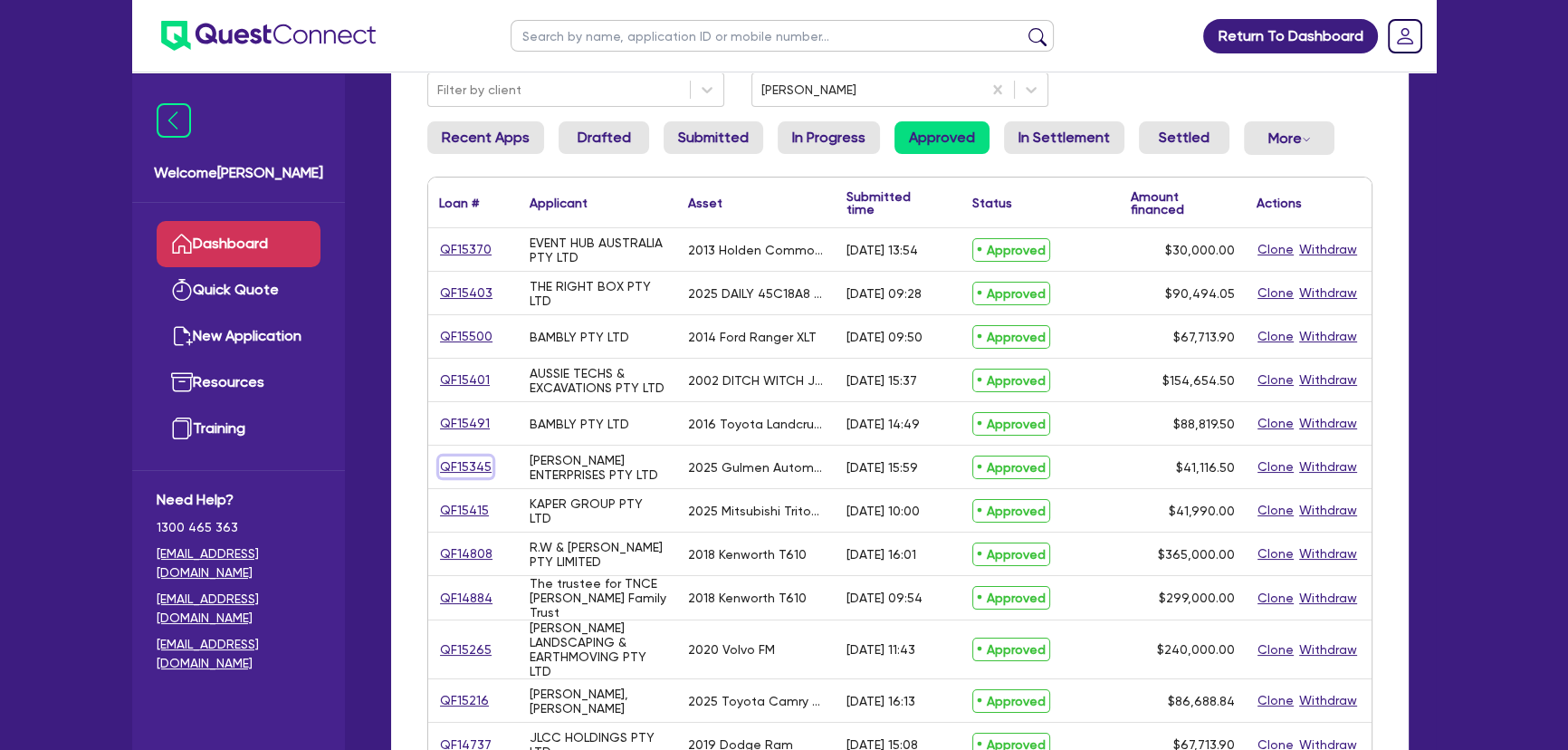
click at [457, 468] on link "QF15345" at bounding box center [466, 467] width 54 height 21
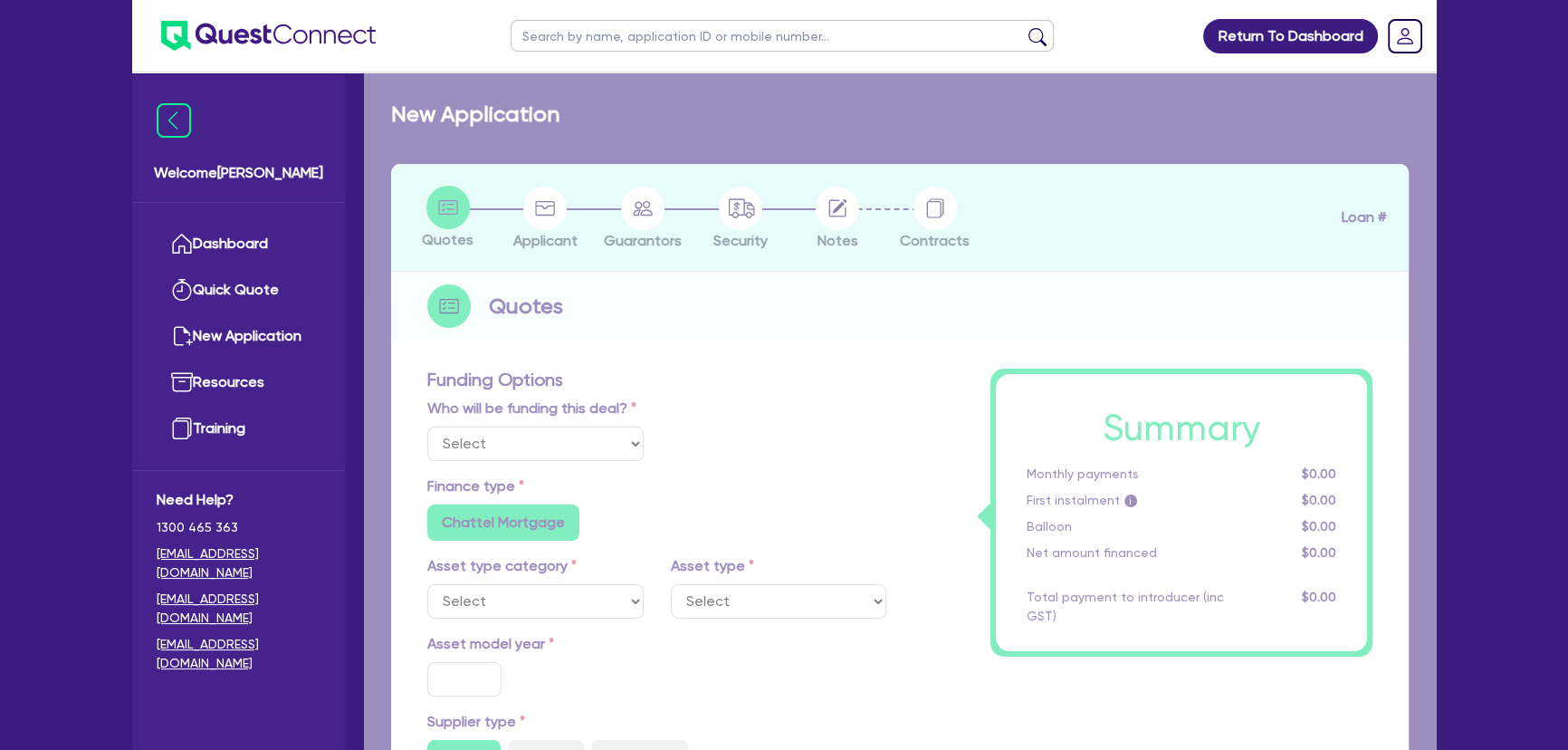
select select "Other"
select select "SECONDARY_ASSETS"
type input "2025"
radio input "true"
type input "50,000"
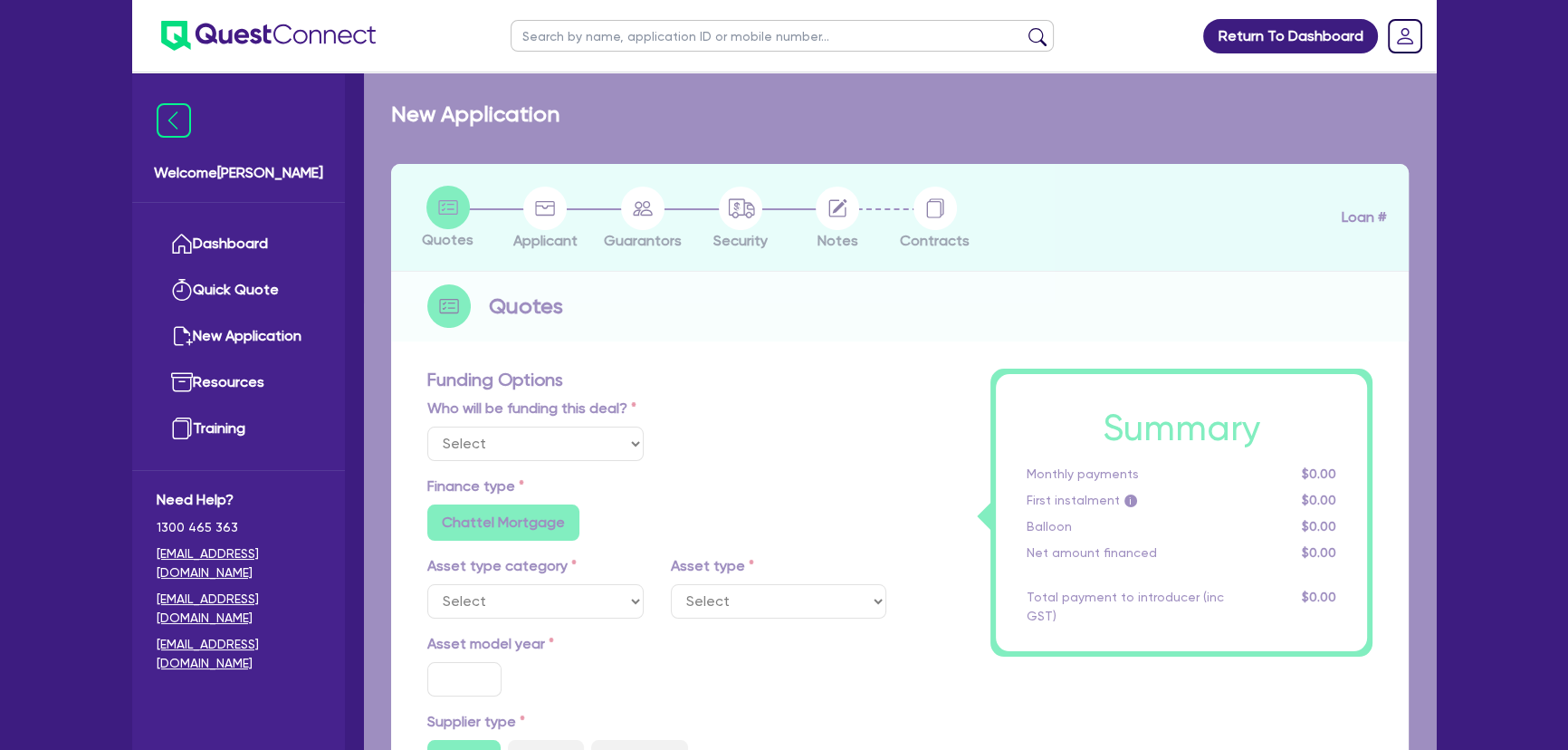
type input "10,000"
type input "8"
type input "3,289.32"
radio input "true"
type input "16.99"
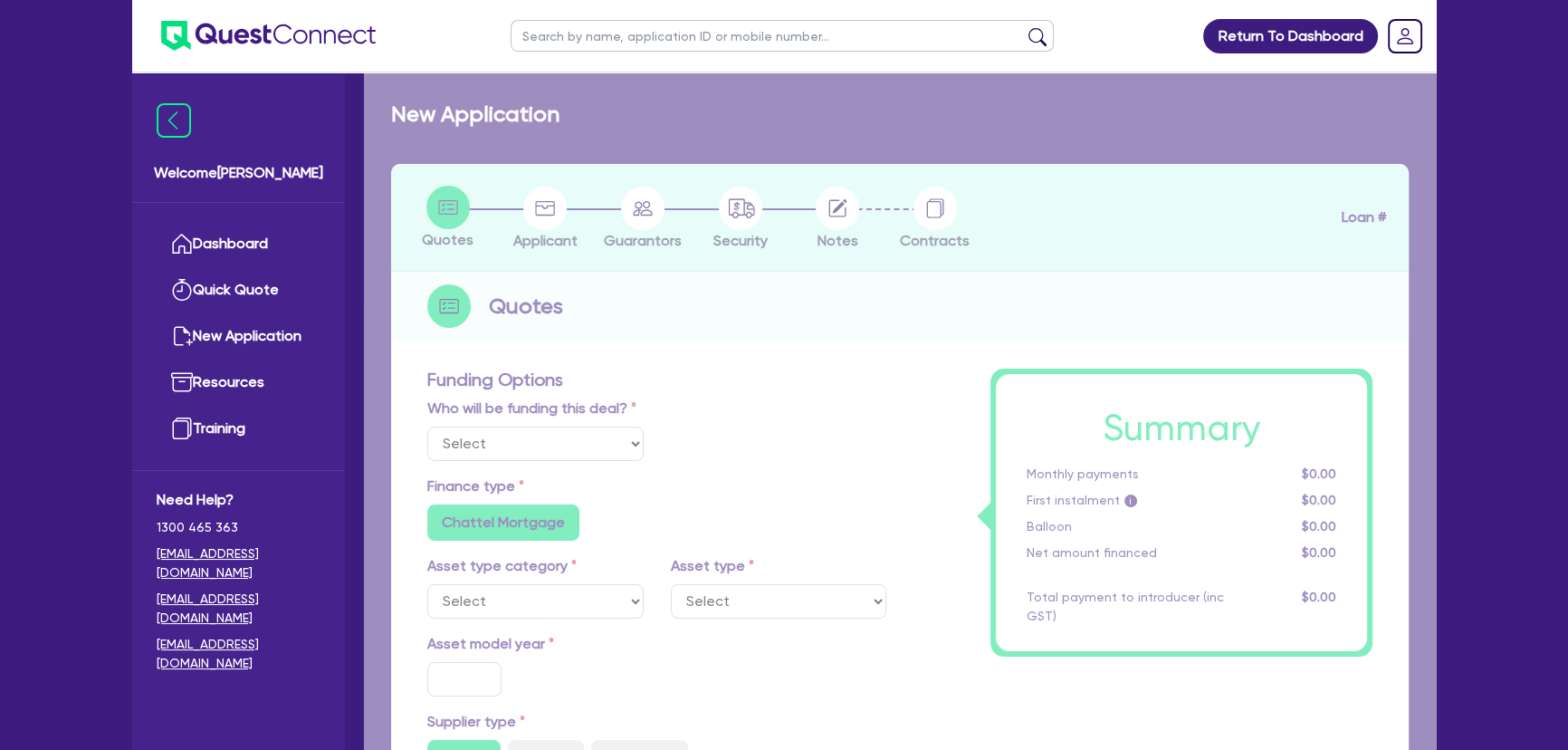
type input "1,015"
radio input "true"
radio input "false"
select select "PRINTING_AND_PACKAGING_EQUIPMENT"
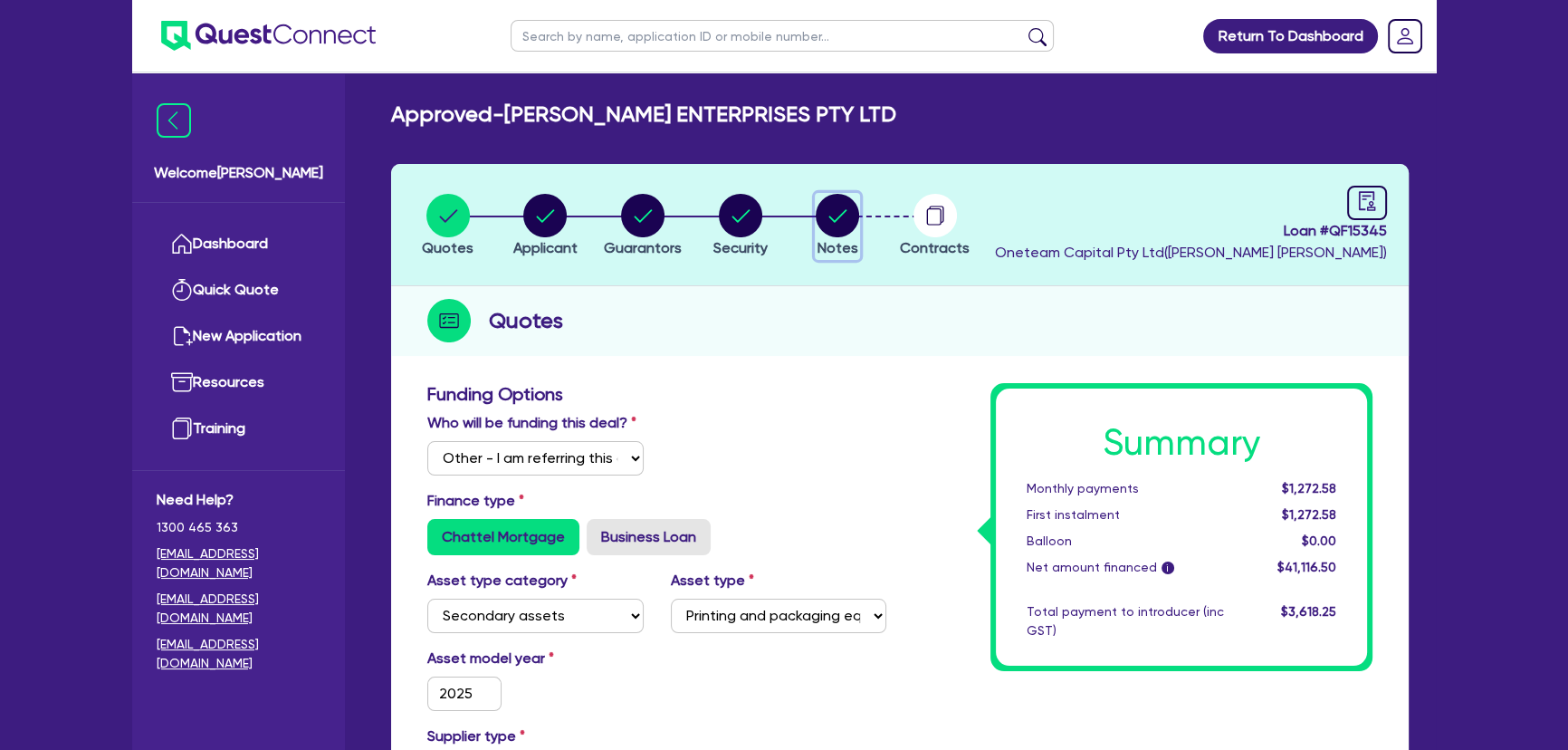
click at [857, 207] on circle "button" at bounding box center [837, 215] width 43 height 43
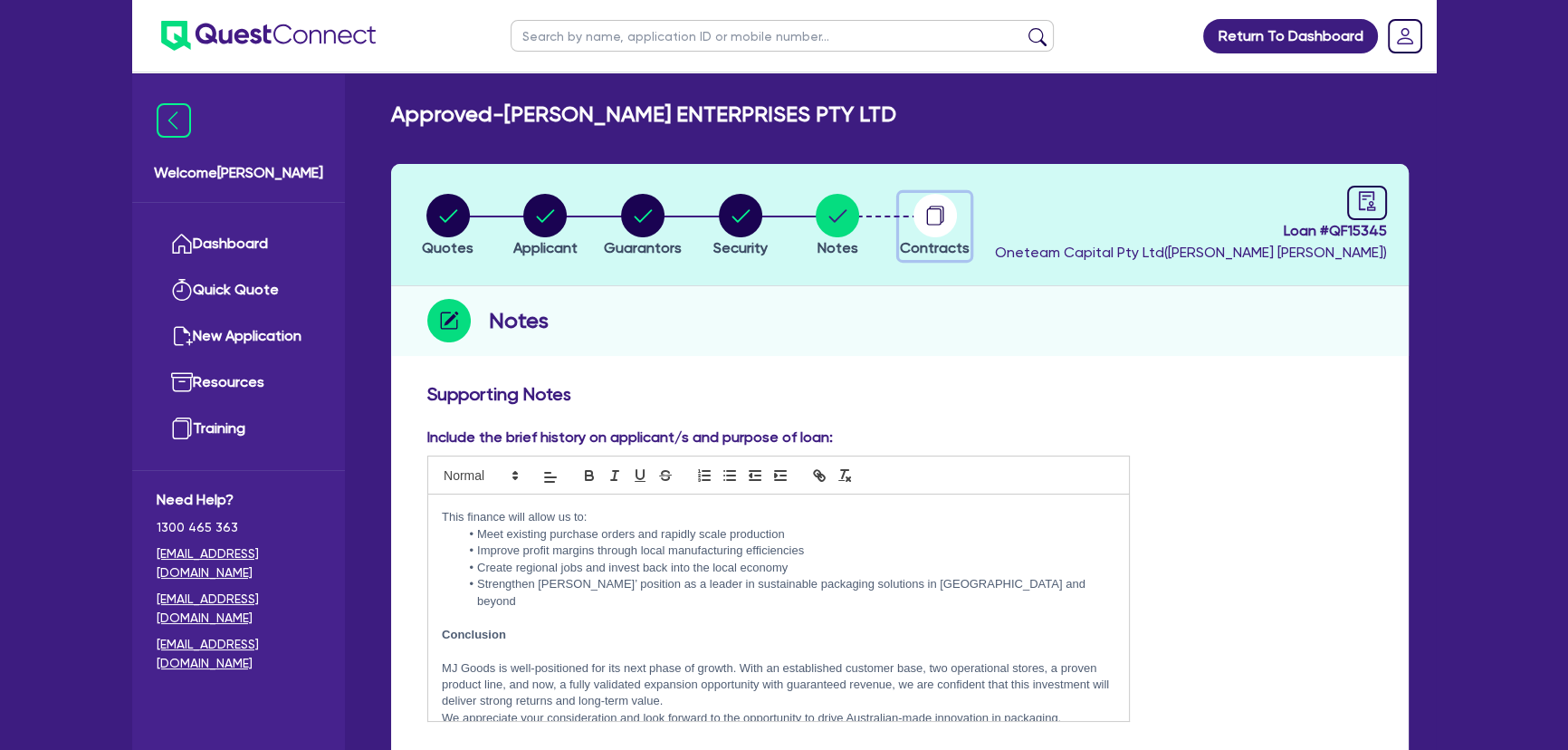
click at [938, 213] on circle "button" at bounding box center [935, 215] width 43 height 43
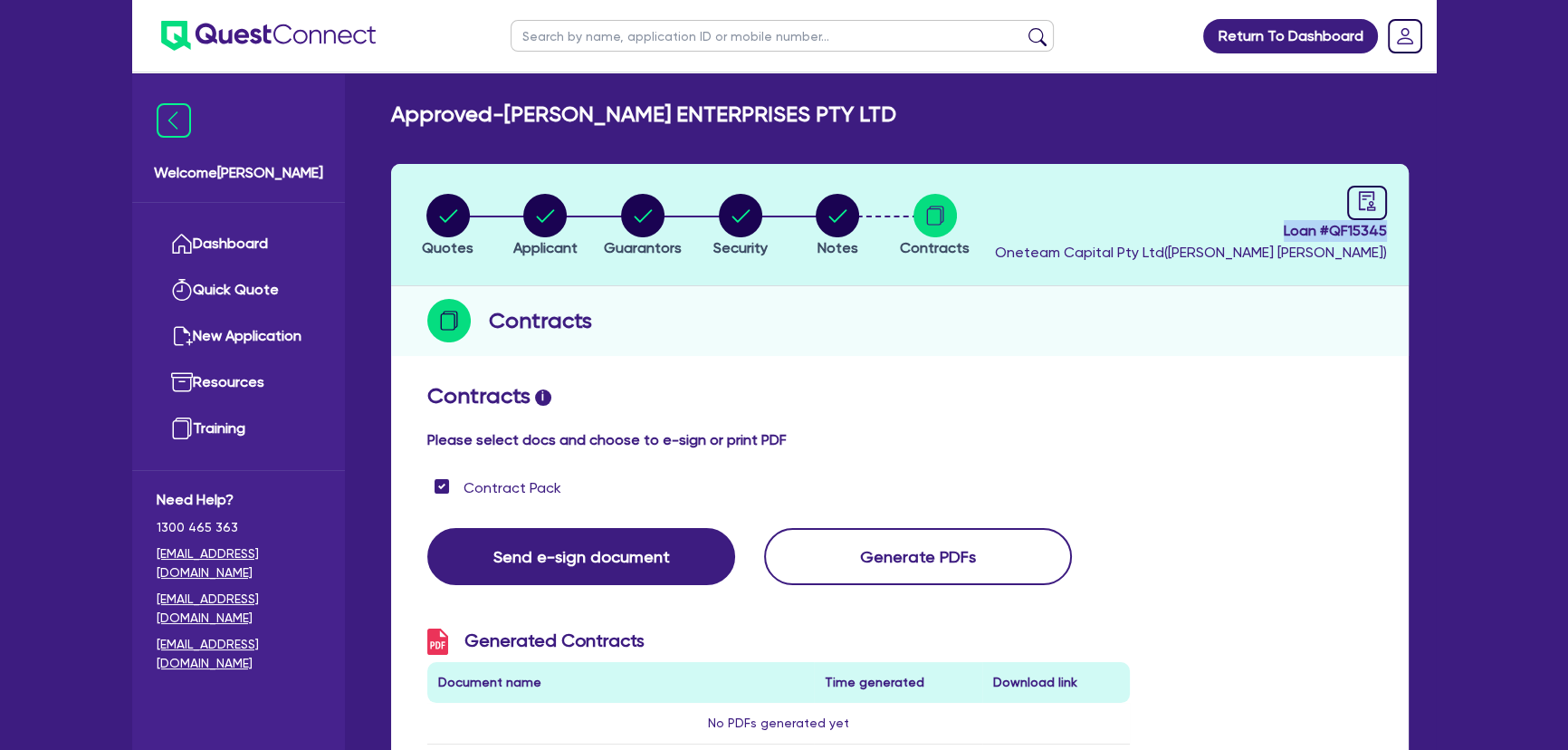
drag, startPoint x: 1260, startPoint y: 240, endPoint x: 1392, endPoint y: 235, distance: 132.1
click at [1392, 235] on header "Quotes Applicant Guarantors Security Notes Contracts Loan # QF15345 Oneteam Cap…" at bounding box center [899, 224] width 1017 height 122
copy span "Loan # QF15345"
click at [997, 387] on h2 "Contracts i" at bounding box center [900, 396] width 945 height 26
